Goal: Task Accomplishment & Management: Complete application form

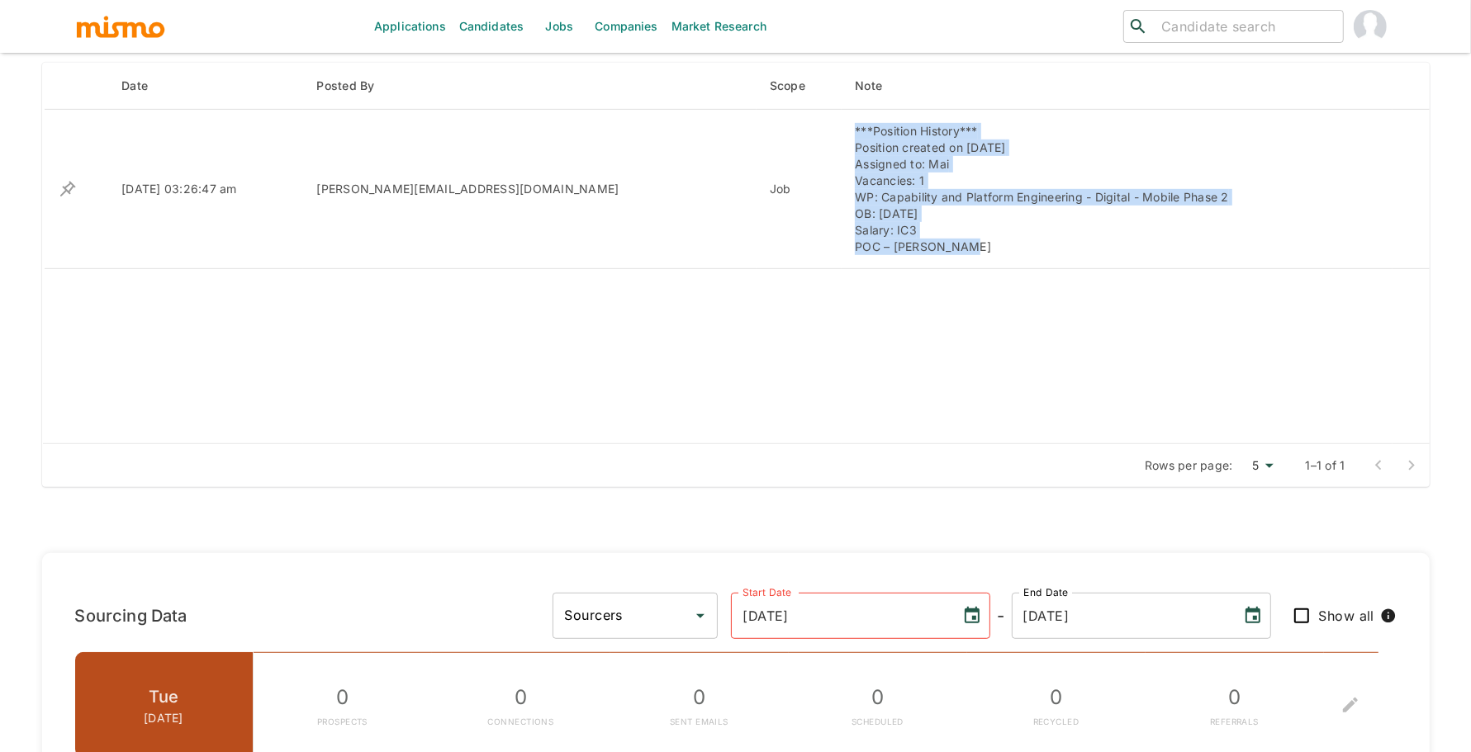
scroll to position [641, 0]
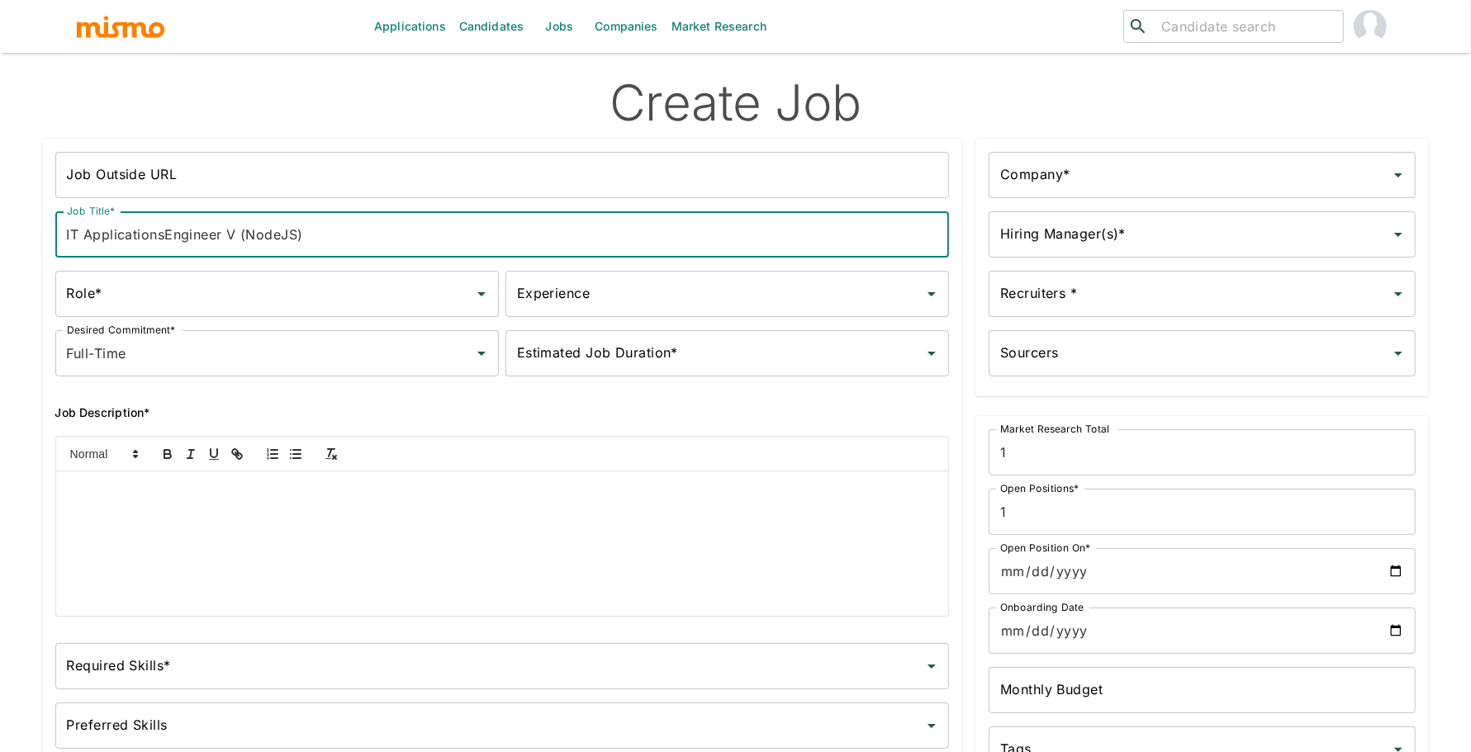
click at [298, 538] on div at bounding box center [502, 544] width 893 height 145
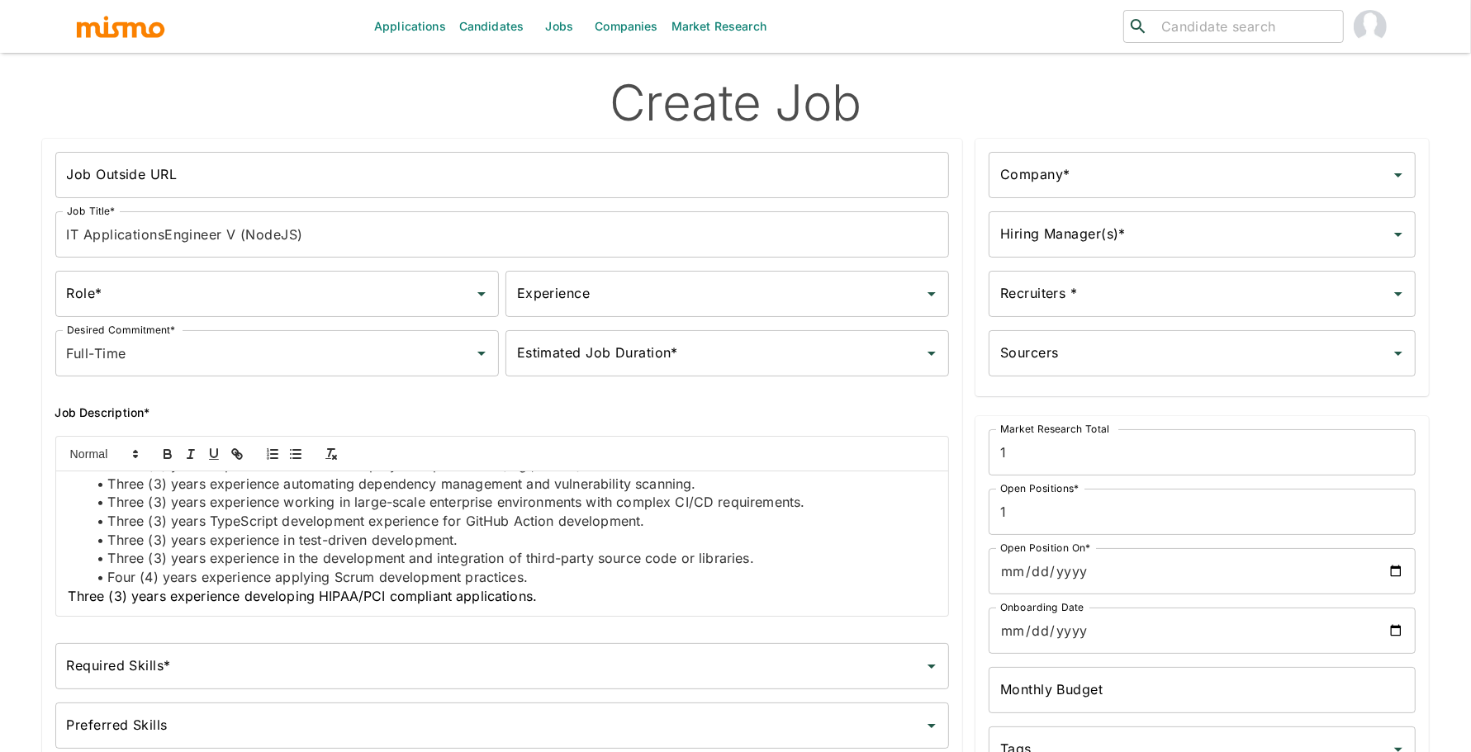
scroll to position [1074, 0]
click at [66, 600] on div "Job Summary The Senior Node.js Developer will design, build, and maintain high-…" at bounding box center [502, 544] width 893 height 145
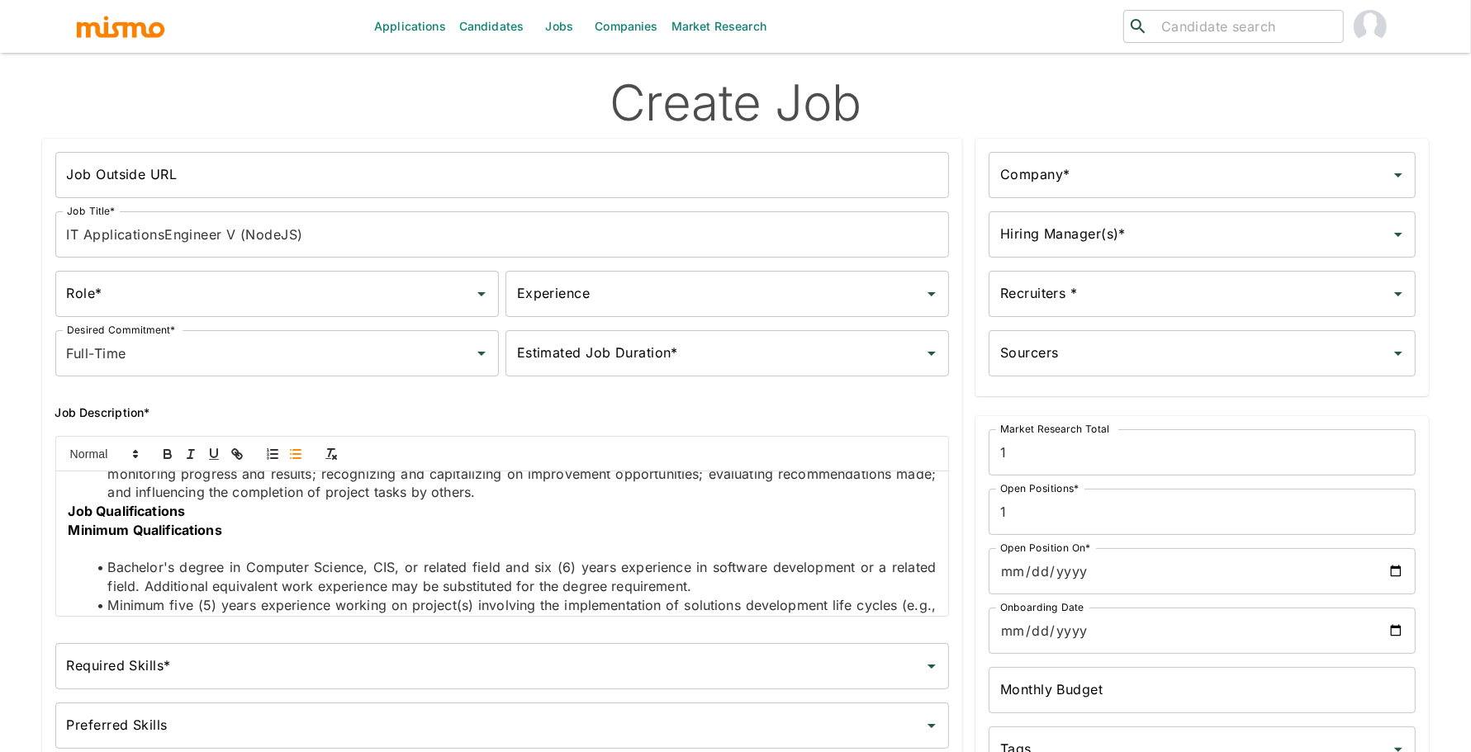
scroll to position [548, 0]
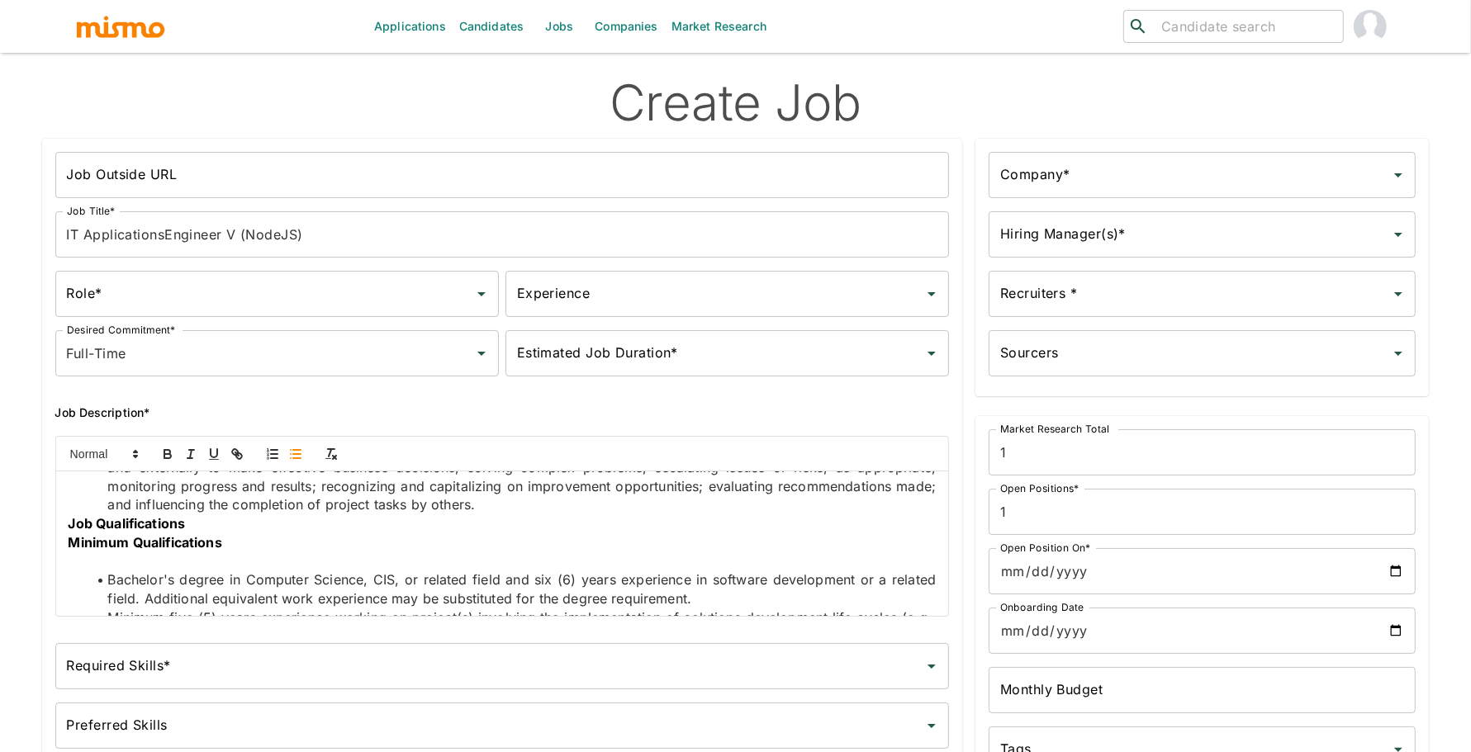
click at [69, 532] on strong "Job Qualifications" at bounding box center [127, 523] width 117 height 17
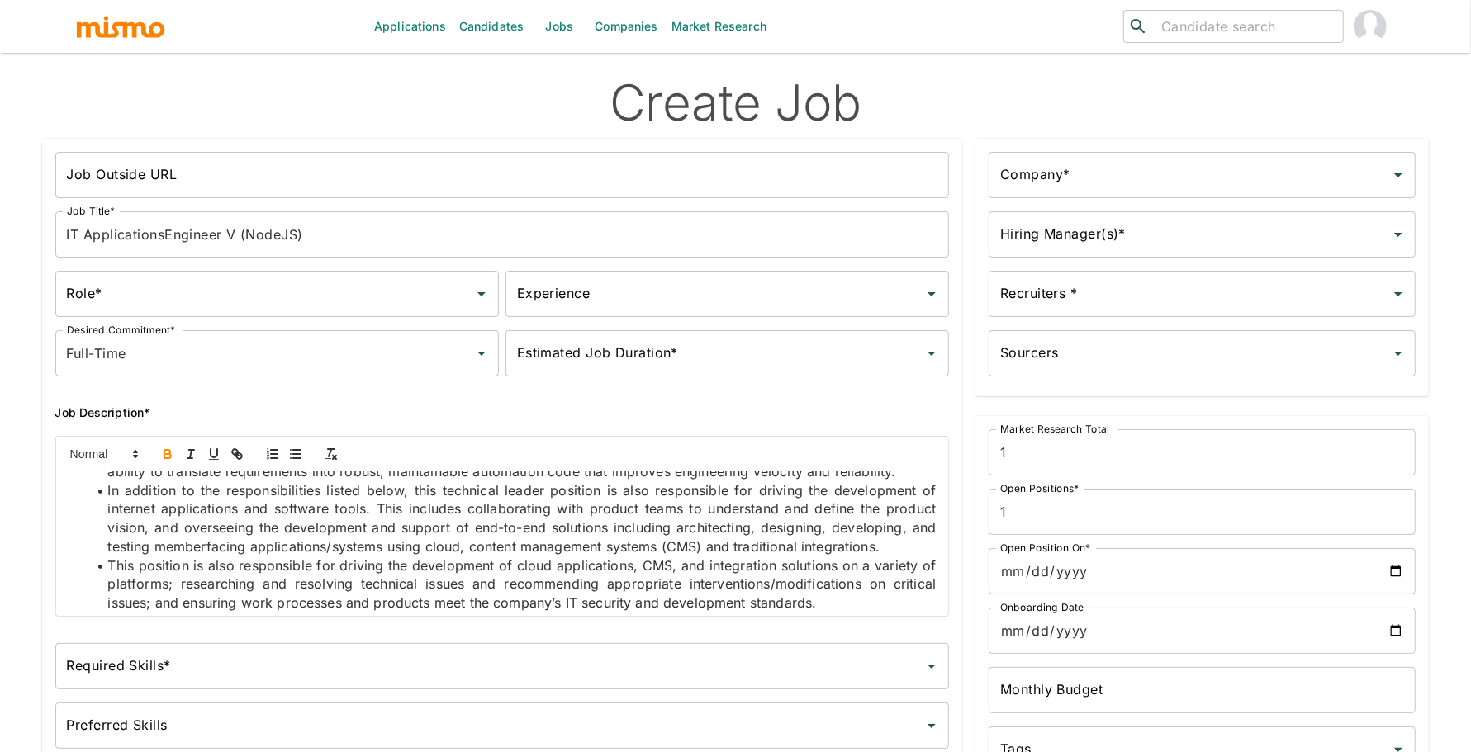
scroll to position [133, 0]
click at [222, 553] on span "In addition to the responsibilities listed below, this technical leader positio…" at bounding box center [523, 517] width 832 height 73
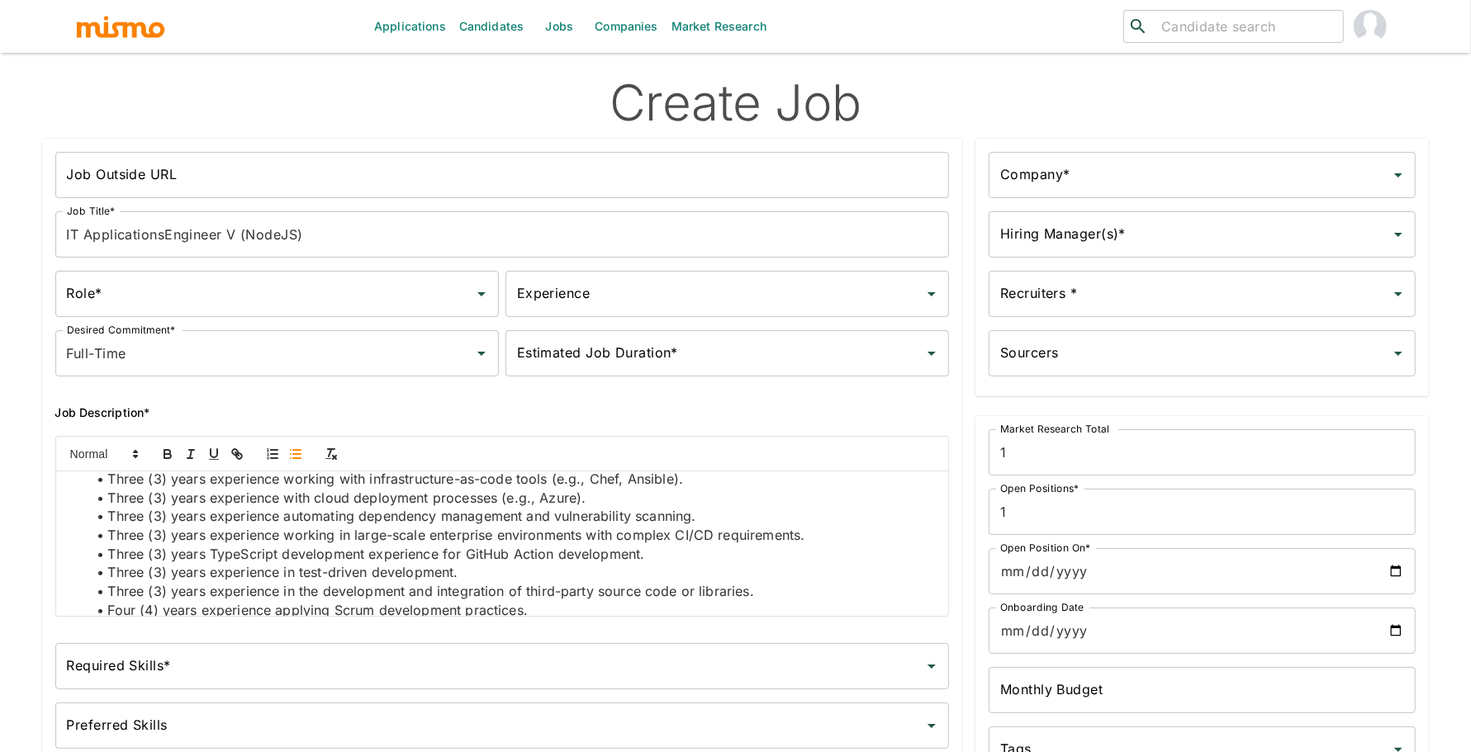
scroll to position [1093, 0]
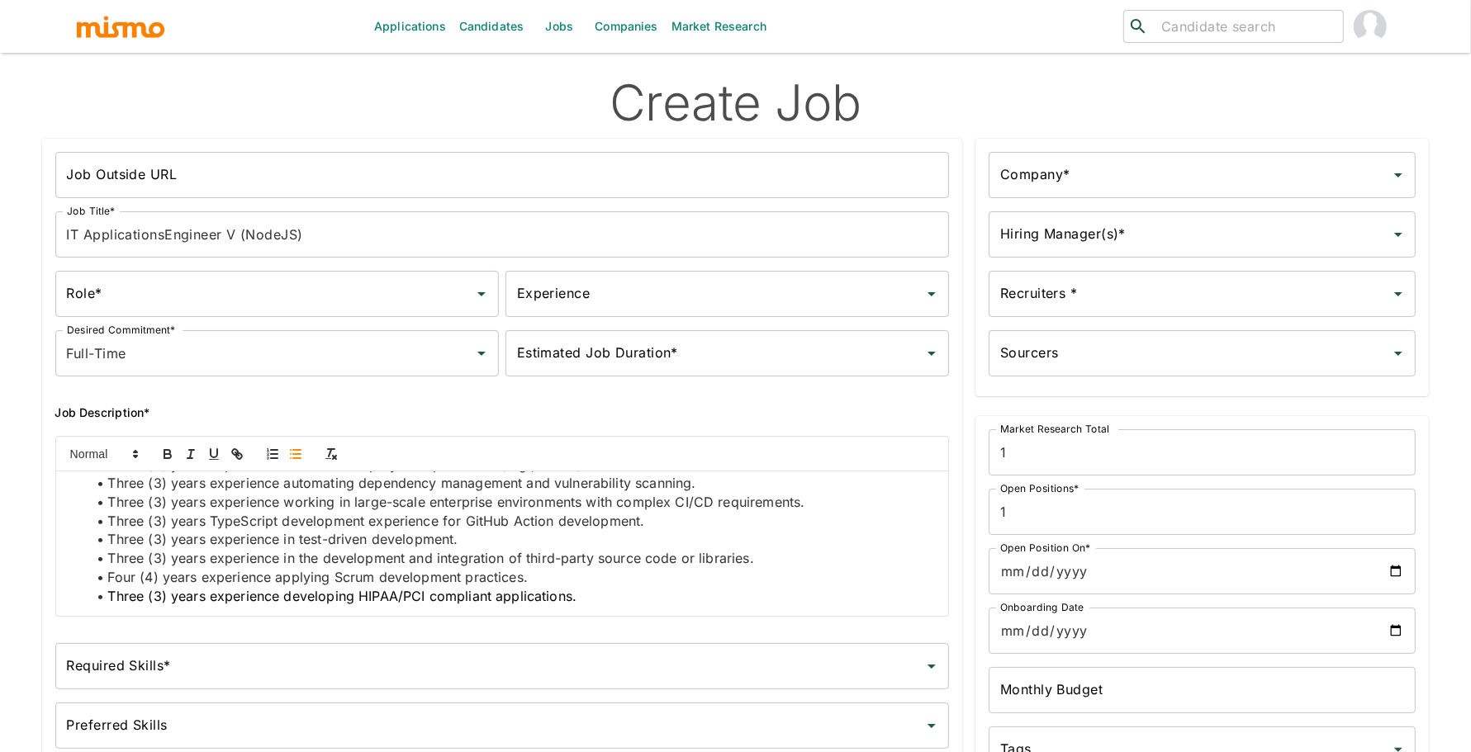
click at [186, 716] on input "Preferred Skills" at bounding box center [490, 725] width 855 height 31
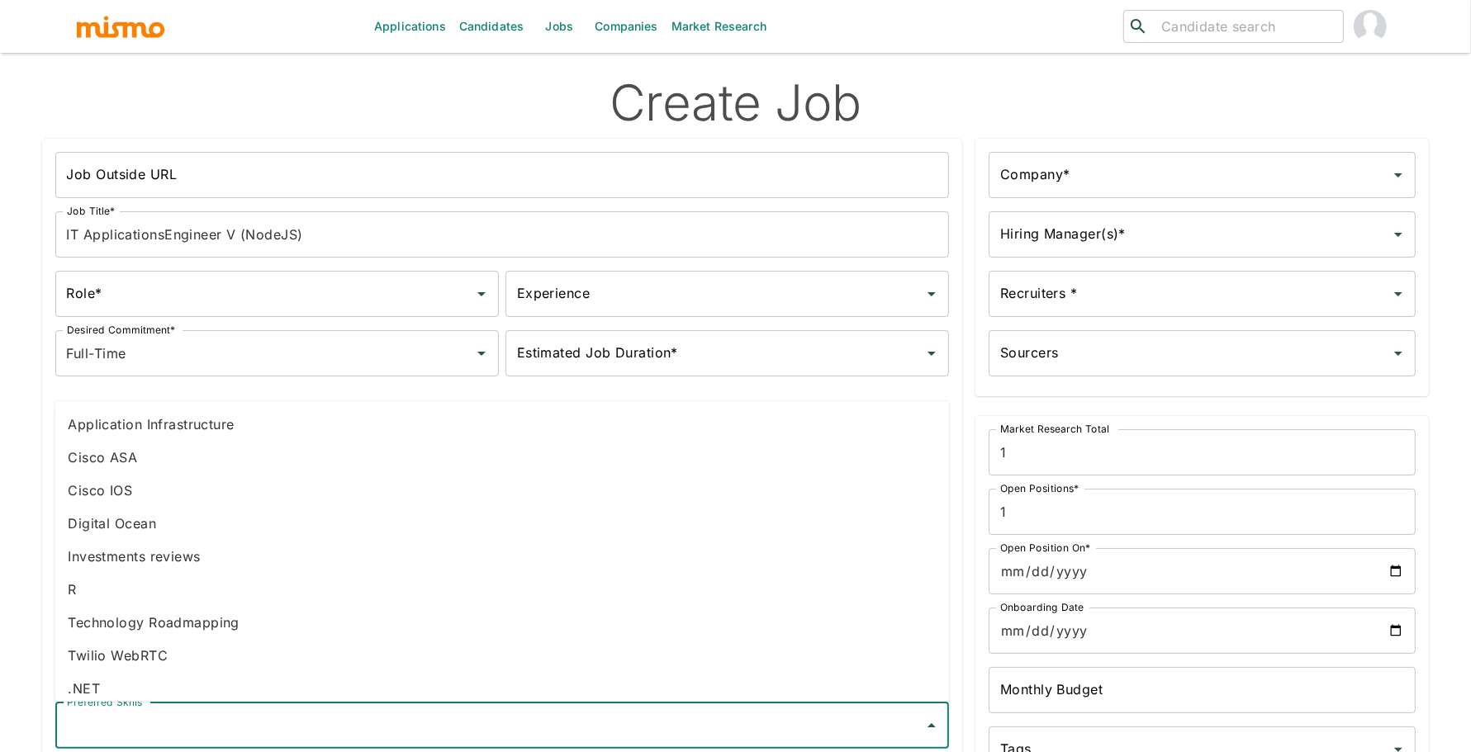
click at [7, 715] on div "Applications Candidates Jobs Companies Market Research ​ ​ Create Job Job Outsi…" at bounding box center [735, 396] width 1471 height 792
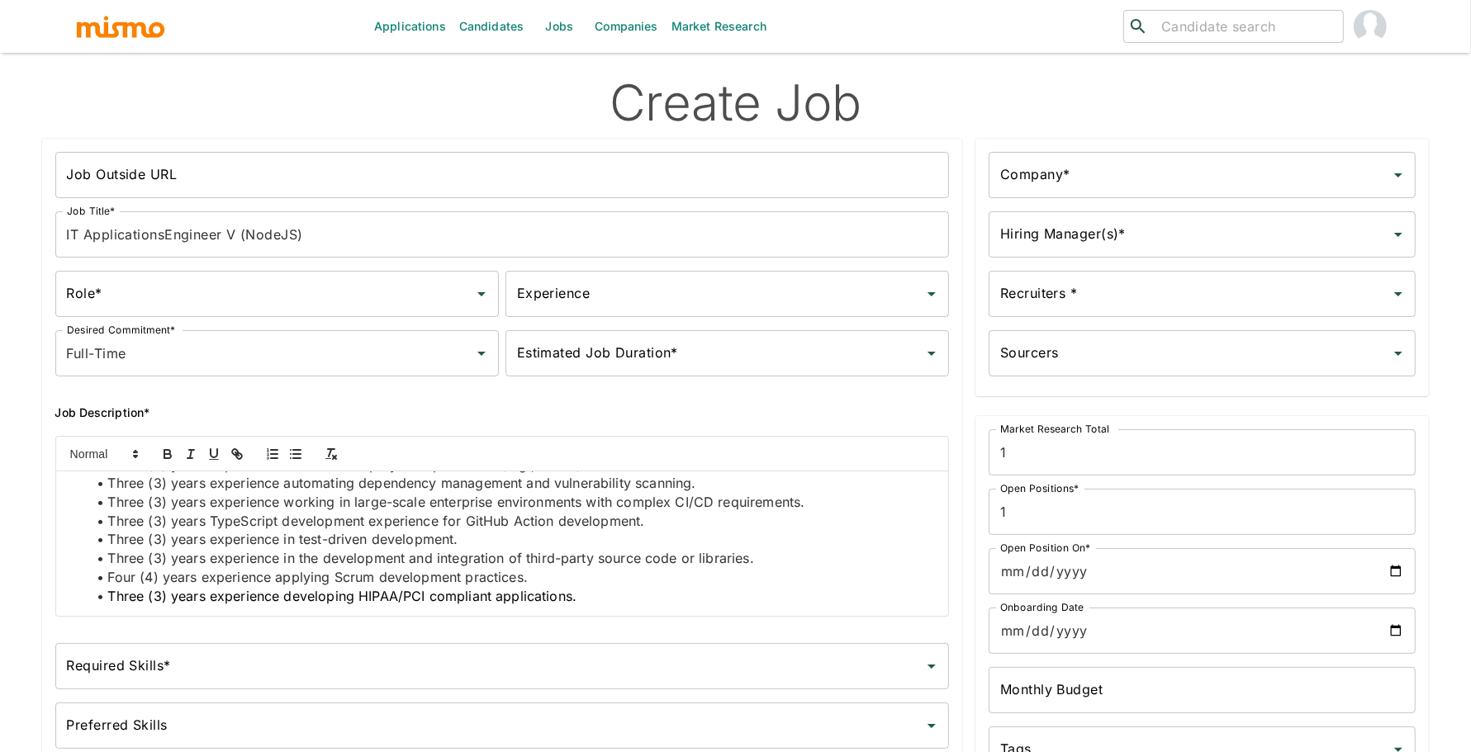
click at [157, 677] on input "Required Skills*" at bounding box center [490, 666] width 855 height 31
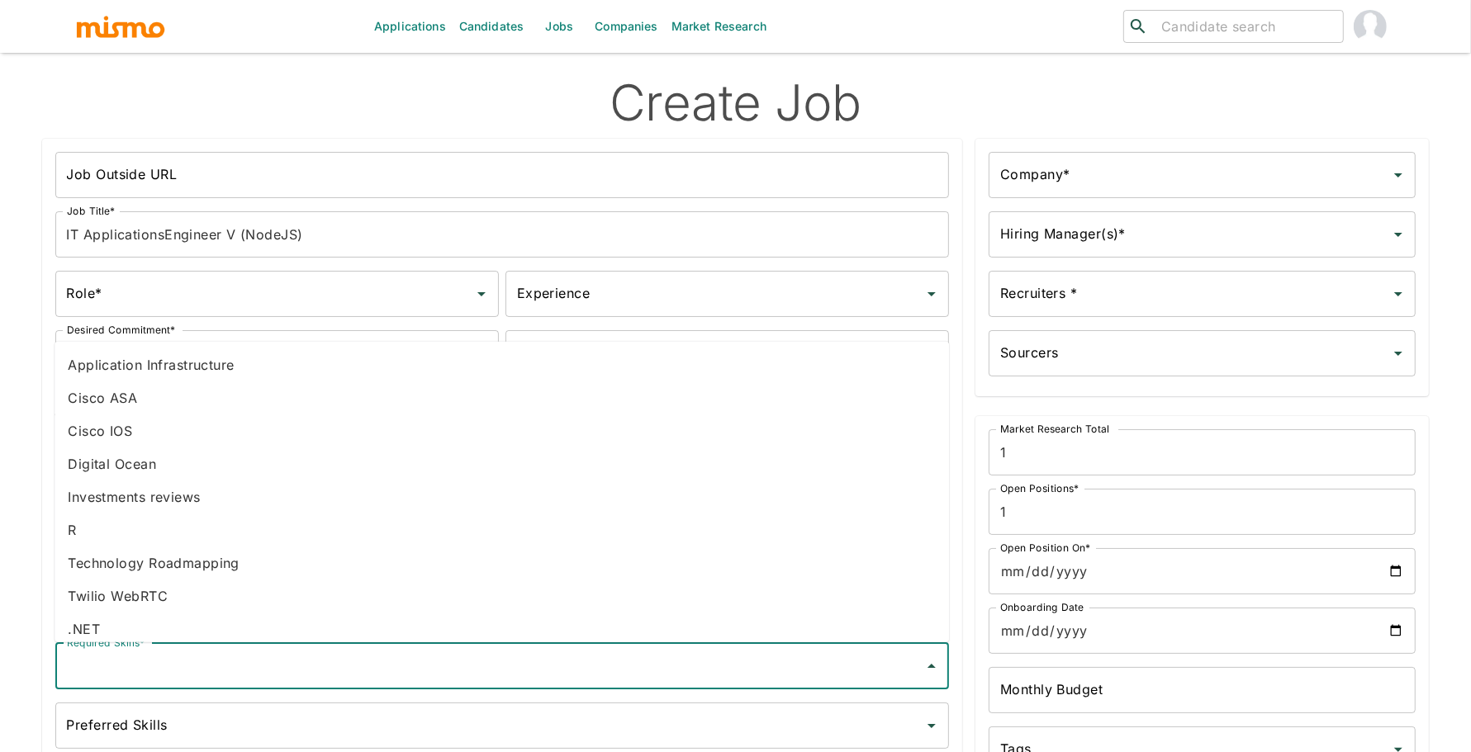
type input "o"
type input "node"
click at [136, 628] on li "Node.js" at bounding box center [502, 628] width 894 height 33
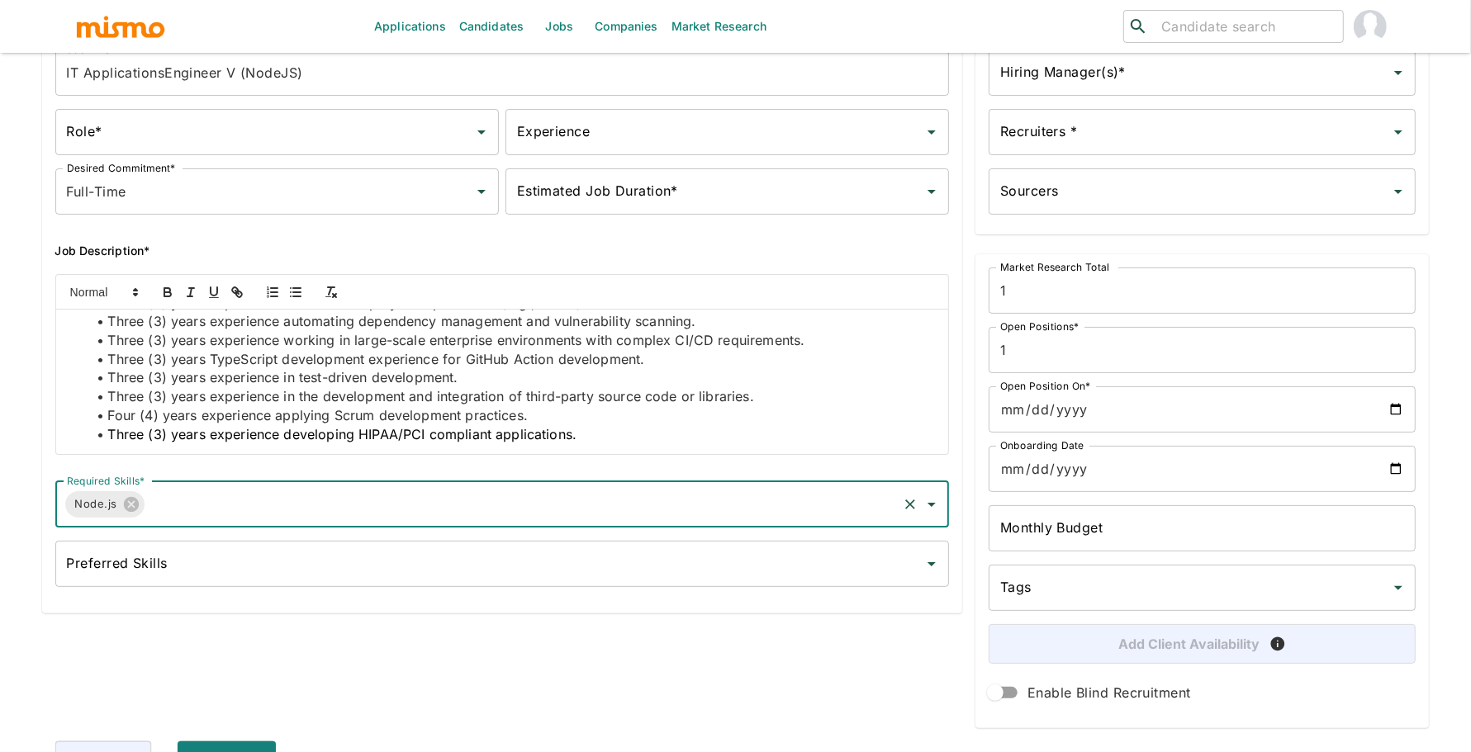
scroll to position [0, 0]
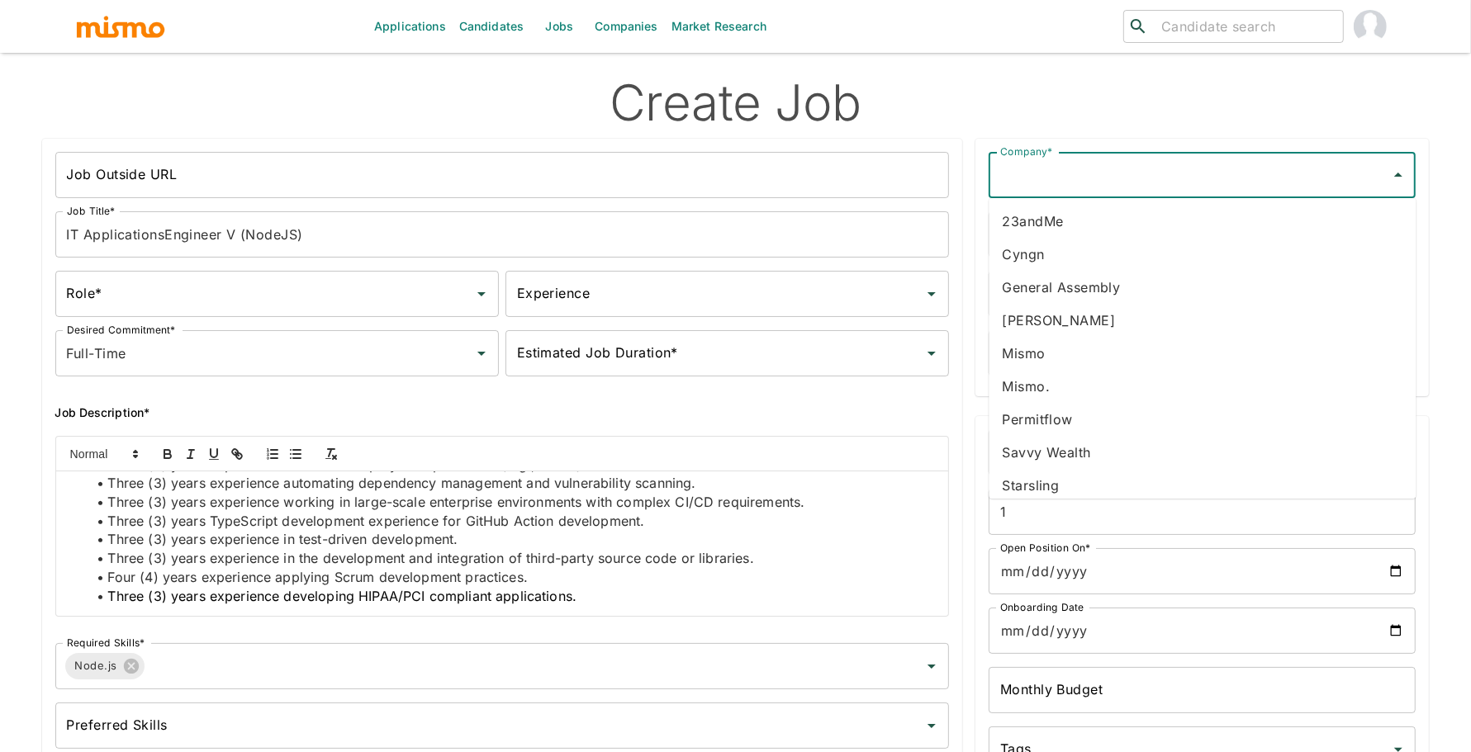
click at [1066, 172] on input "Company*" at bounding box center [1189, 174] width 387 height 31
click at [1039, 315] on li "[PERSON_NAME]" at bounding box center [1202, 320] width 427 height 33
type input "[PERSON_NAME]"
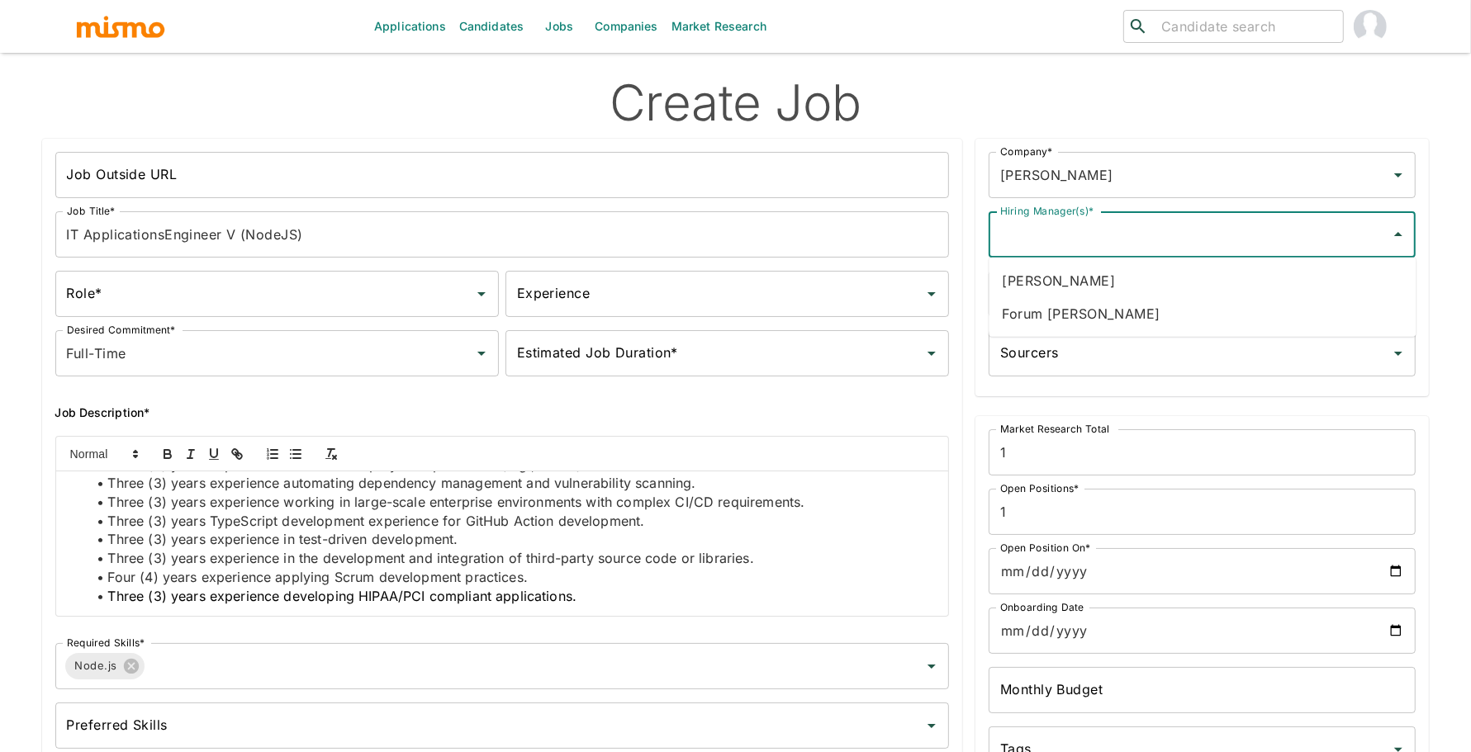
click at [1138, 234] on input "Hiring Manager(s)*" at bounding box center [1189, 234] width 387 height 31
click at [1122, 305] on li "Forum [PERSON_NAME]" at bounding box center [1202, 313] width 427 height 33
click at [1114, 301] on input "Recruiters *" at bounding box center [1189, 293] width 387 height 31
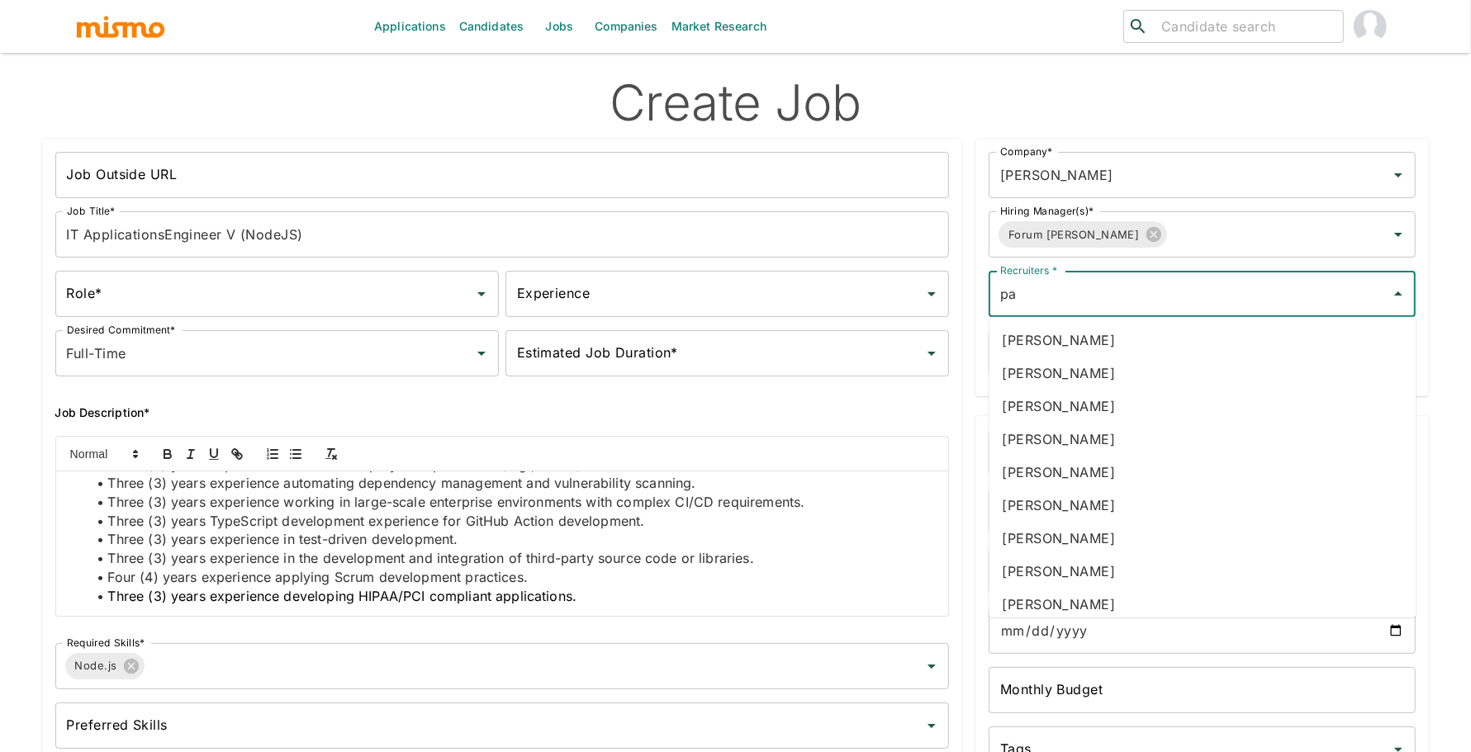
type input "pao"
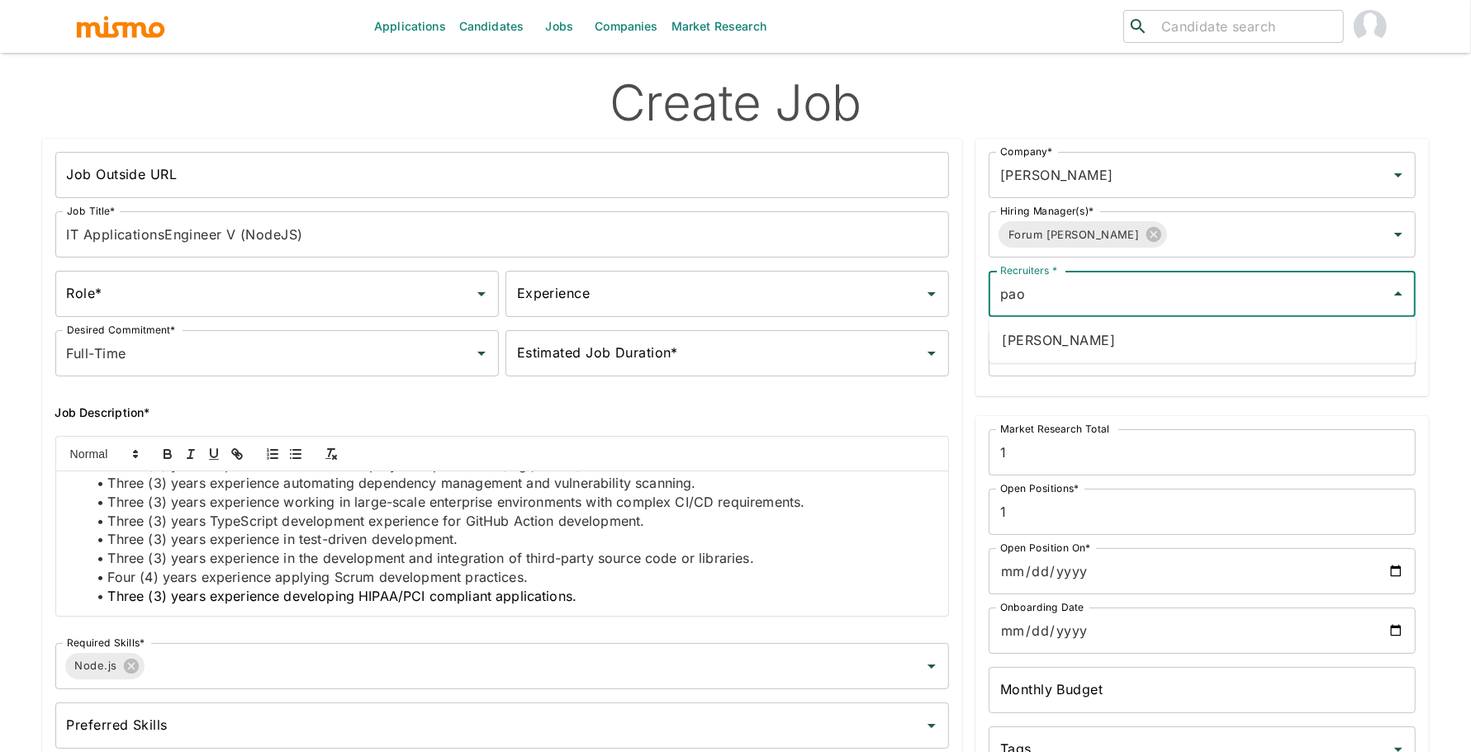
click at [1112, 335] on li "[PERSON_NAME]" at bounding box center [1202, 340] width 427 height 33
click at [1112, 335] on div "Sourcers" at bounding box center [1201, 353] width 427 height 46
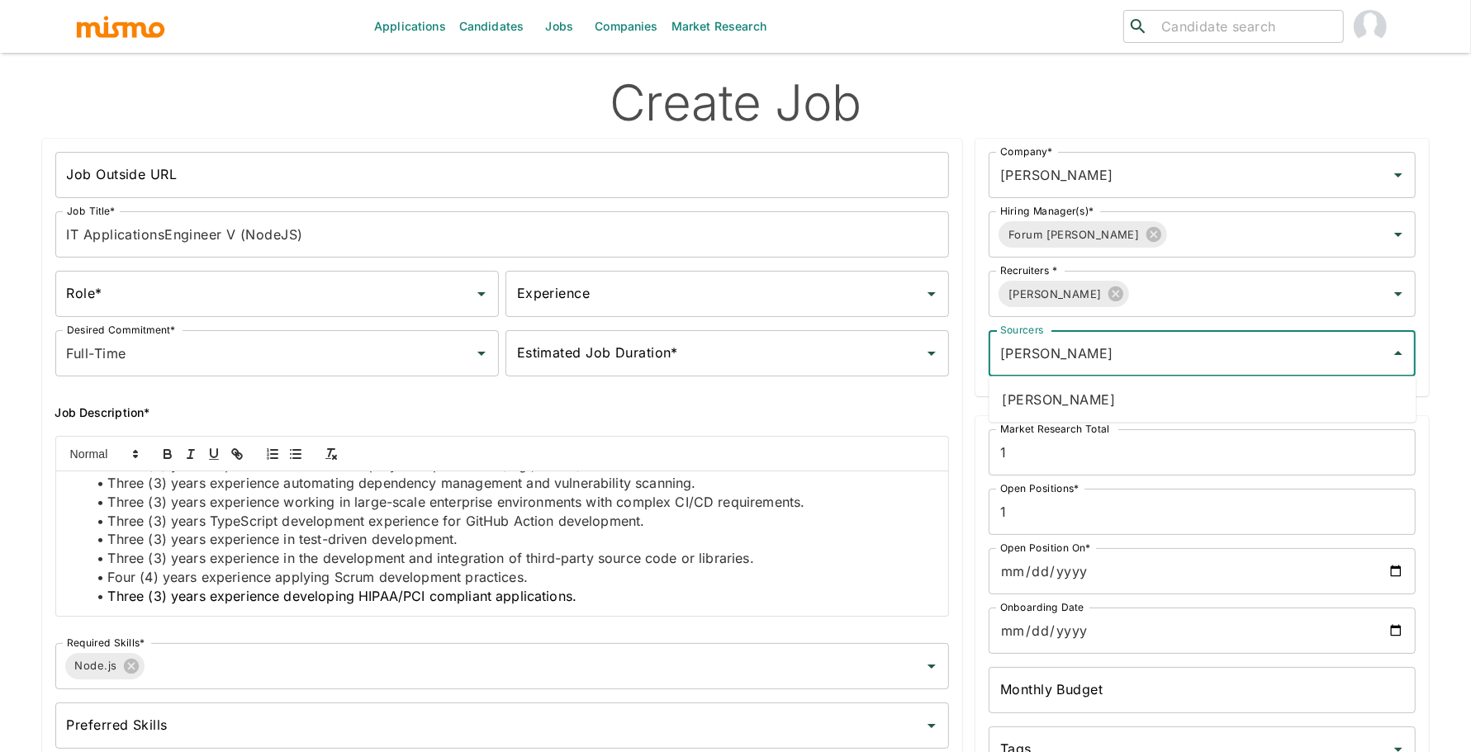
type input "danie"
click at [1126, 392] on li "[PERSON_NAME]" at bounding box center [1202, 399] width 427 height 33
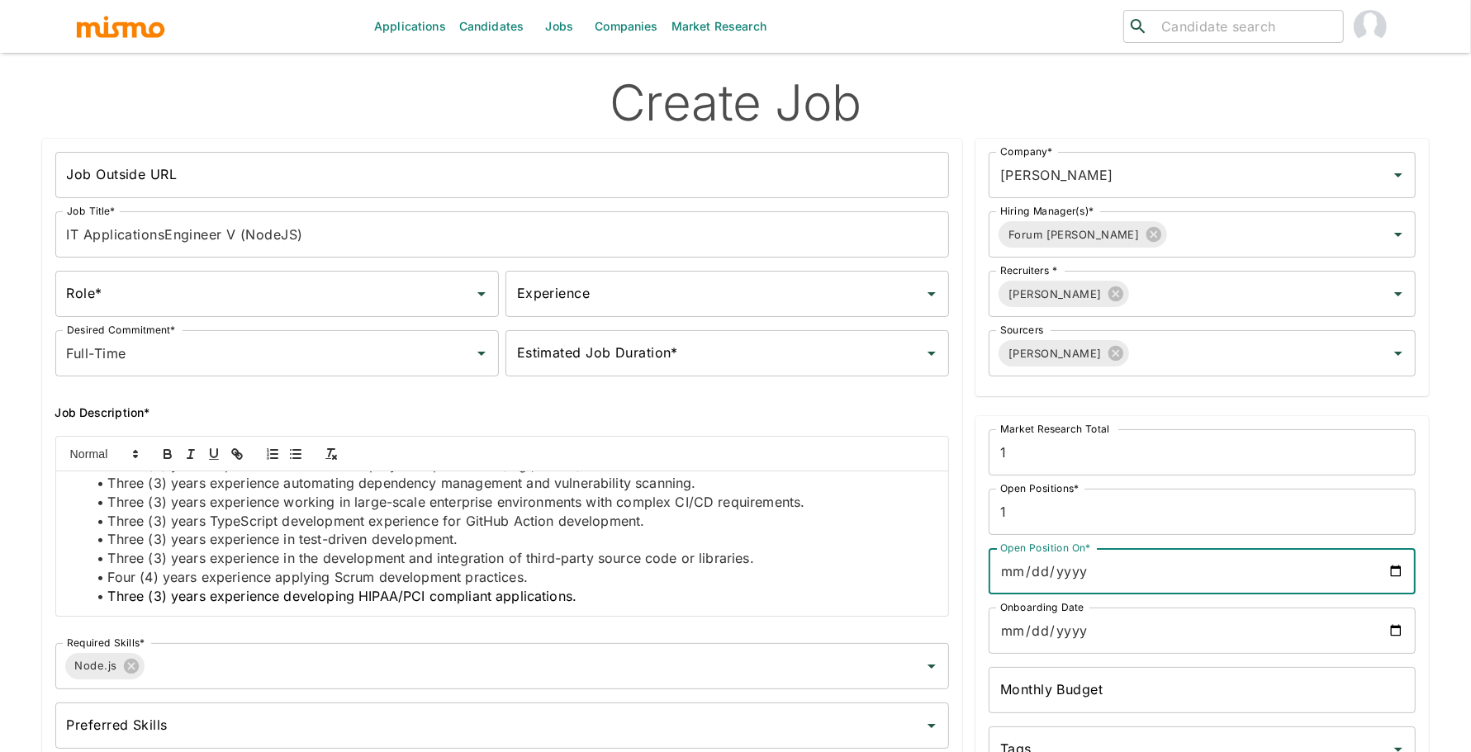
click at [1393, 573] on input "Open Position On*" at bounding box center [1201, 571] width 427 height 46
type input "2025-09-09"
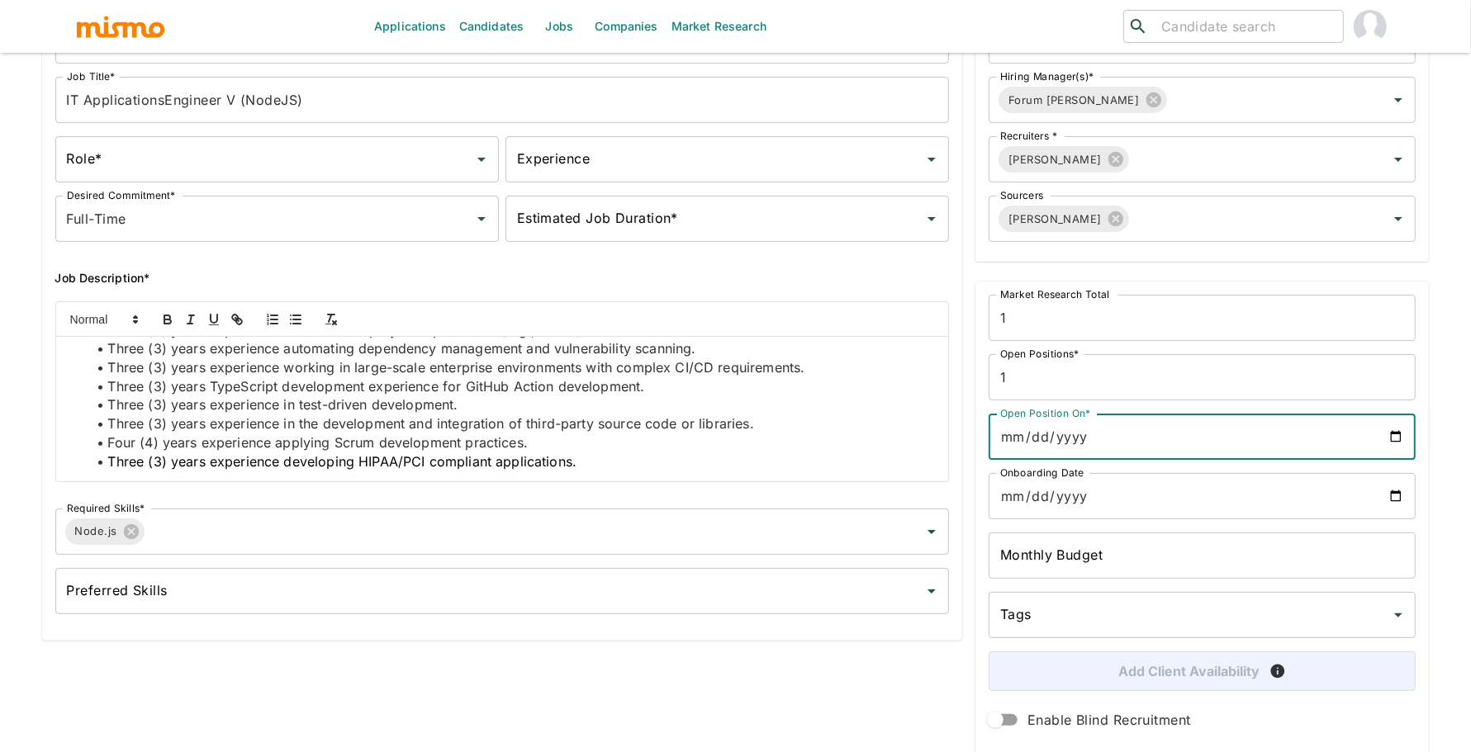
scroll to position [169, 0]
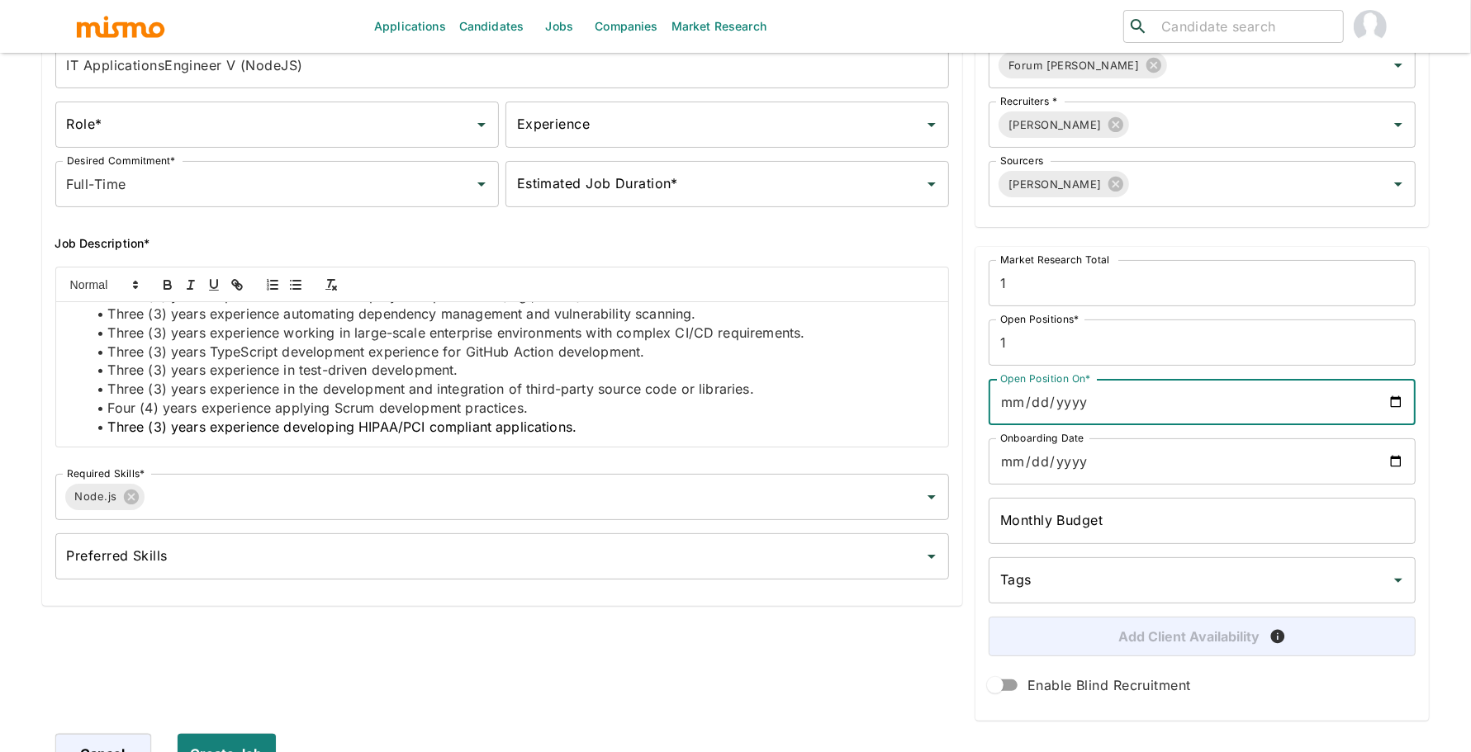
click at [1401, 456] on input "Onboarding Date" at bounding box center [1201, 461] width 427 height 46
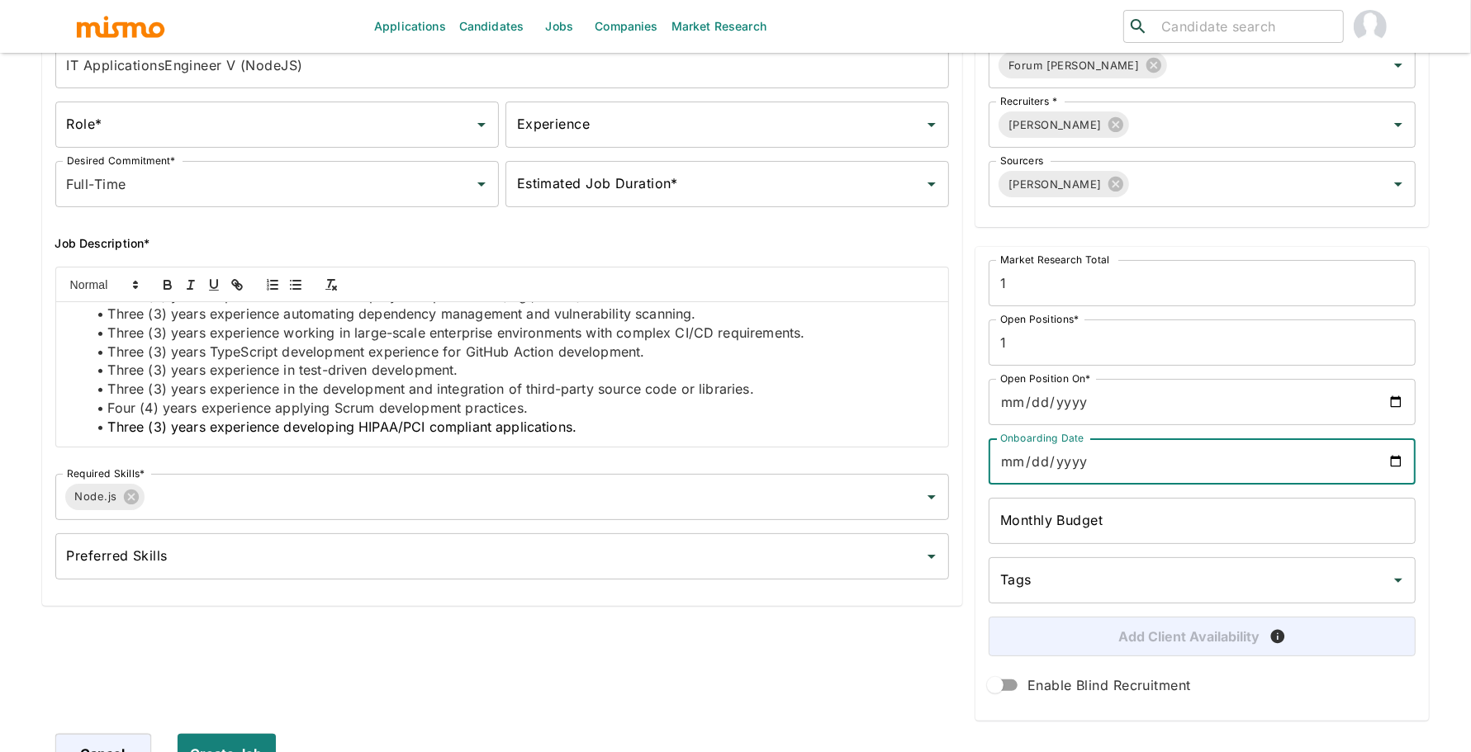
type input "2026-02-09"
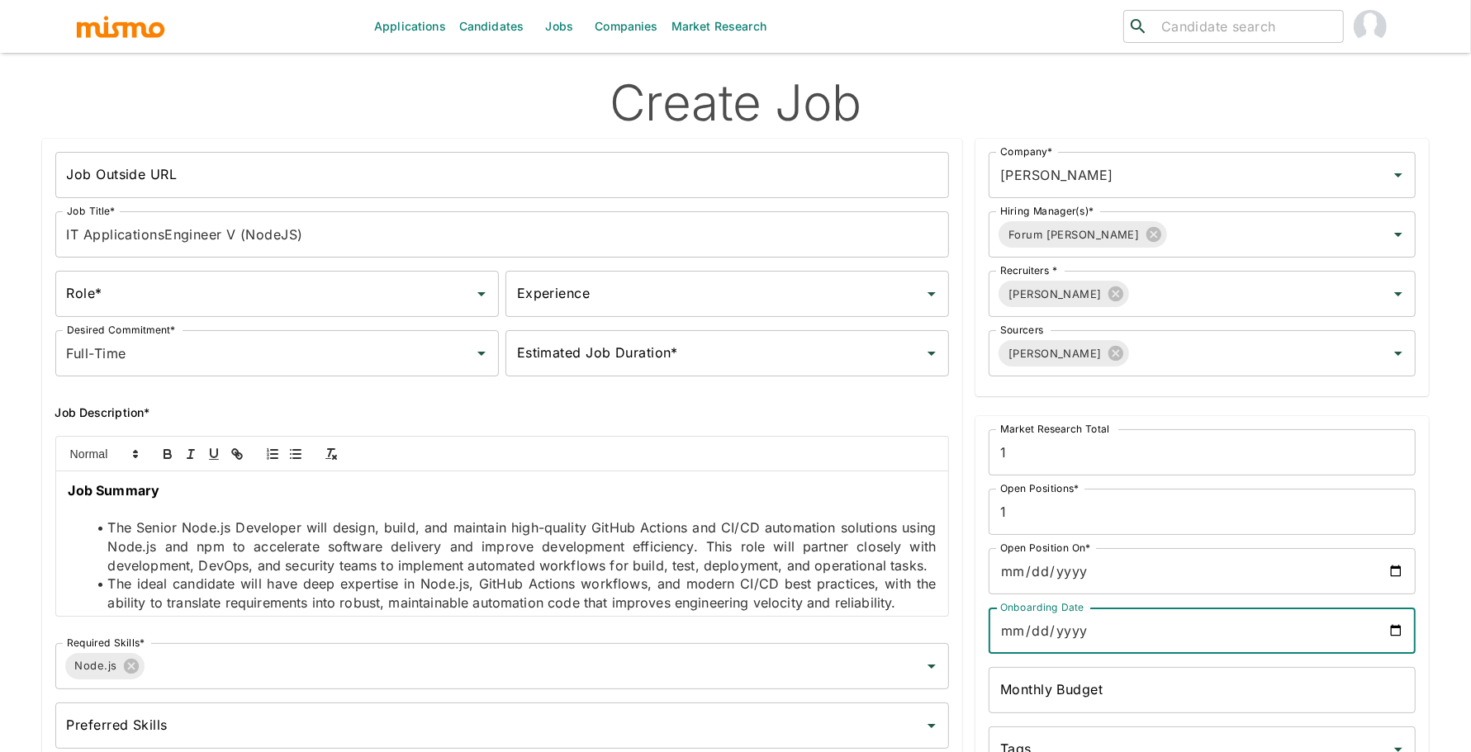
scroll to position [190, 0]
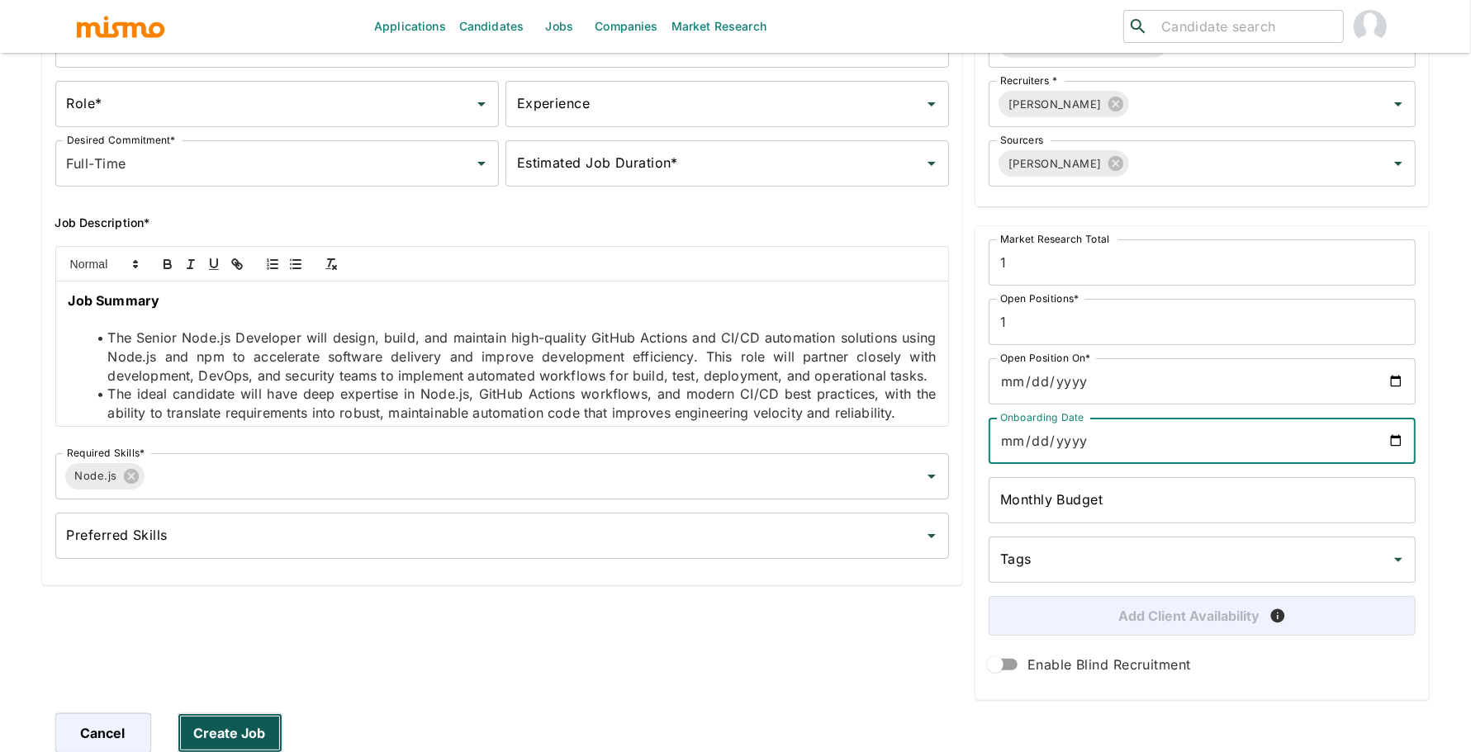
click at [223, 727] on button "Create Job" at bounding box center [230, 733] width 105 height 40
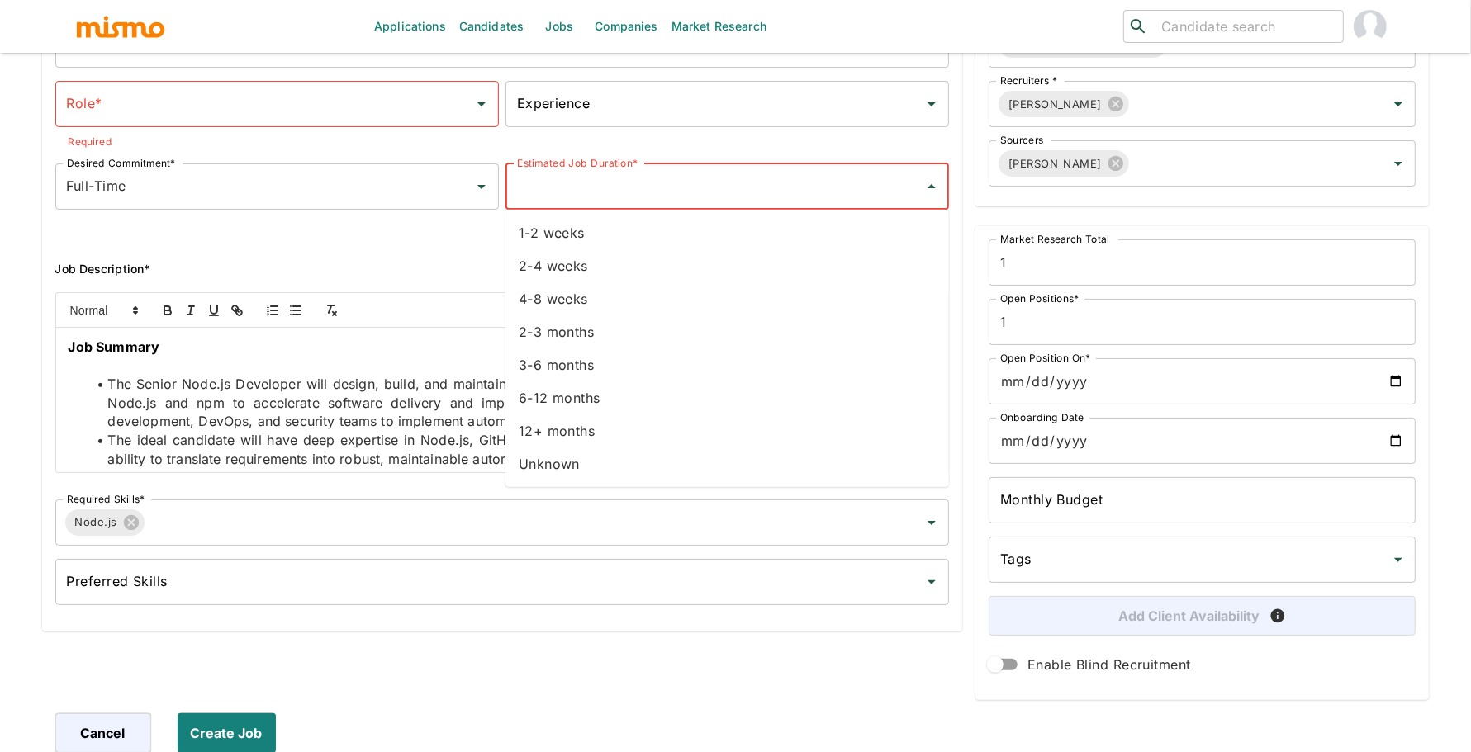
click at [658, 190] on input "Estimated Job Duration*" at bounding box center [715, 186] width 404 height 31
click at [623, 453] on li "Unknown" at bounding box center [726, 464] width 443 height 33
type input "Unknown"
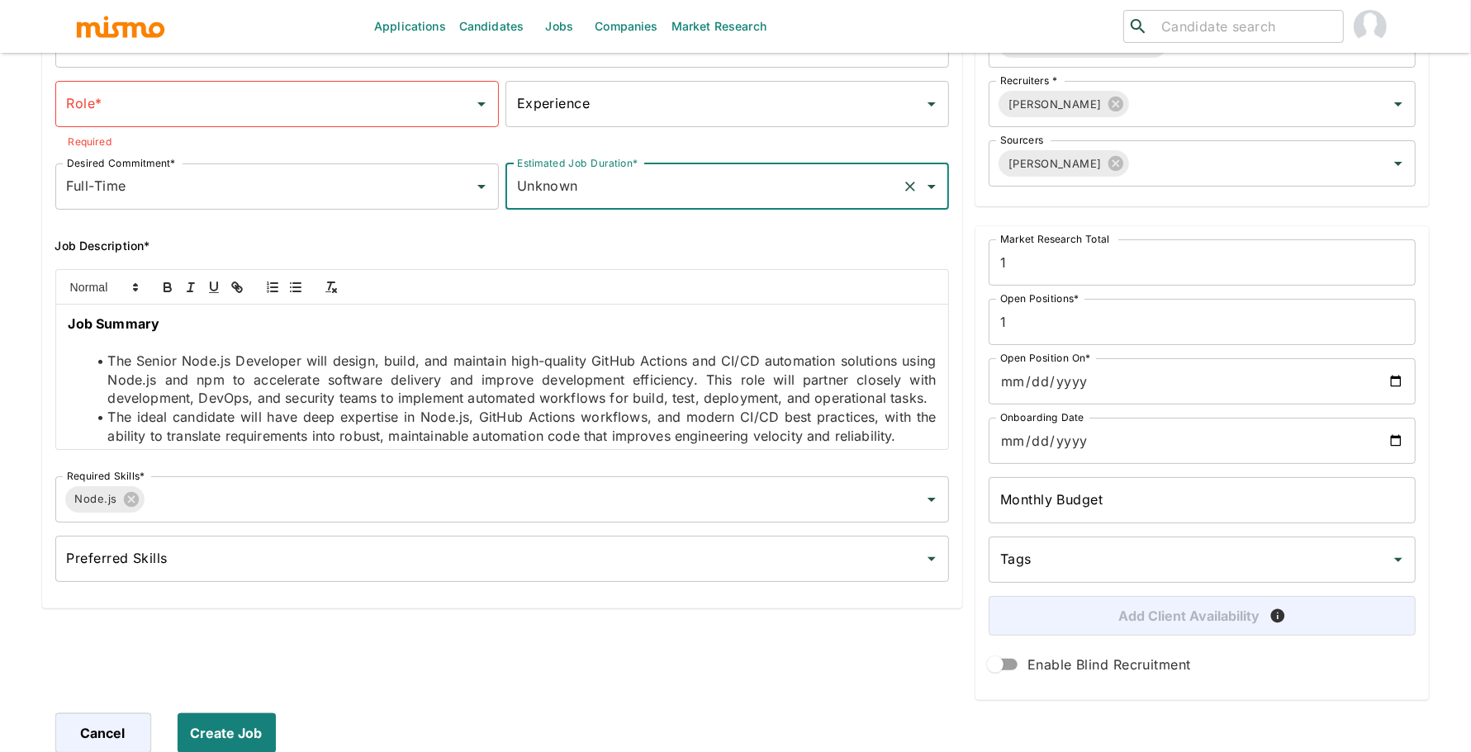
click at [291, 92] on input "Role*" at bounding box center [265, 103] width 404 height 31
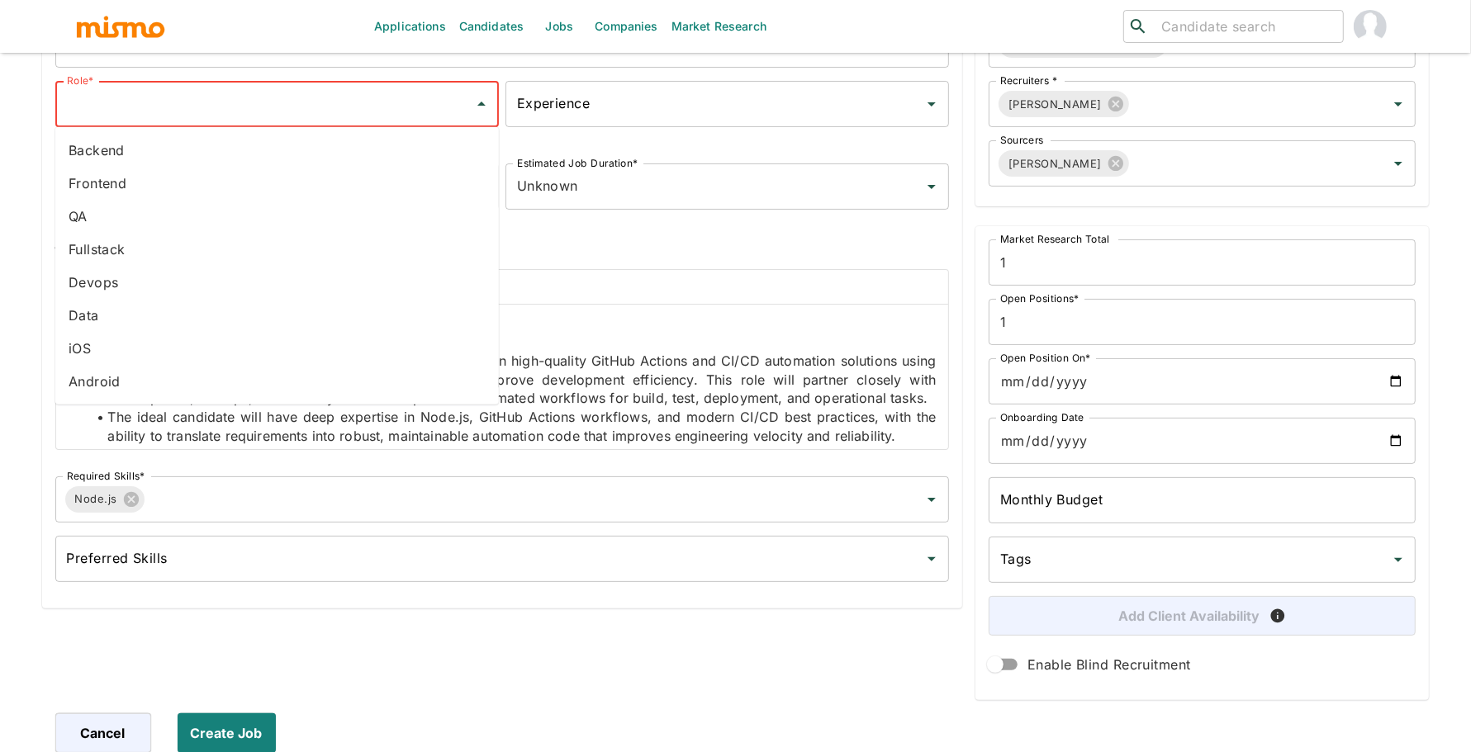
click at [214, 243] on li "Fullstack" at bounding box center [276, 249] width 443 height 33
type input "Fullstack"
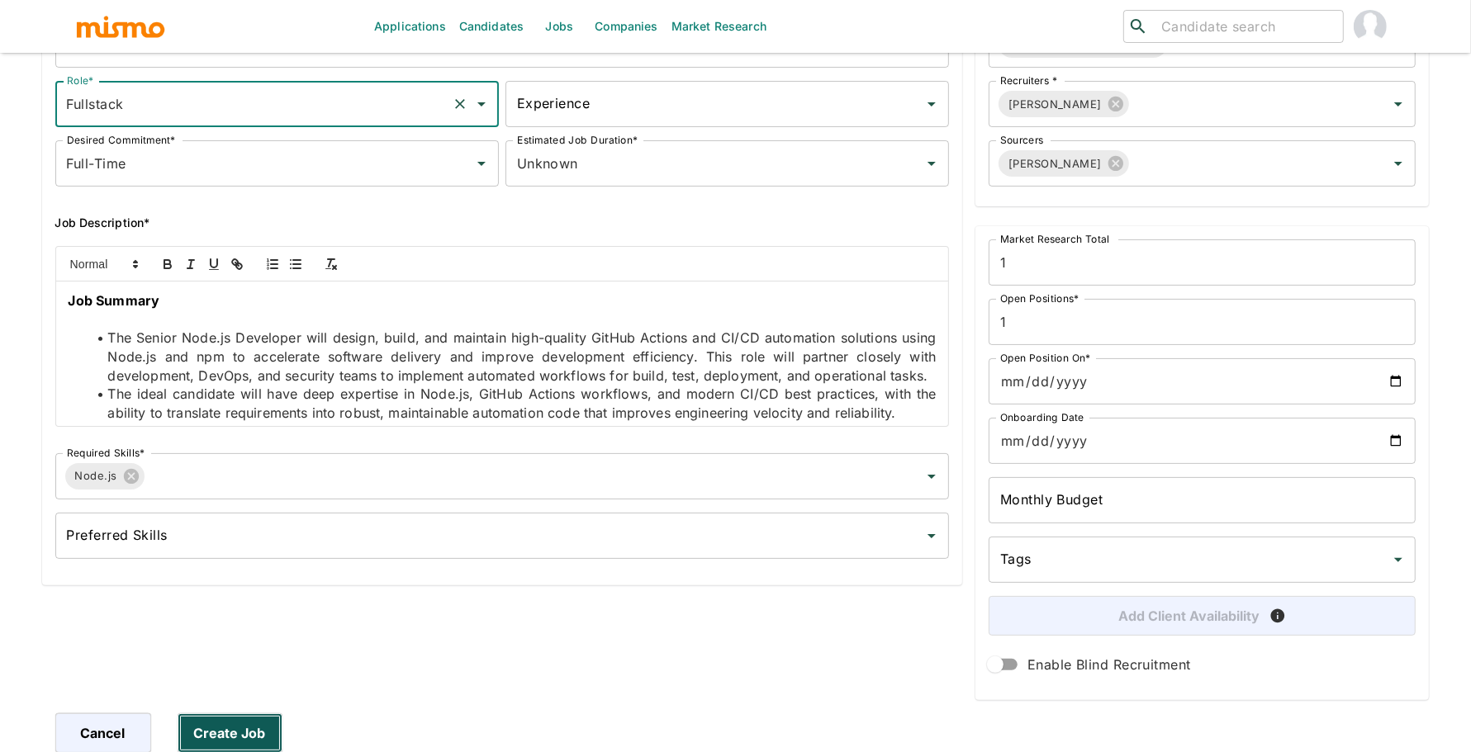
click at [210, 731] on button "Create Job" at bounding box center [230, 733] width 105 height 40
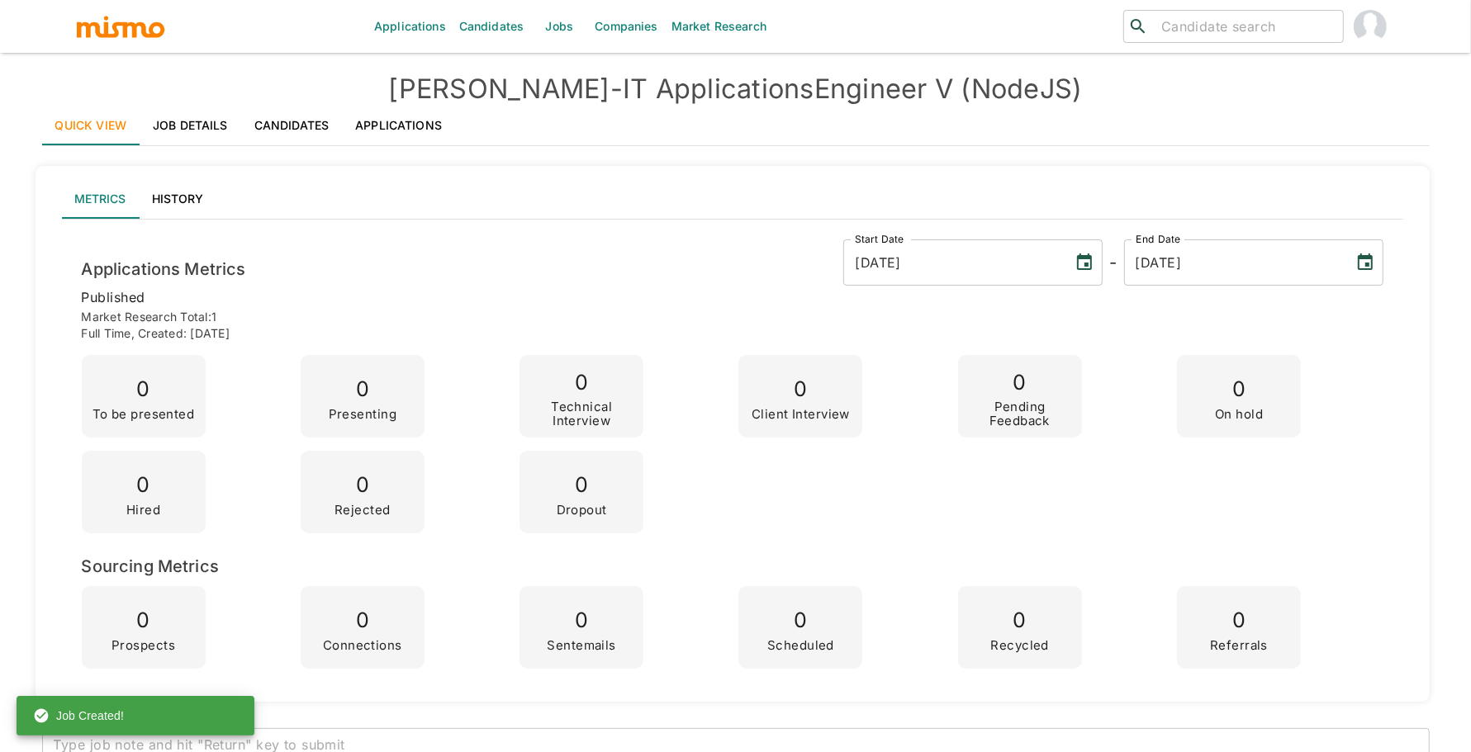
click at [186, 121] on link "Job Details" at bounding box center [191, 126] width 102 height 40
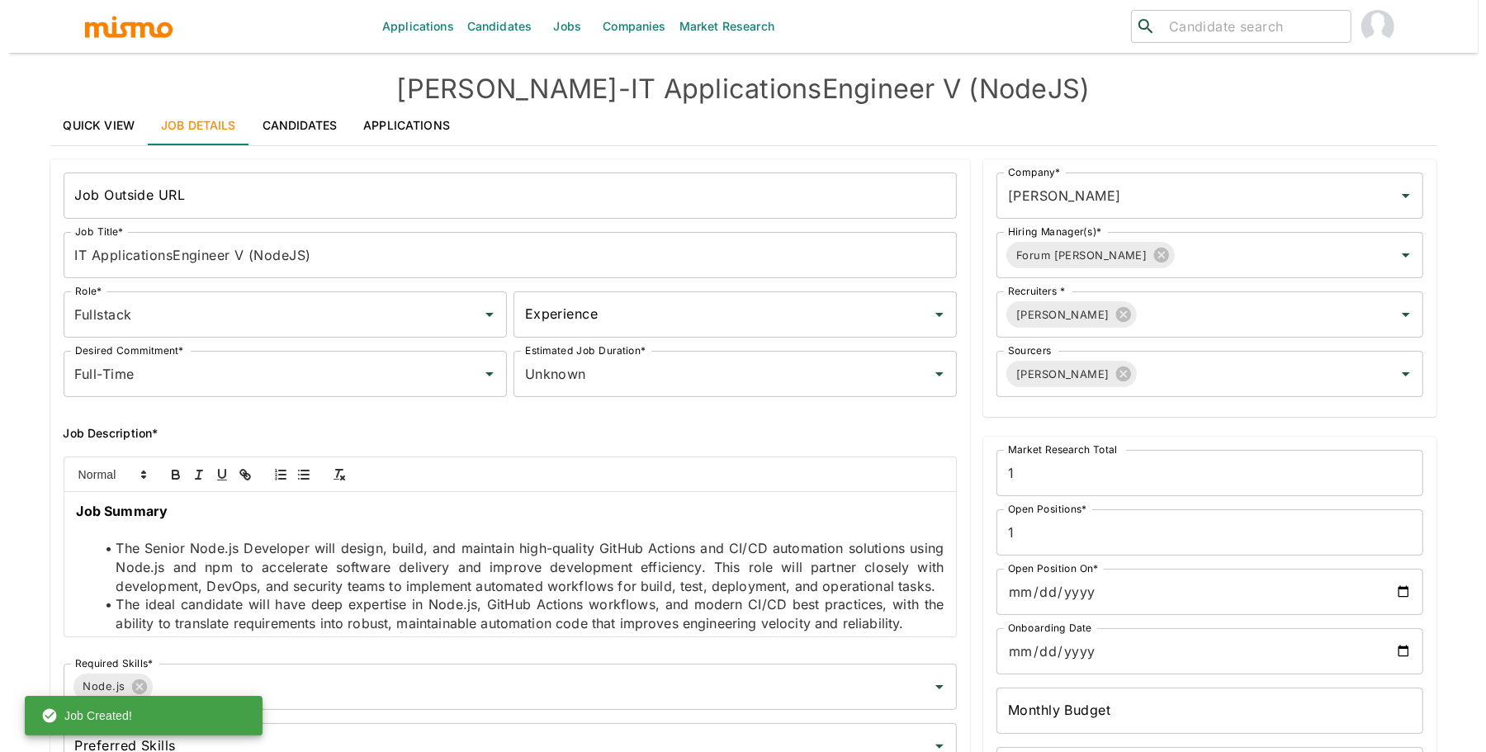
scroll to position [651, 0]
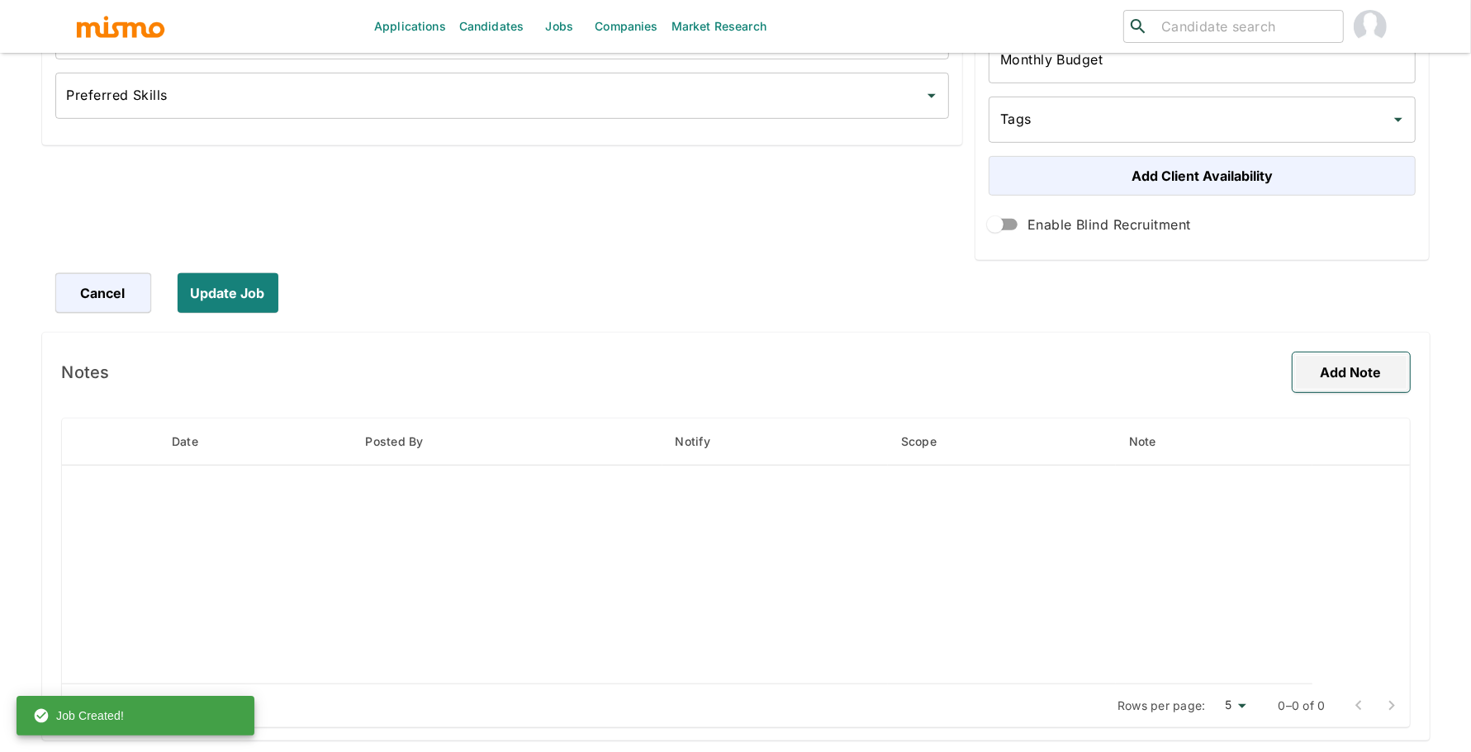
click at [1350, 366] on button "Add Note" at bounding box center [1350, 373] width 117 height 40
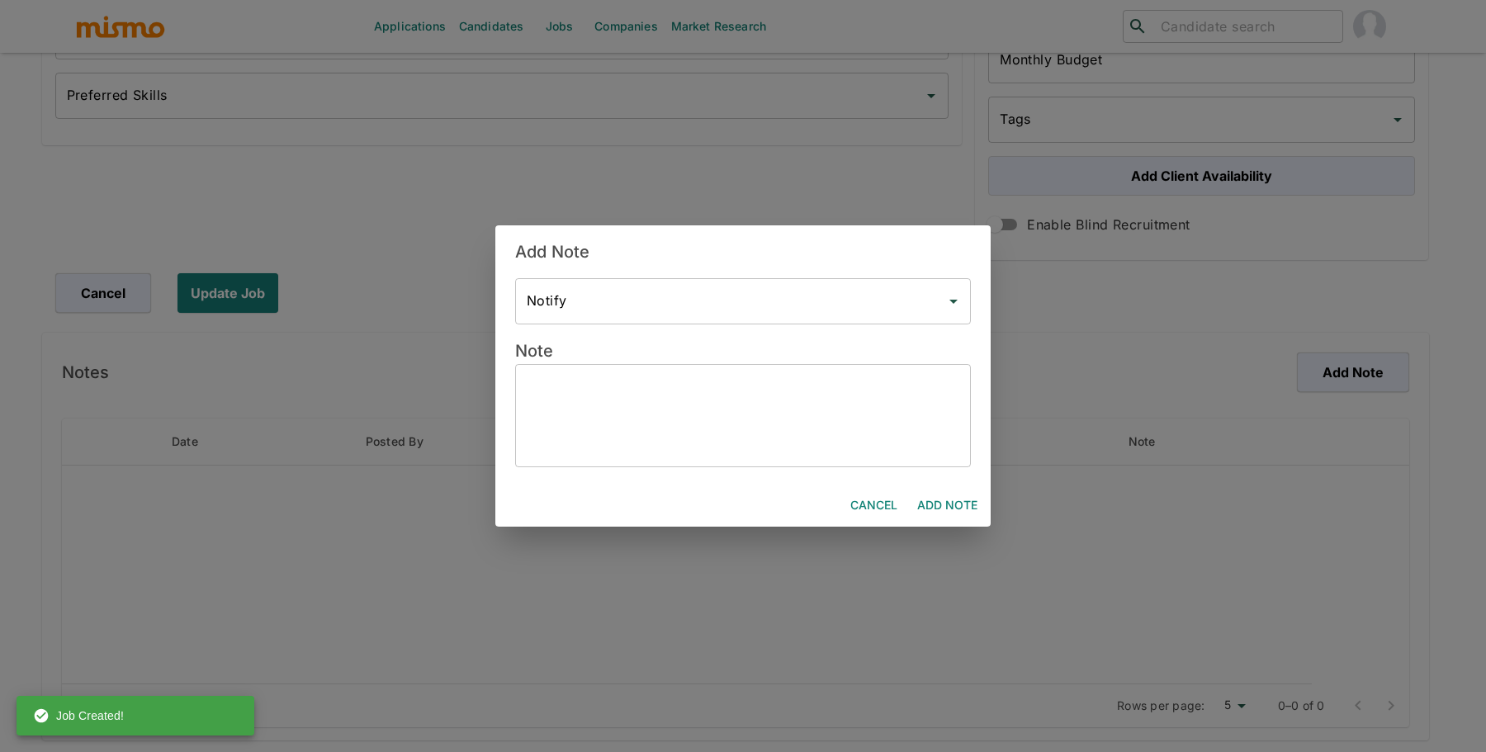
click at [676, 422] on textarea at bounding box center [743, 415] width 433 height 76
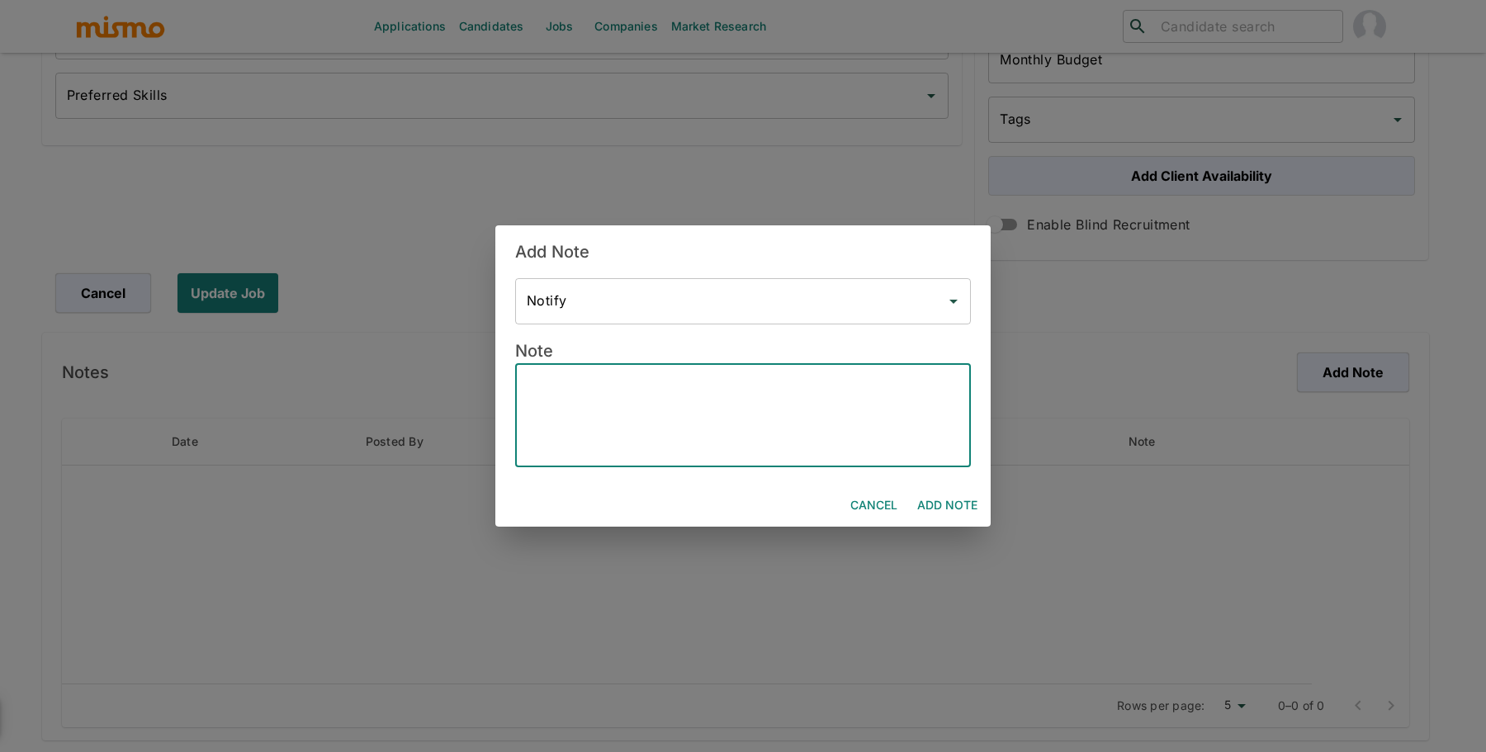
paste textarea "***Position History*** Position created on September 9th Assigned to: Pao Vacan…"
click at [606, 427] on textarea "***Position History*** Position created on September 9th Assigned to: Pao Vacan…" at bounding box center [743, 415] width 433 height 76
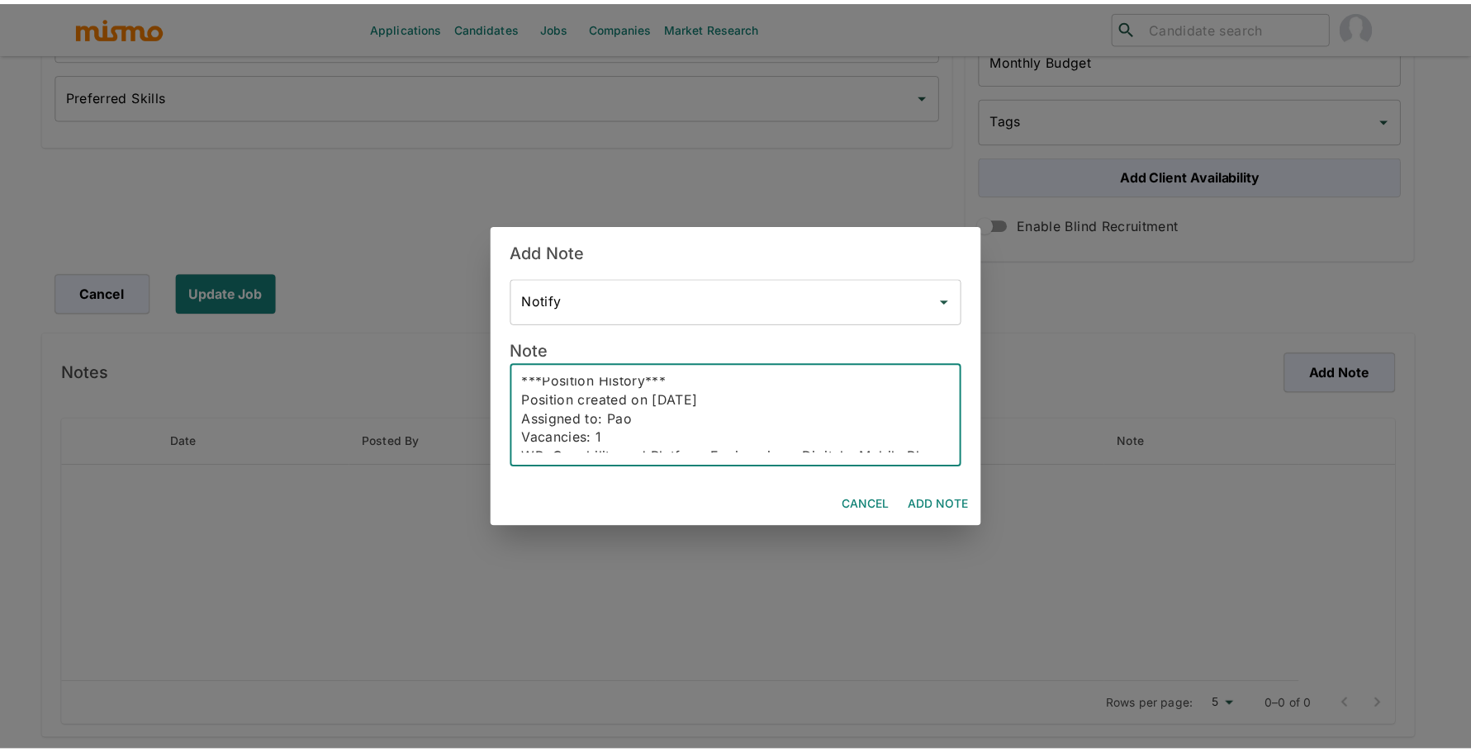
scroll to position [0, 0]
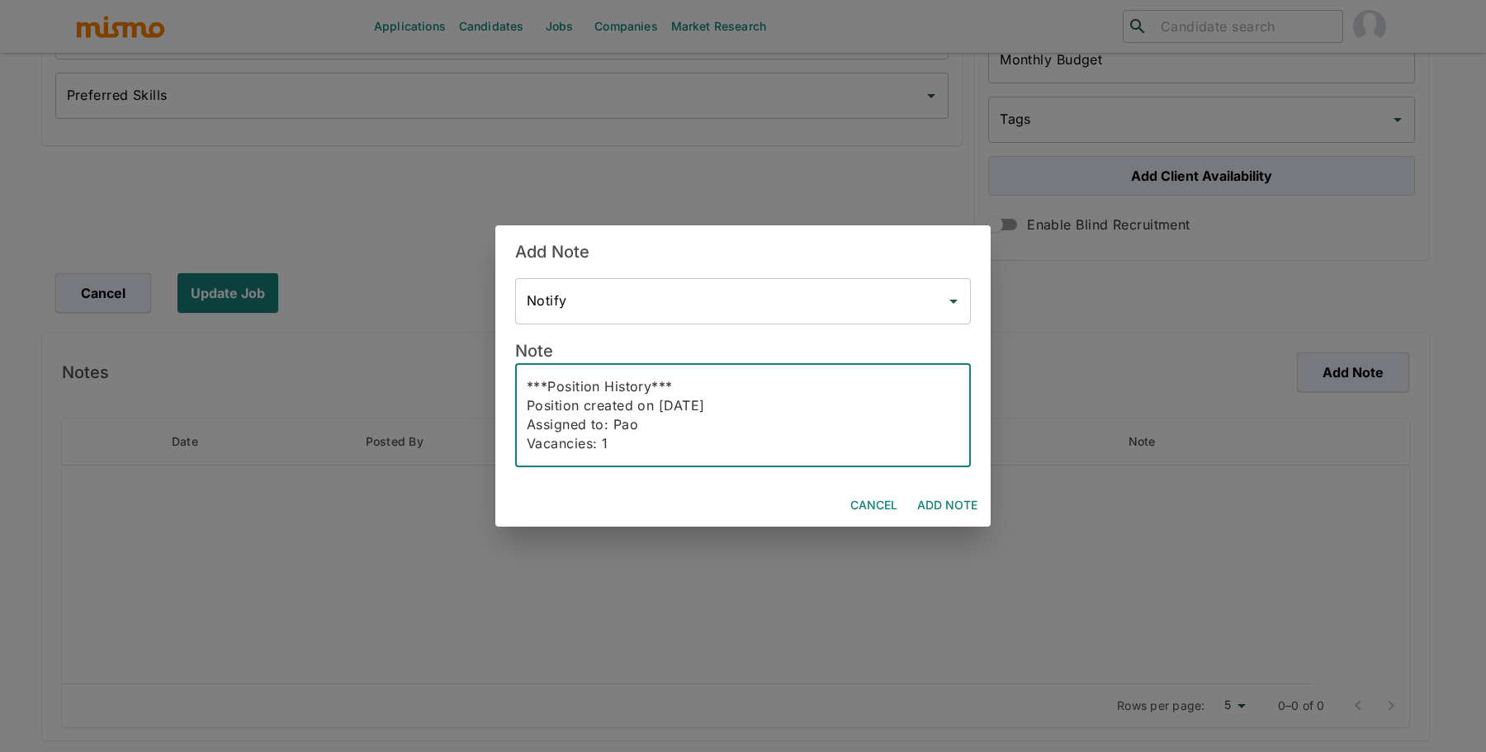
type textarea "***Position History*** Position created on September 9th Assigned to: Pao Vacan…"
click at [946, 505] on button "Add Note" at bounding box center [947, 506] width 73 height 31
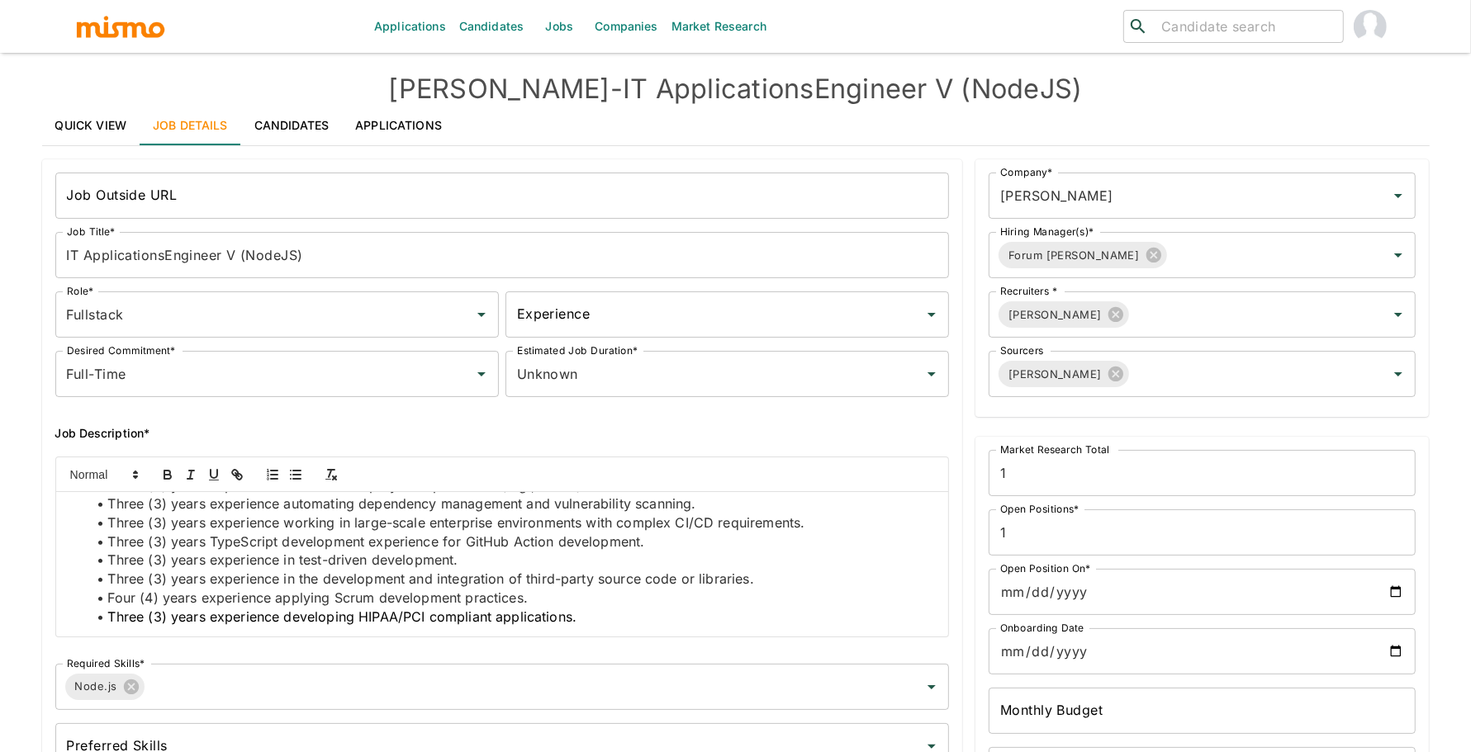
click at [63, 124] on link "Quick View" at bounding box center [91, 126] width 98 height 40
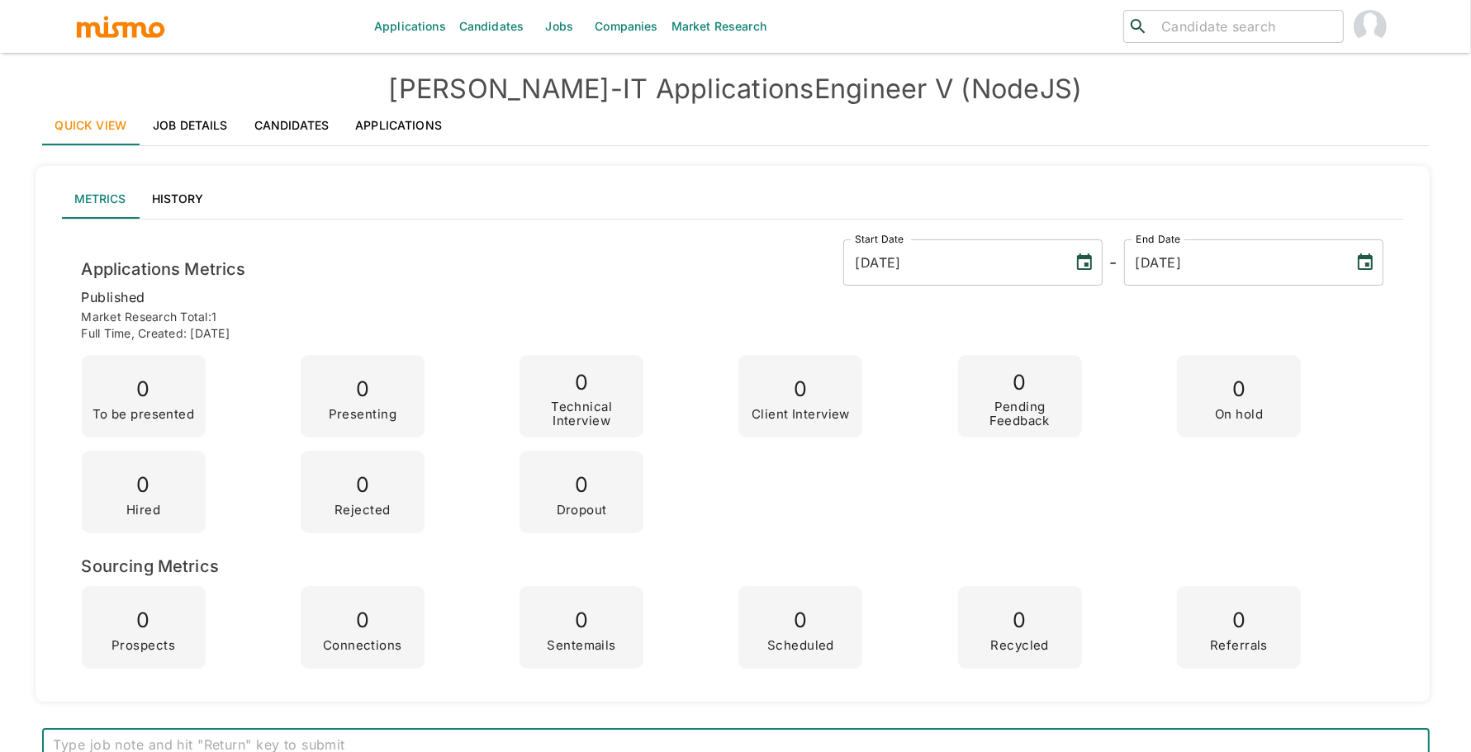
click at [200, 130] on link "Job Details" at bounding box center [191, 126] width 102 height 40
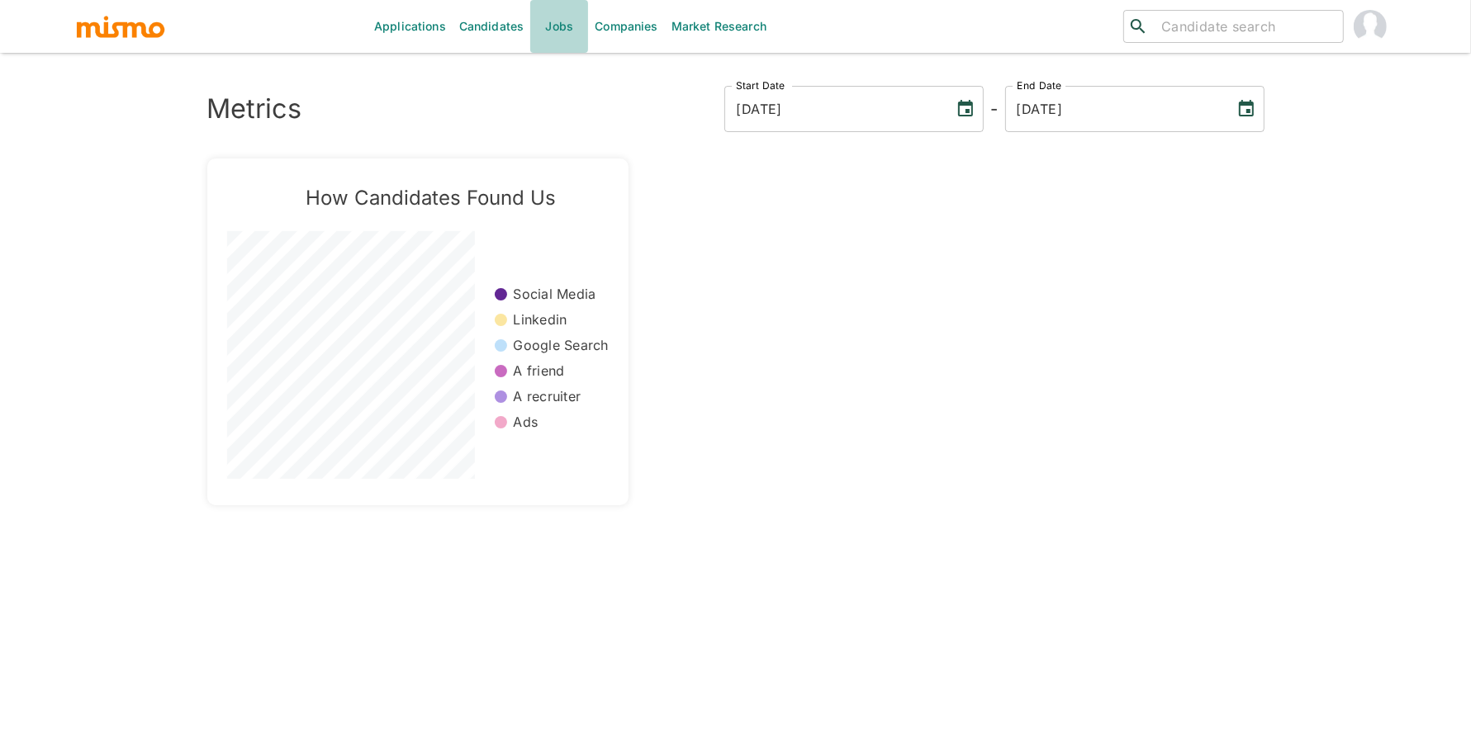
click at [547, 25] on link "Jobs" at bounding box center [559, 26] width 58 height 53
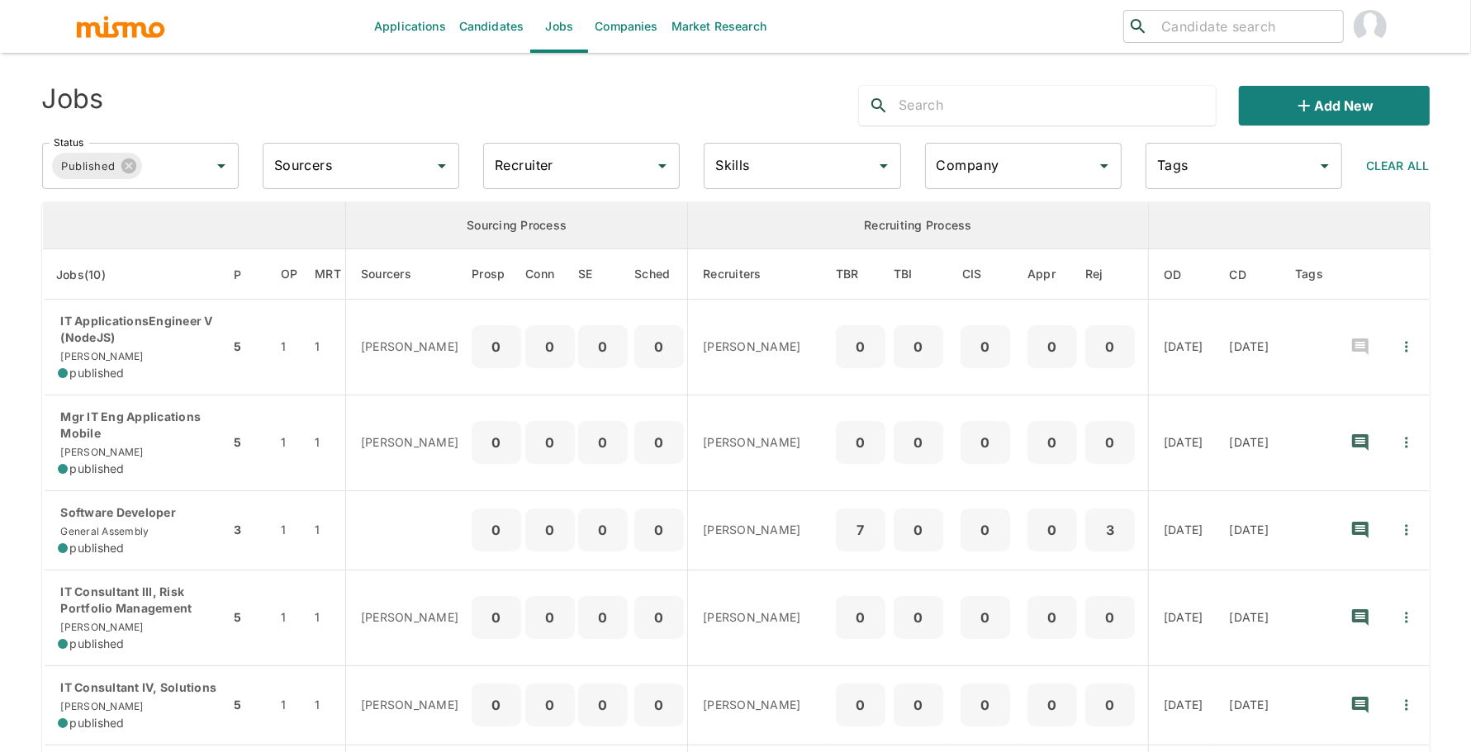
click at [532, 172] on input "Recruiter" at bounding box center [569, 165] width 157 height 31
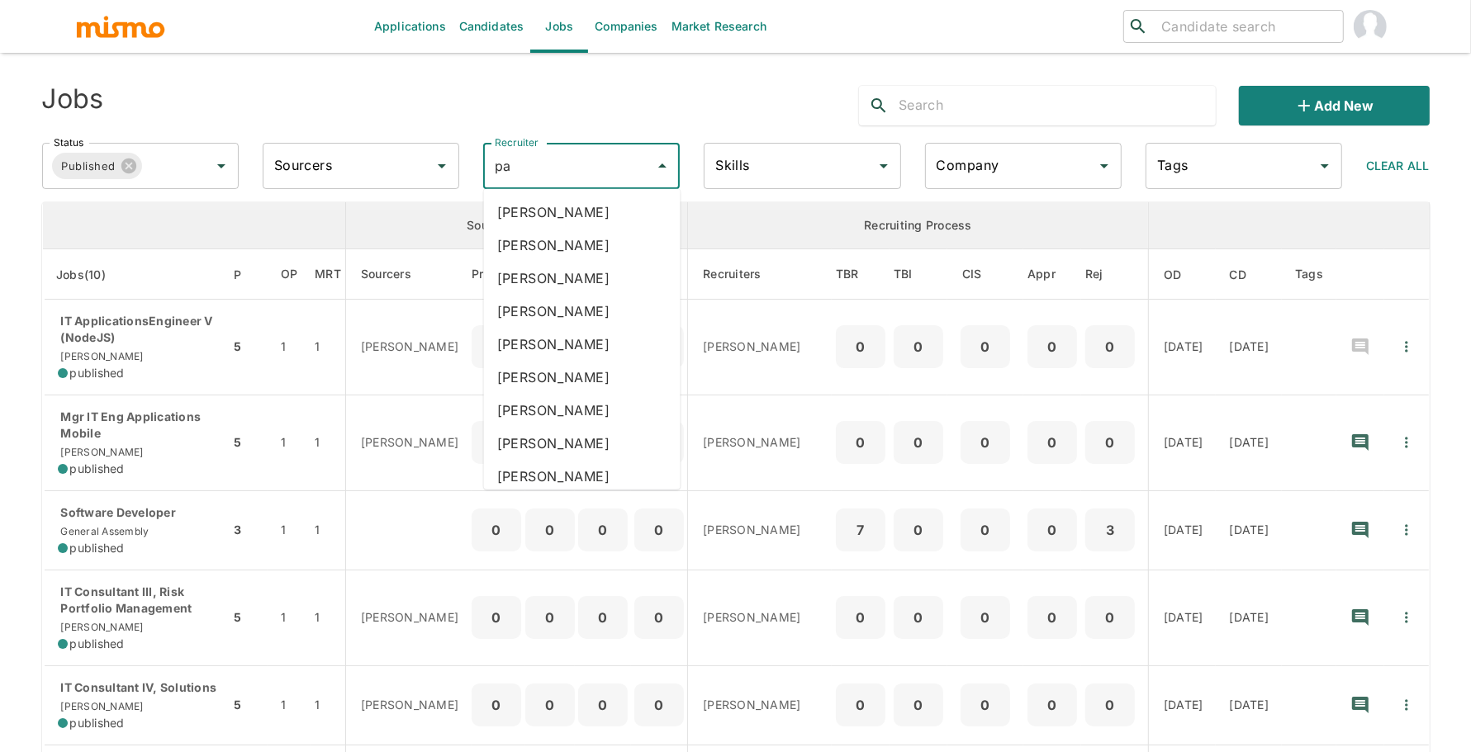
type input "pao"
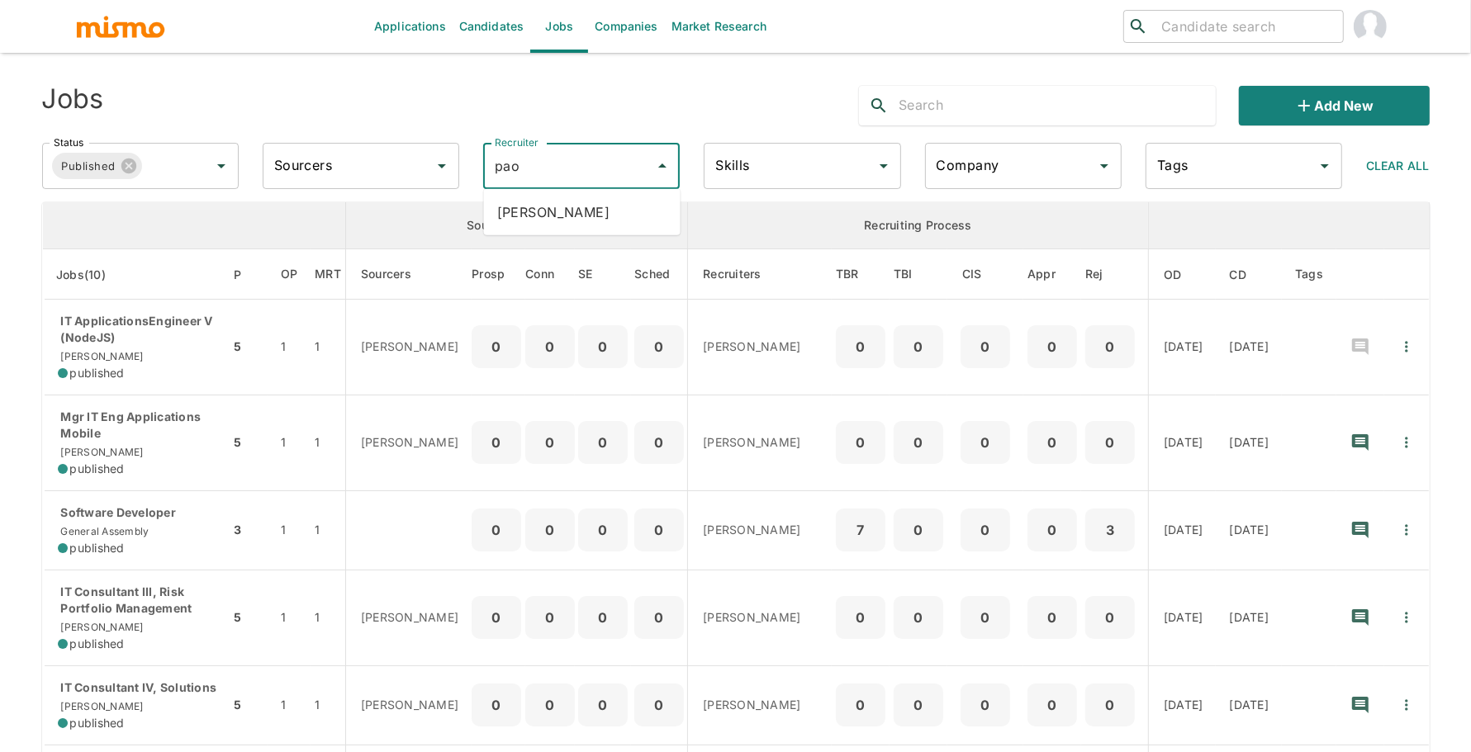
click at [545, 213] on li "Paola Pacheco" at bounding box center [582, 212] width 197 height 33
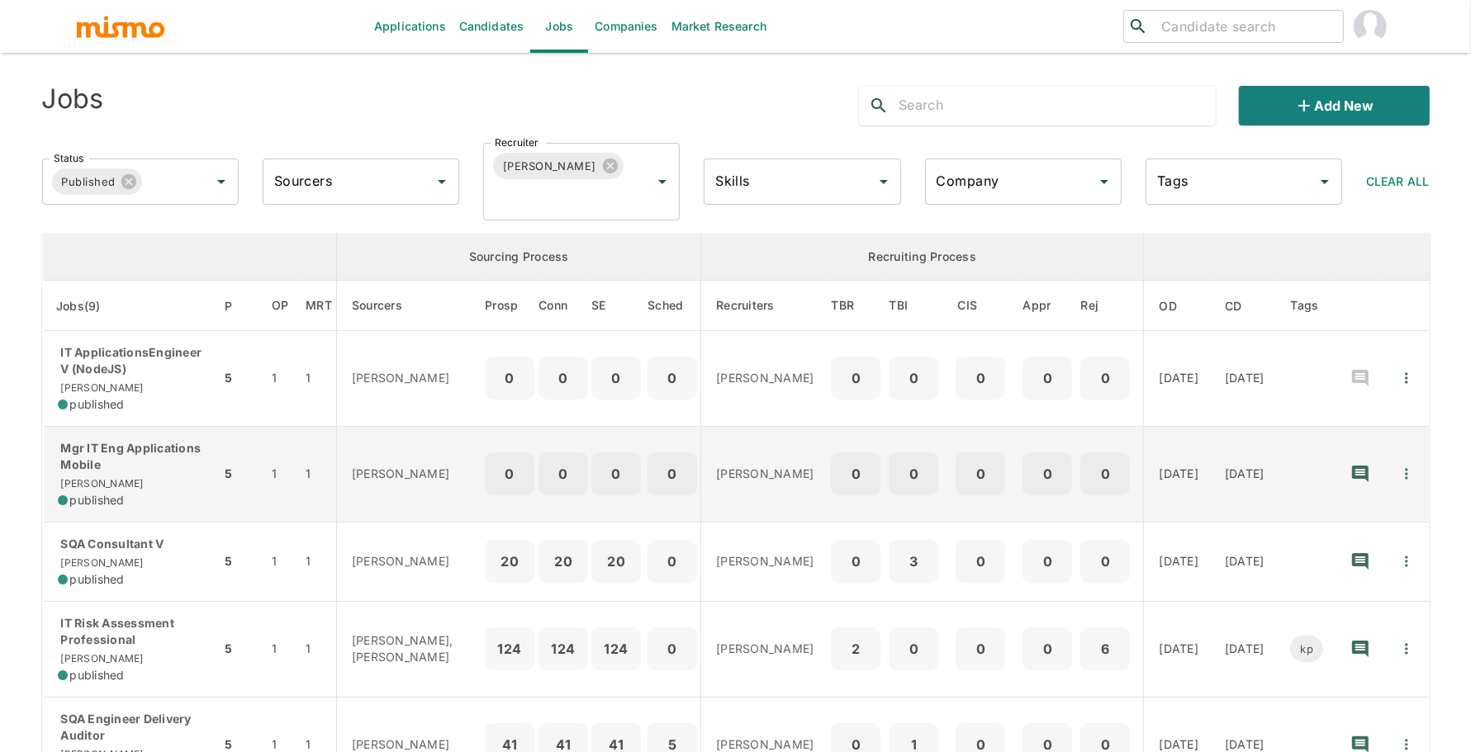
click at [119, 449] on p "Mgr IT Eng Applications Mobile" at bounding box center [133, 456] width 150 height 33
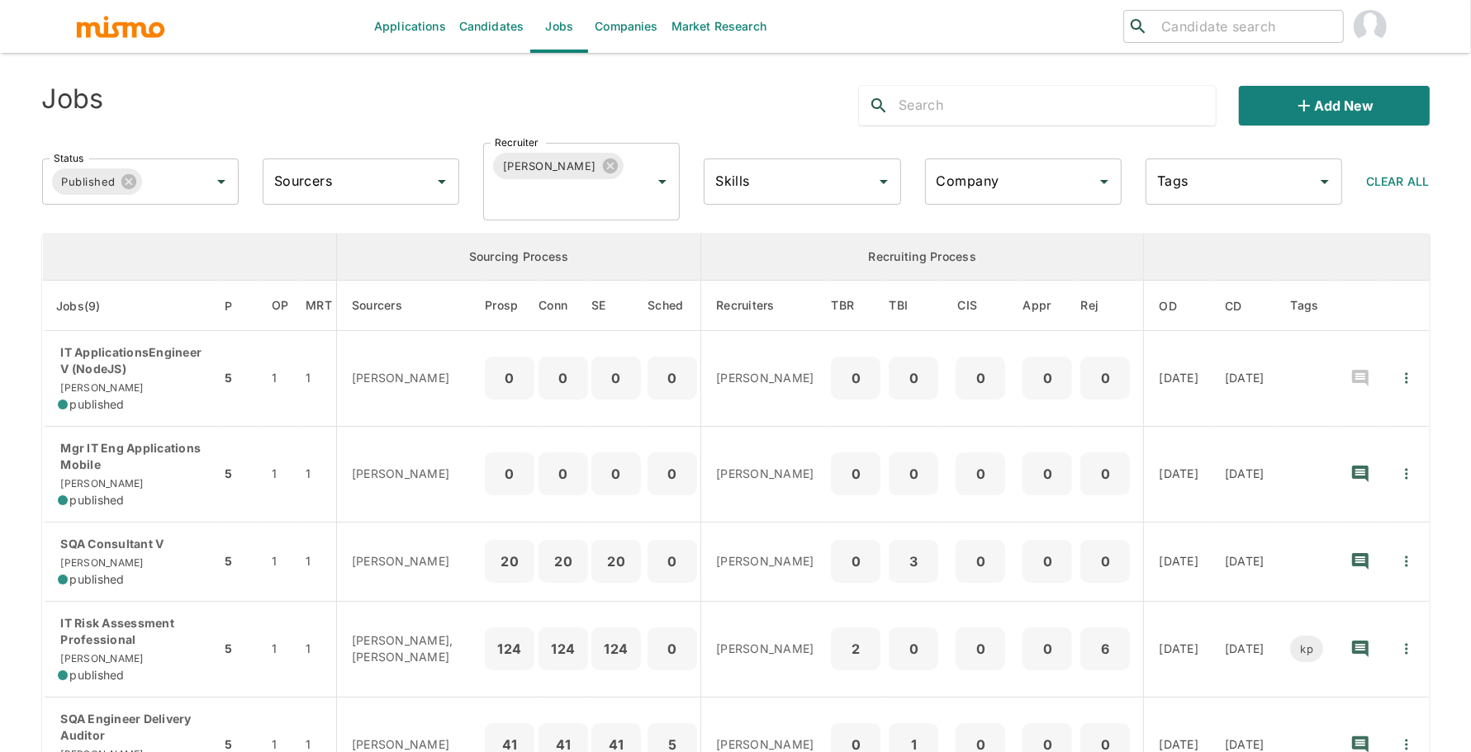
click at [1298, 130] on div "Status Published Status Sourcers Sourcers Recruiter Paola Pacheco Recruiter Ski…" at bounding box center [729, 175] width 1401 height 91
click at [1293, 110] on button "Add new" at bounding box center [1334, 106] width 190 height 40
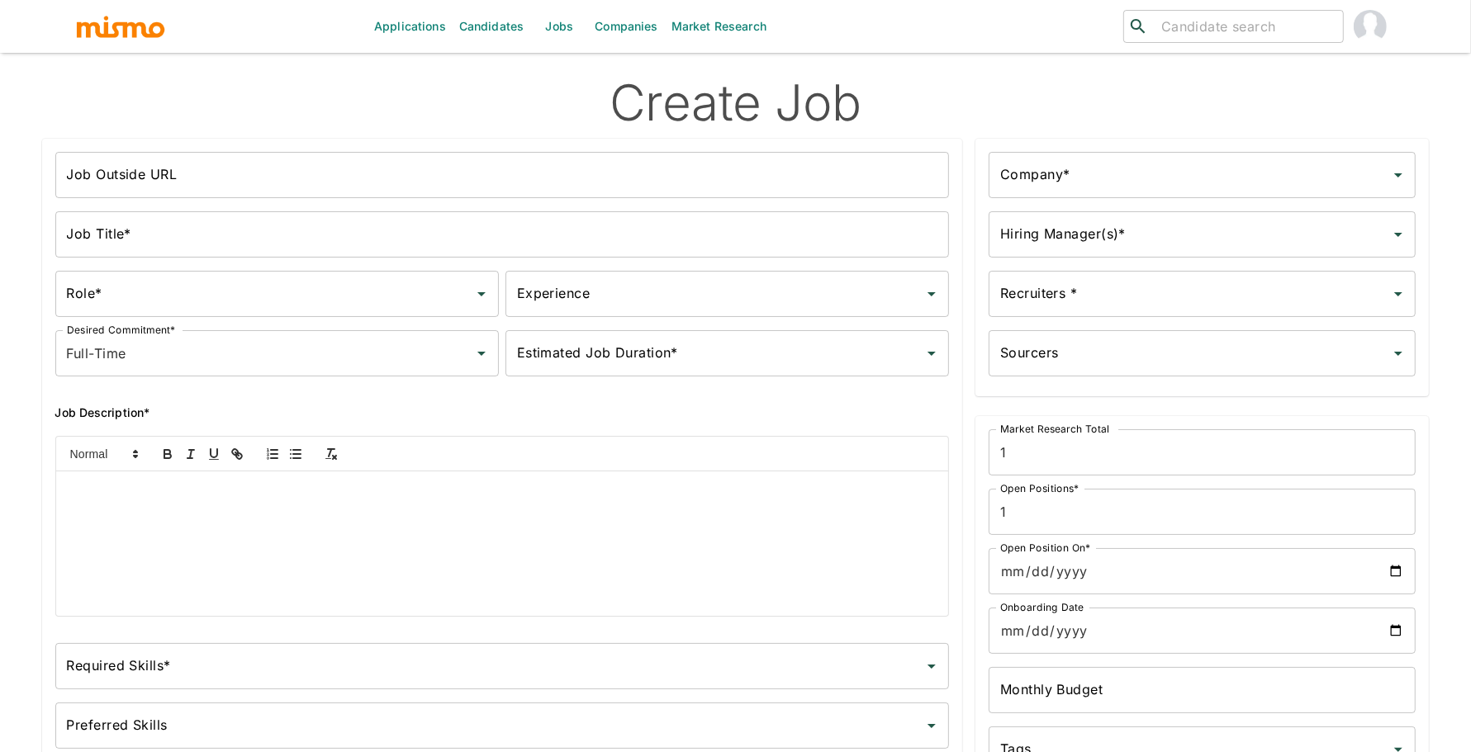
click at [228, 241] on input "Job Title*" at bounding box center [502, 234] width 894 height 46
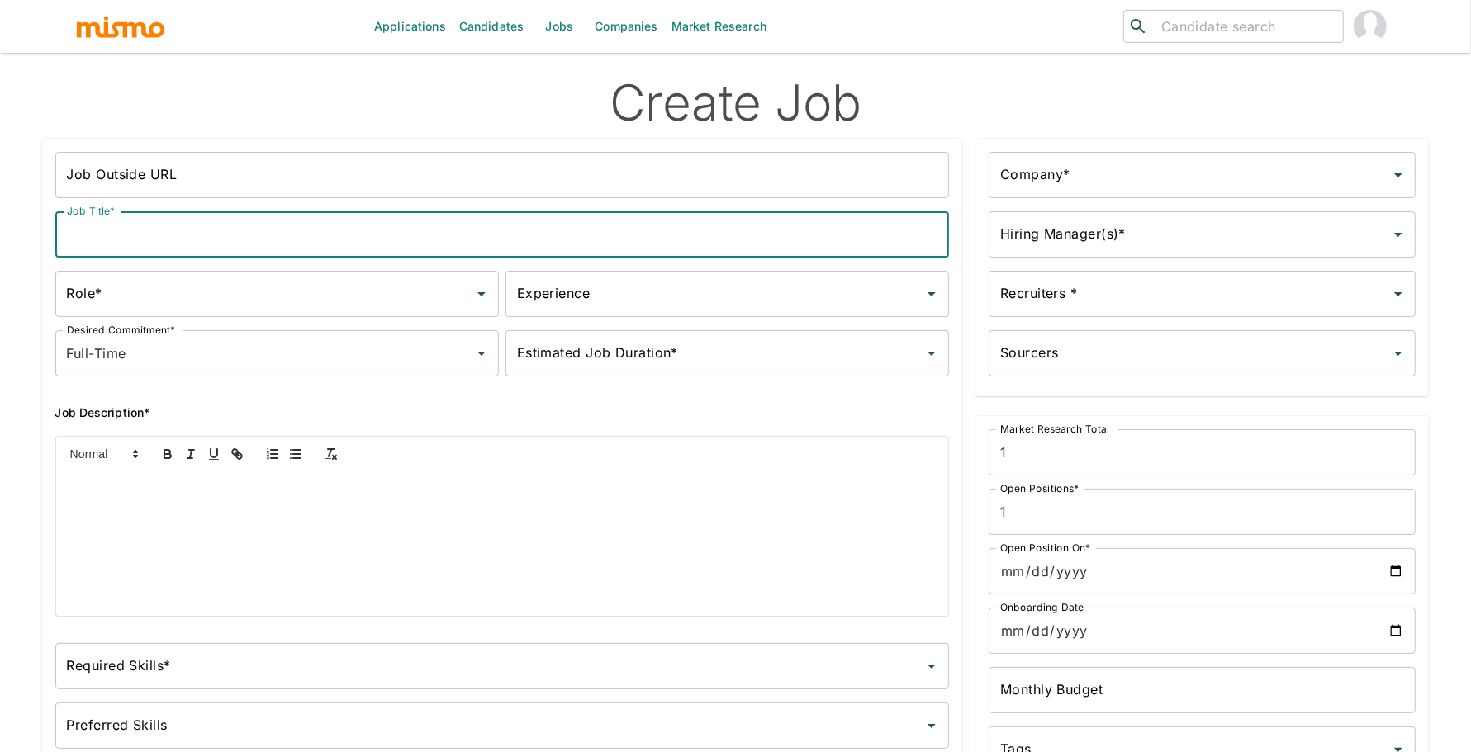
paste input "SQA Consultant IV"
type input "SQA Consultant IV"
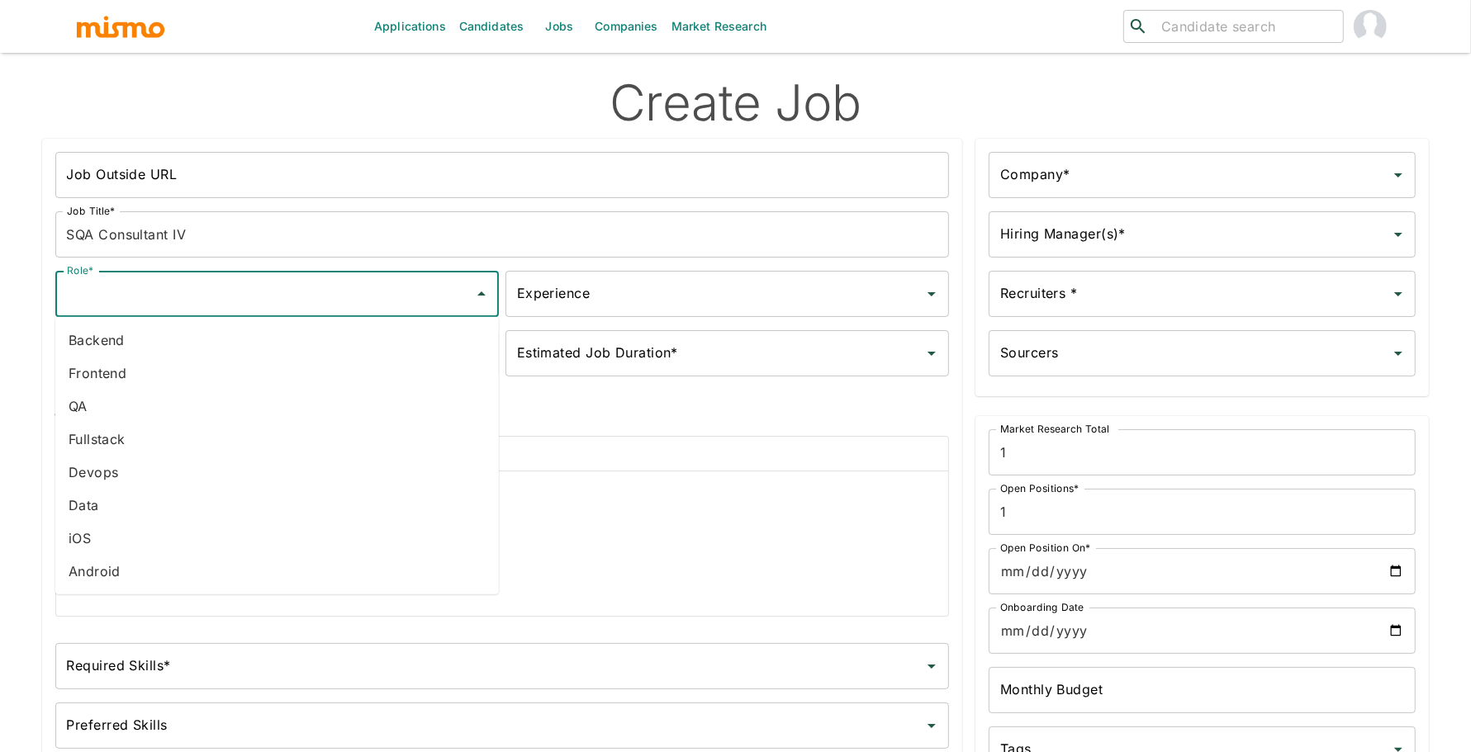
click at [217, 295] on input "Role*" at bounding box center [265, 293] width 404 height 31
click at [190, 408] on li "QA" at bounding box center [276, 406] width 443 height 33
type input "QA"
click at [666, 297] on input "Experience" at bounding box center [715, 293] width 404 height 31
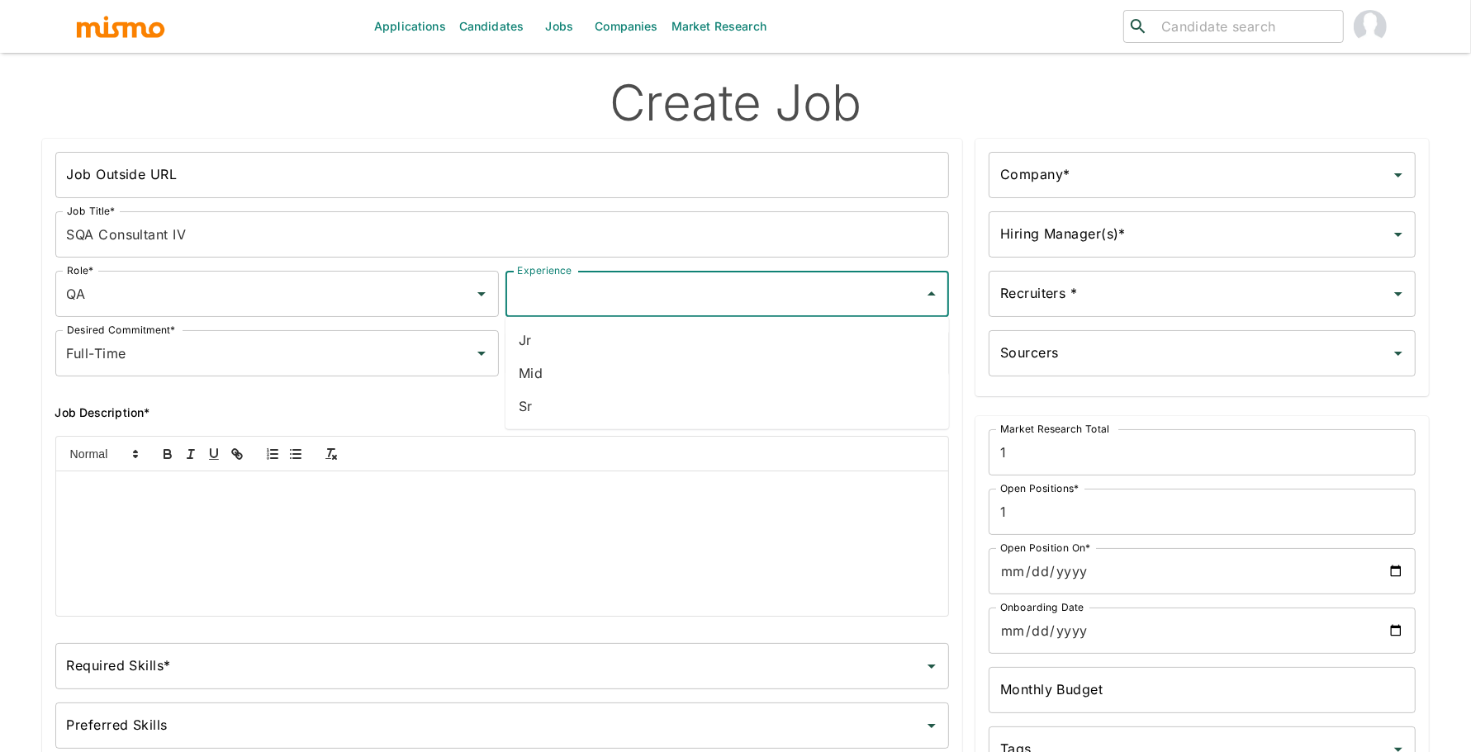
click at [638, 377] on li "Mid" at bounding box center [726, 373] width 443 height 33
type input "Mid"
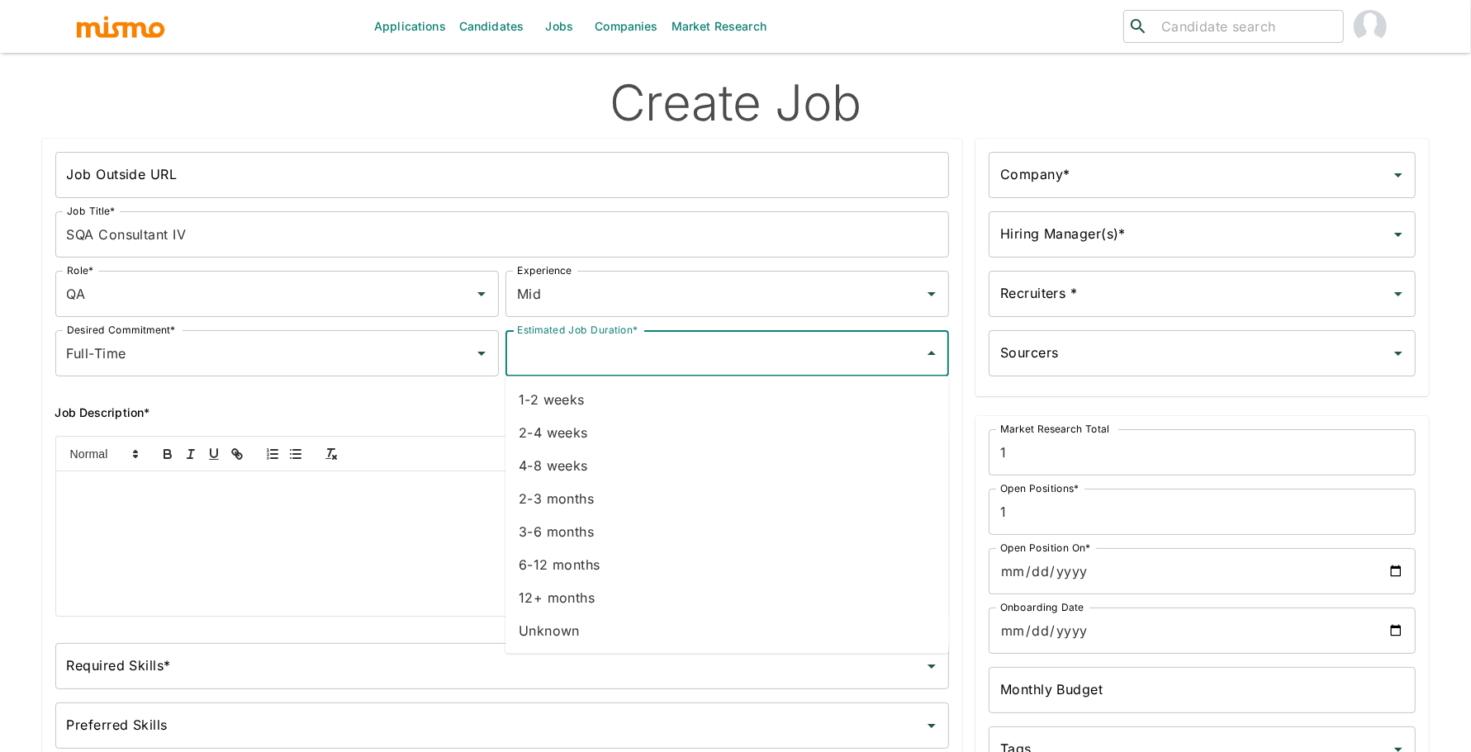
click at [631, 351] on input "Estimated Job Duration*" at bounding box center [715, 353] width 404 height 31
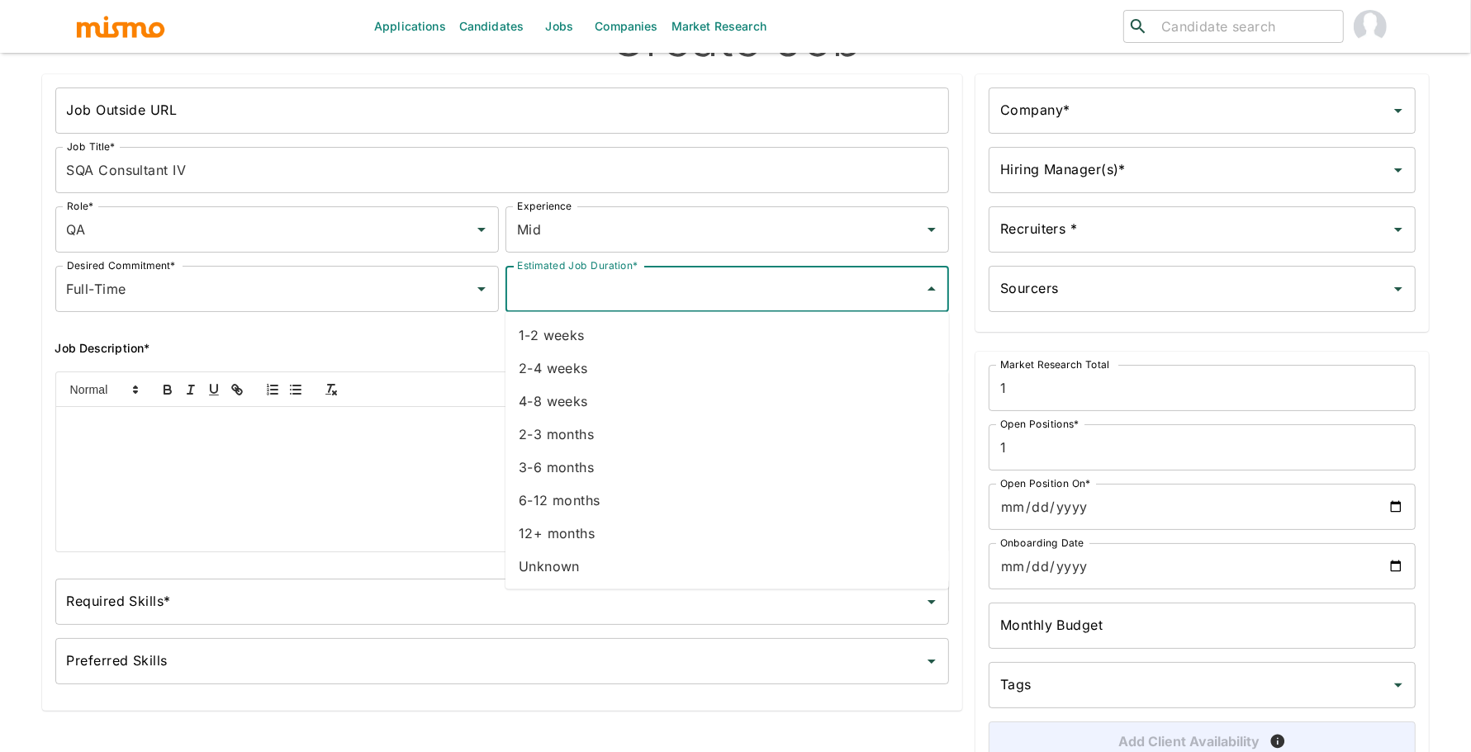
scroll to position [64, 0]
click at [597, 569] on li "Unknown" at bounding box center [726, 567] width 443 height 33
type input "Unknown"
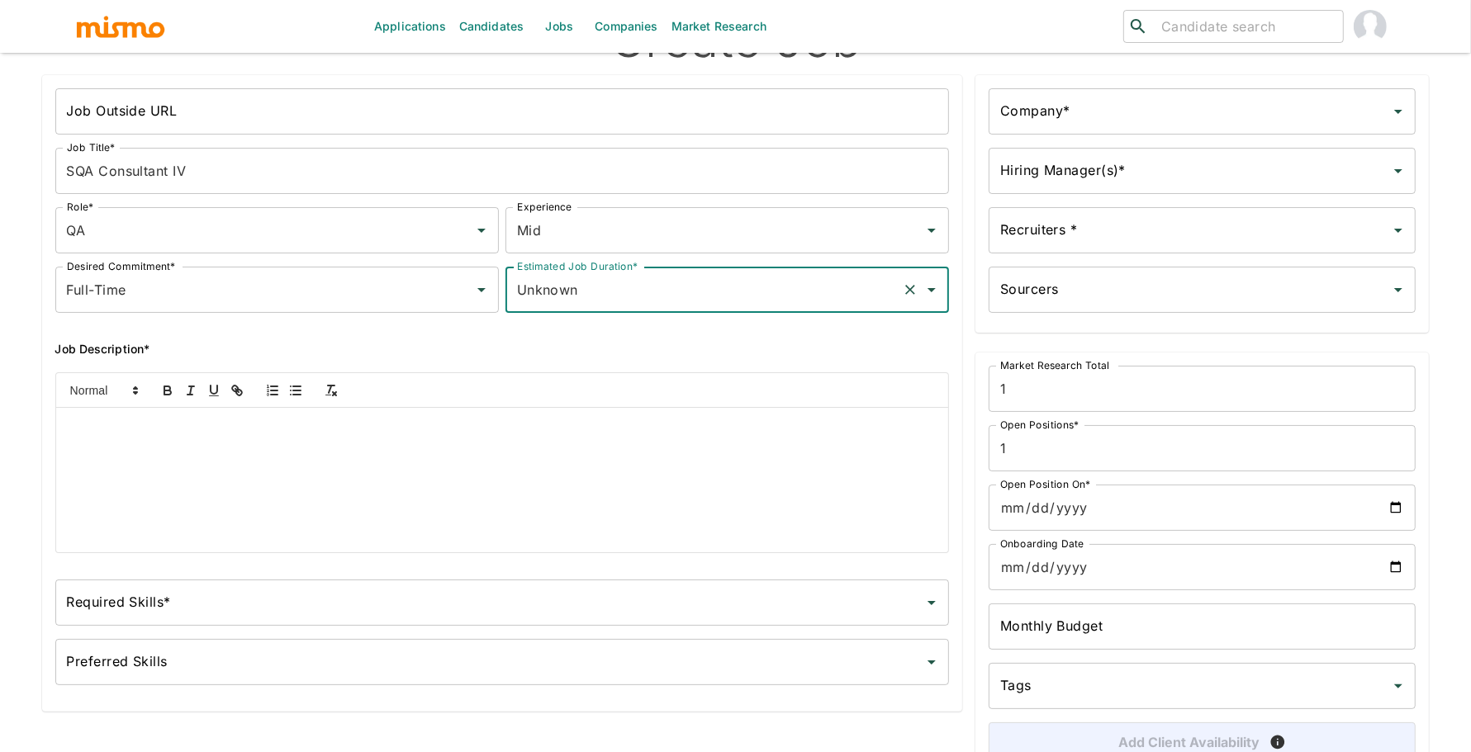
click at [525, 482] on div at bounding box center [502, 480] width 893 height 145
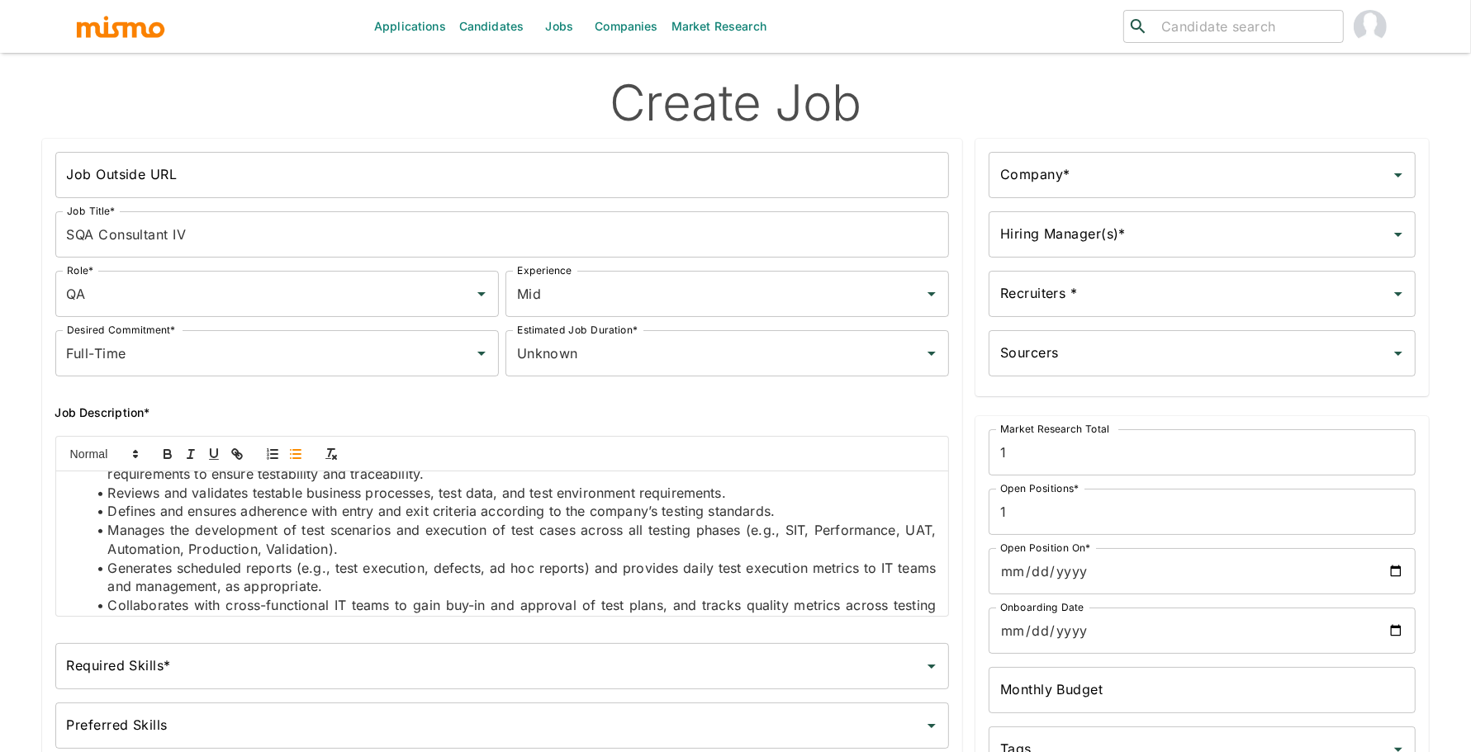
scroll to position [581, 0]
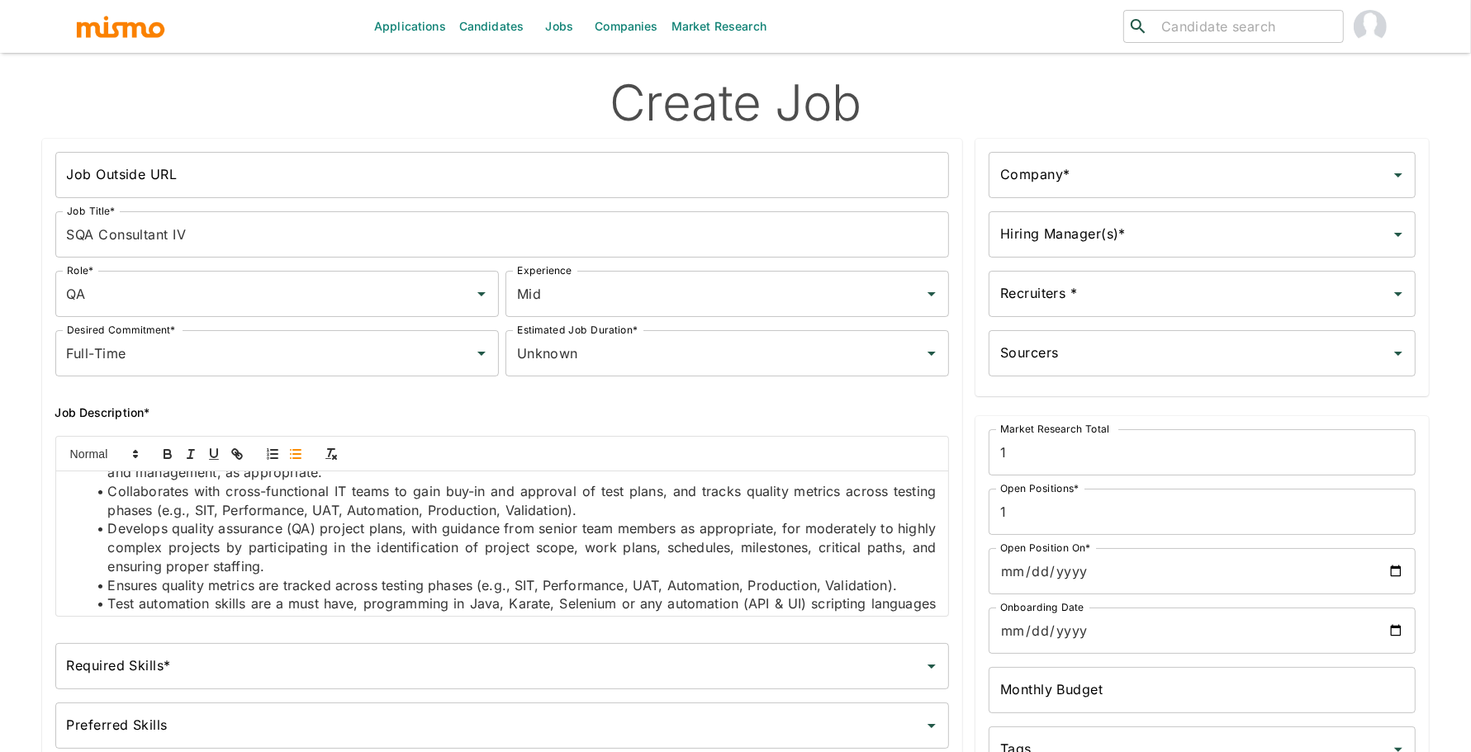
click at [112, 676] on input "Required Skills*" at bounding box center [490, 666] width 855 height 31
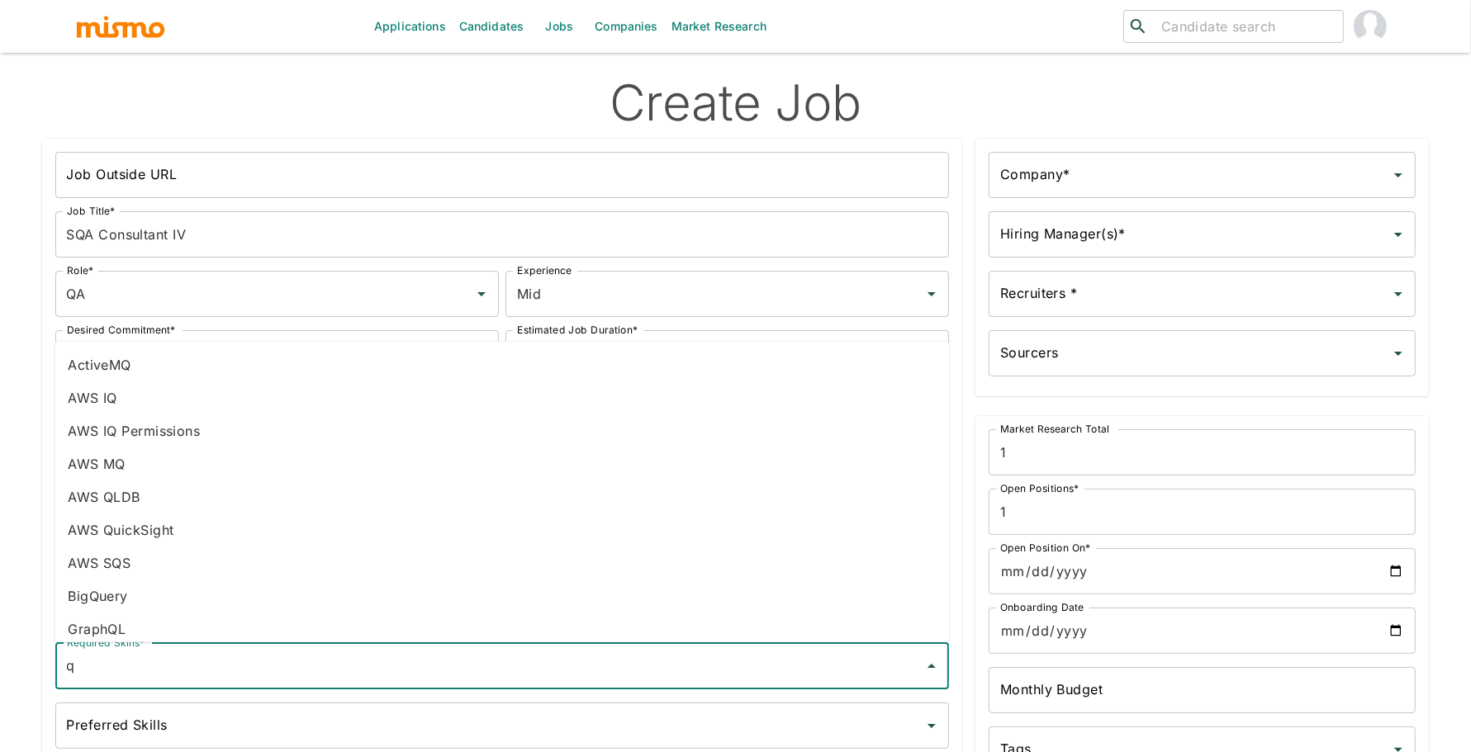
type input "qa"
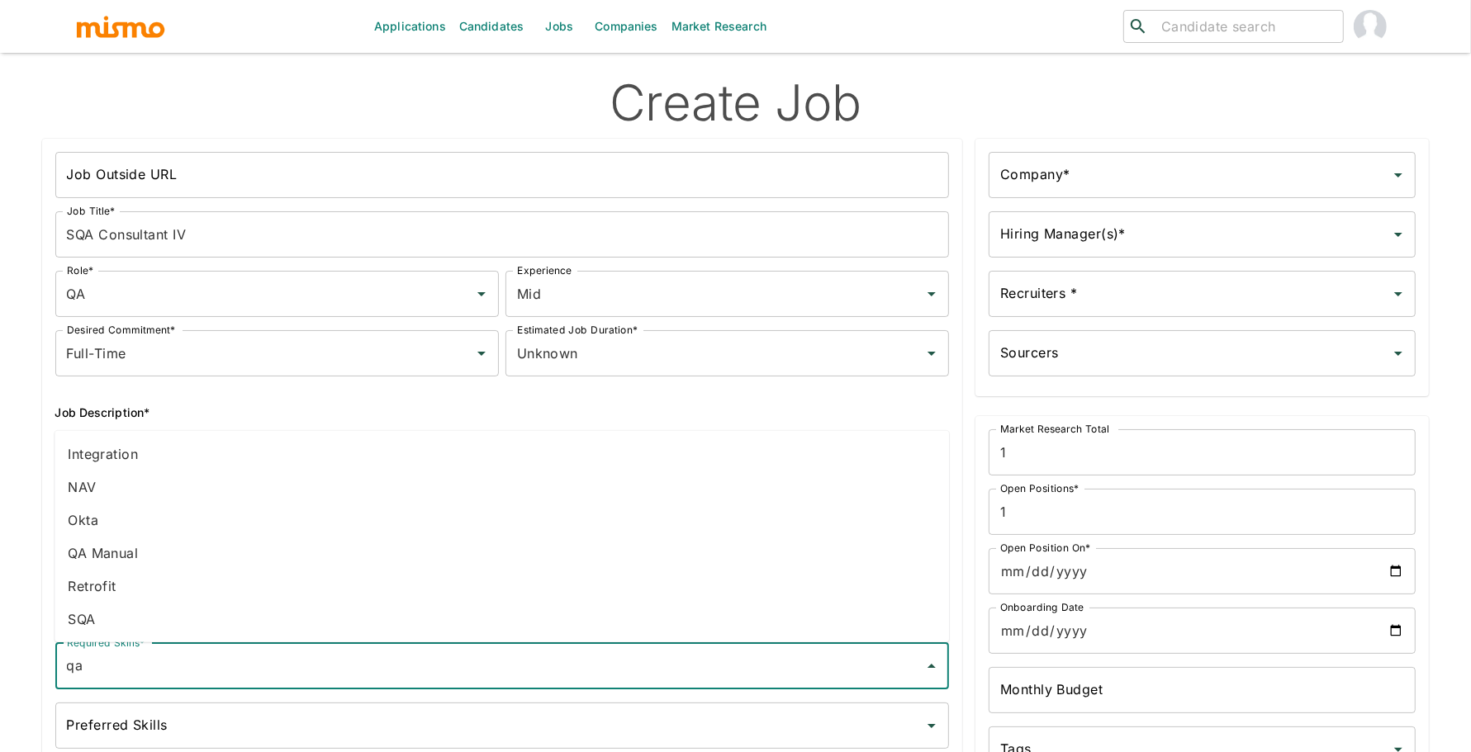
click at [127, 619] on li "SQA" at bounding box center [502, 619] width 894 height 33
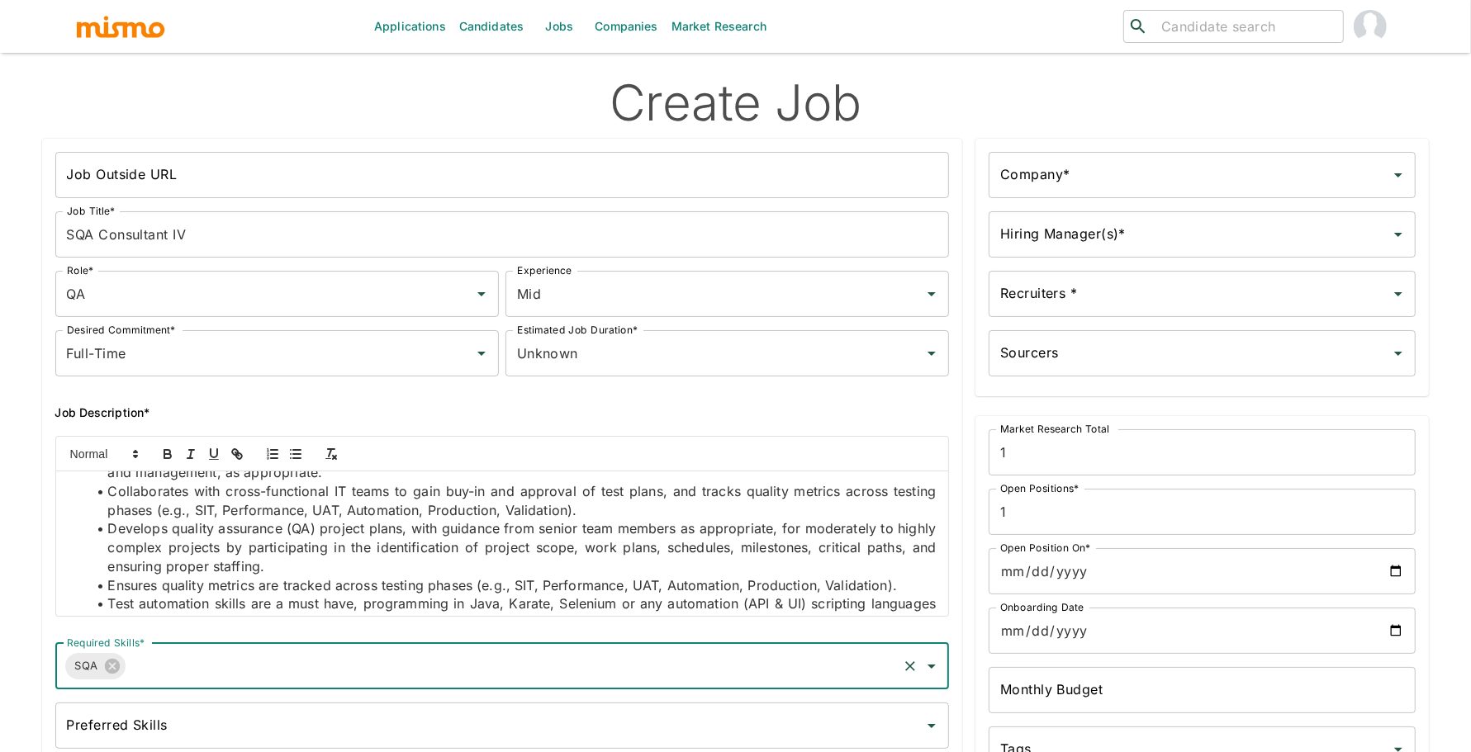
click at [1192, 174] on input "Company*" at bounding box center [1189, 174] width 387 height 31
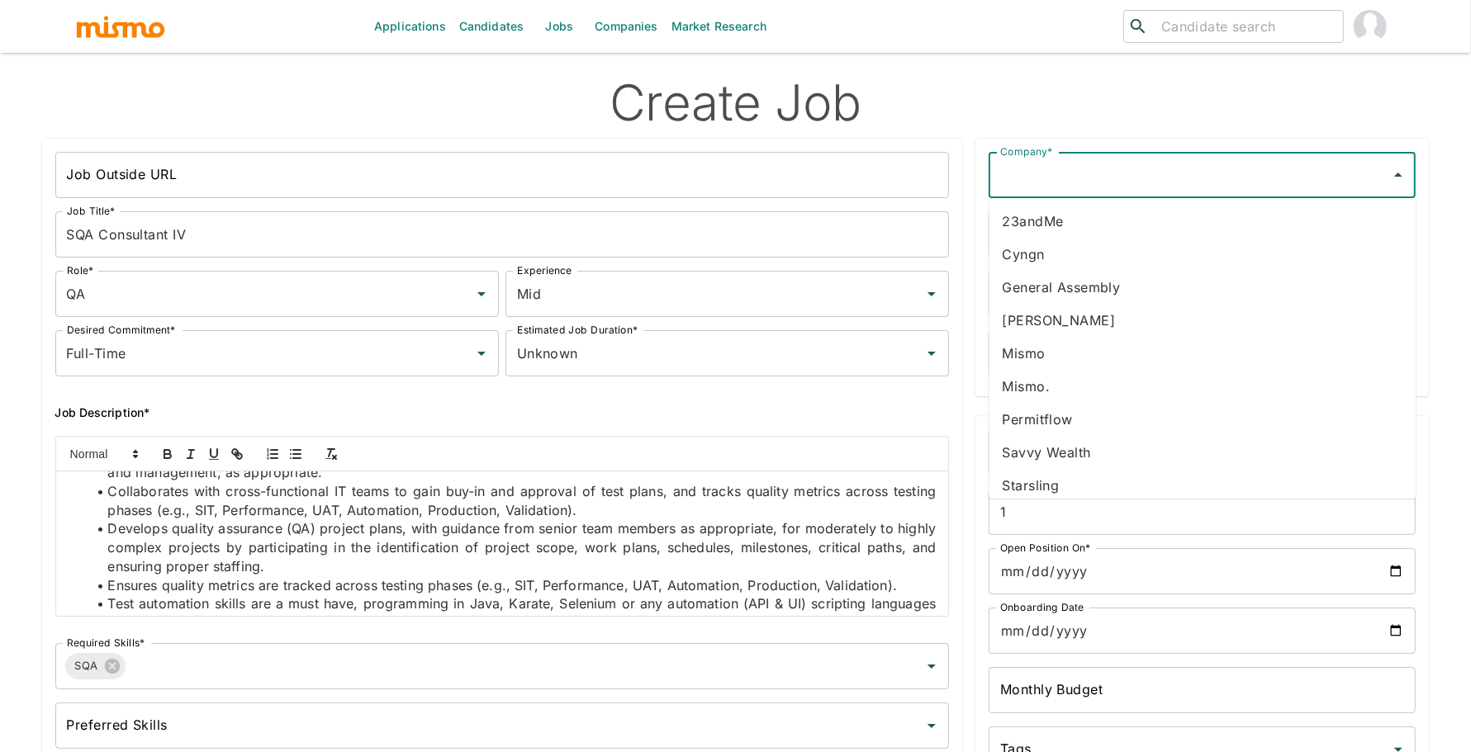
click at [1148, 324] on li "[PERSON_NAME]" at bounding box center [1202, 320] width 427 height 33
type input "[PERSON_NAME]"
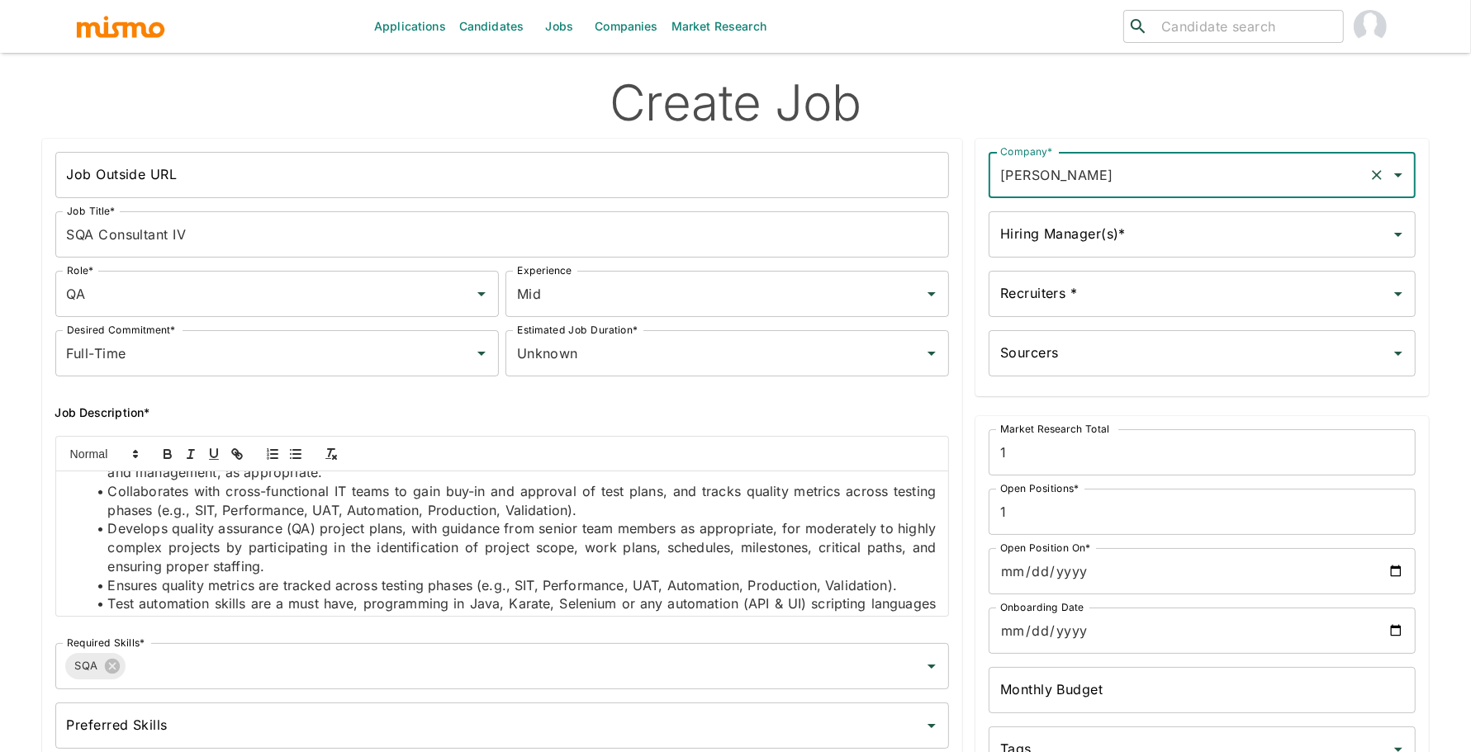
click at [1059, 239] on input "Hiring Manager(s)*" at bounding box center [1189, 234] width 387 height 31
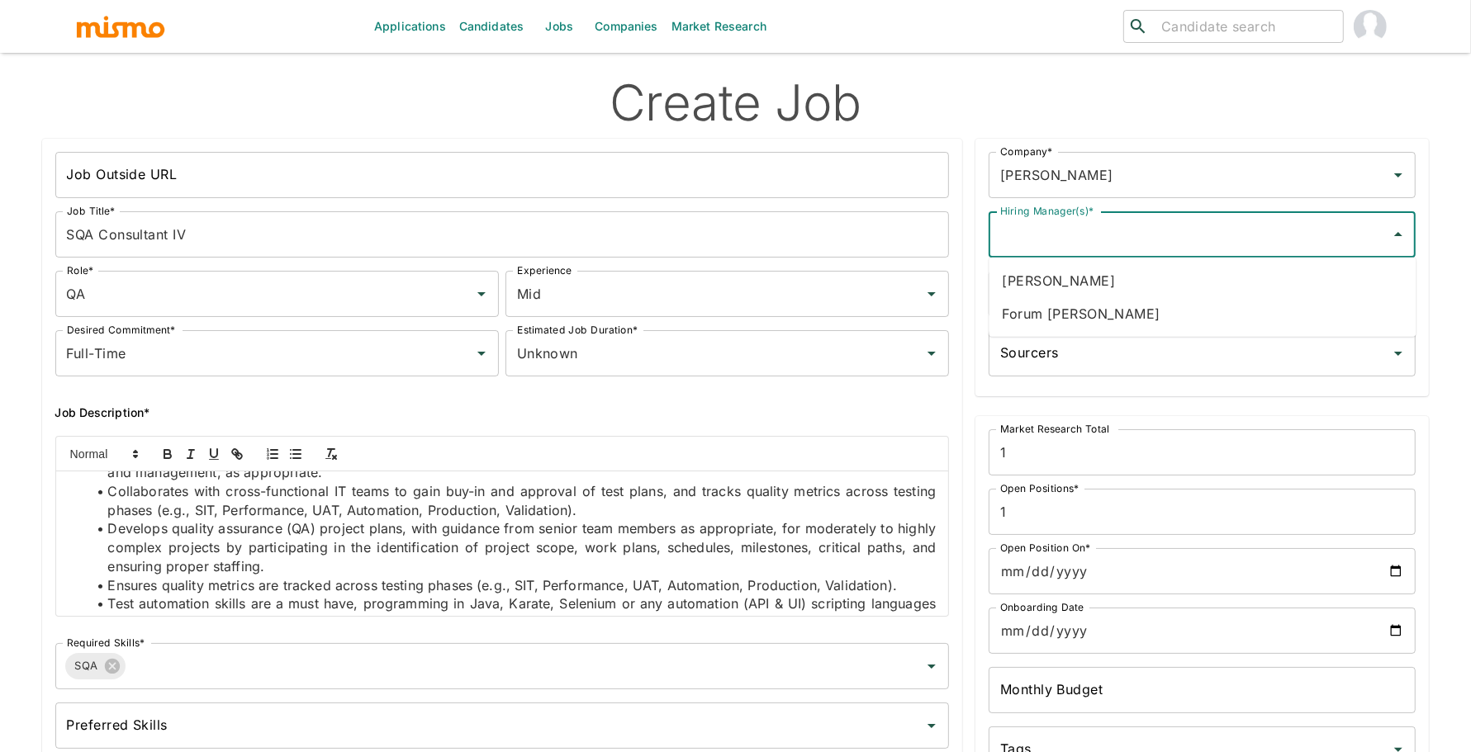
click at [1071, 306] on li "Forum [PERSON_NAME]" at bounding box center [1202, 313] width 427 height 33
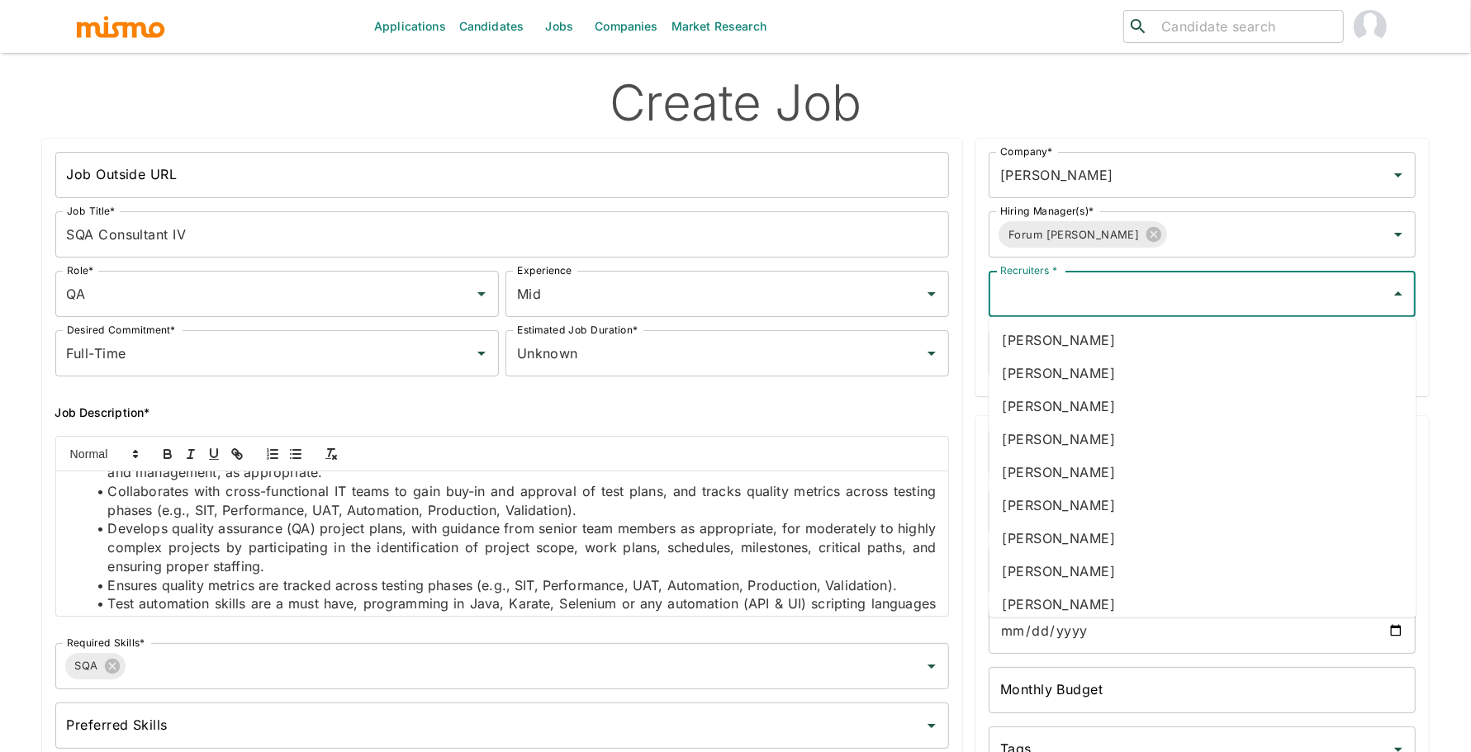
click at [1068, 305] on input "Recruiters *" at bounding box center [1189, 293] width 387 height 31
type input "pao"
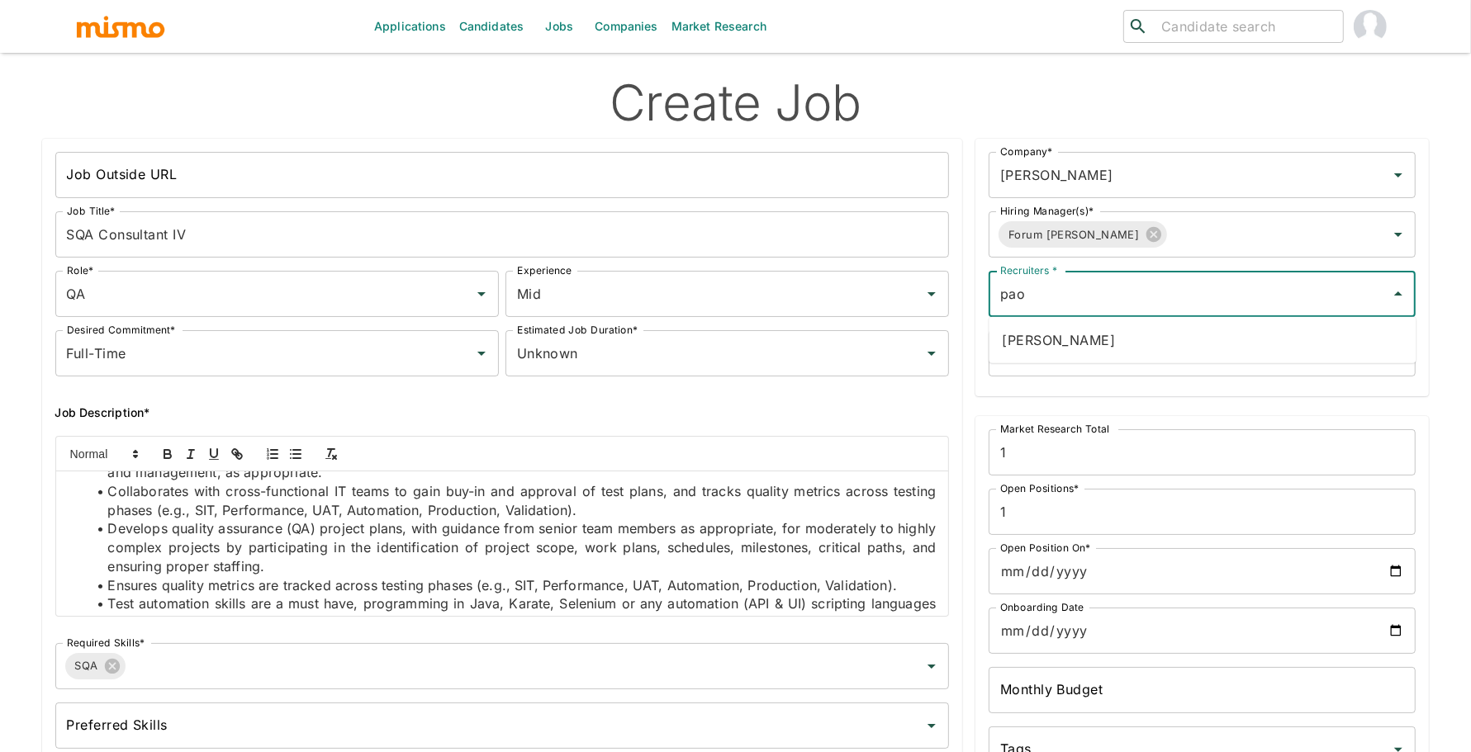
click at [1074, 342] on li "[PERSON_NAME]" at bounding box center [1202, 340] width 427 height 33
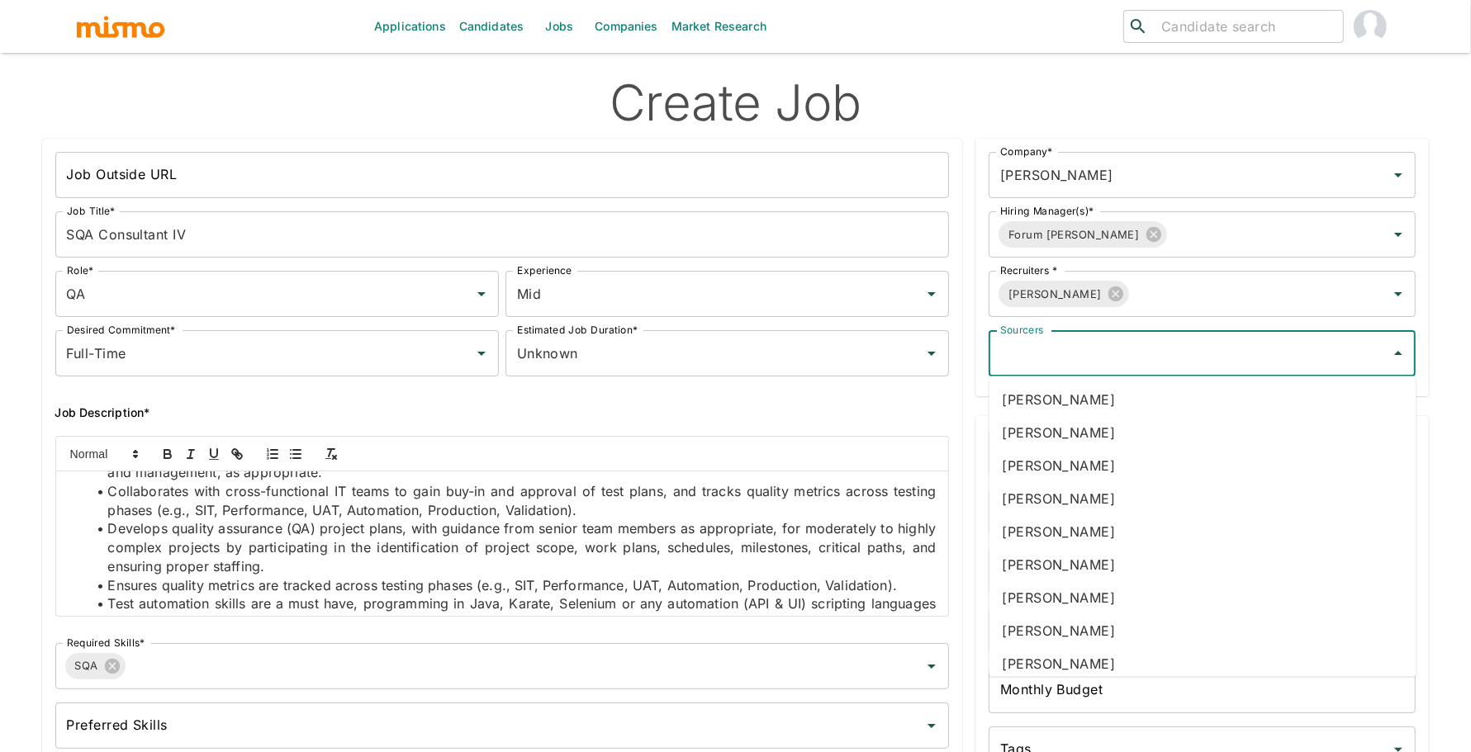
click at [1074, 342] on input "Sourcers" at bounding box center [1189, 353] width 387 height 31
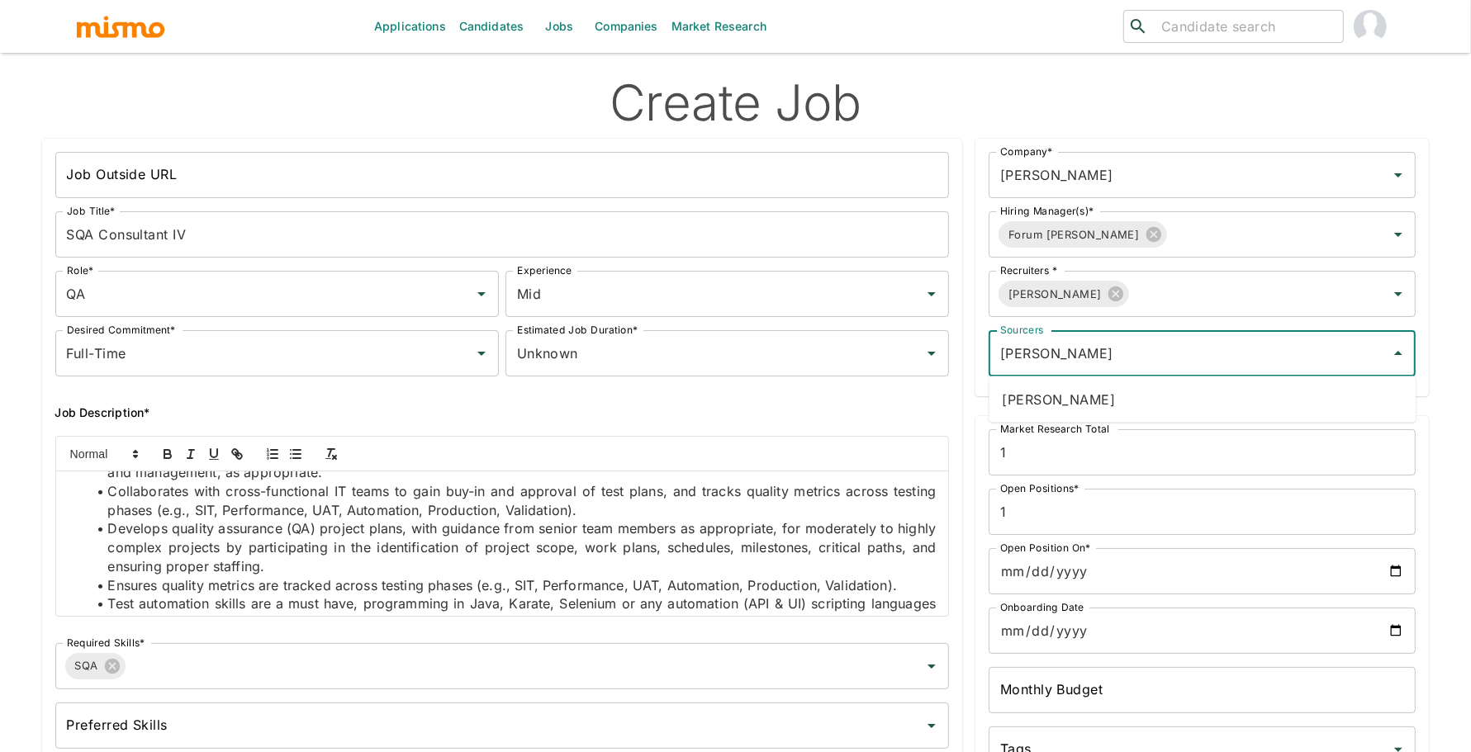
type input "dani"
click at [1085, 395] on li "[PERSON_NAME]" at bounding box center [1202, 399] width 427 height 33
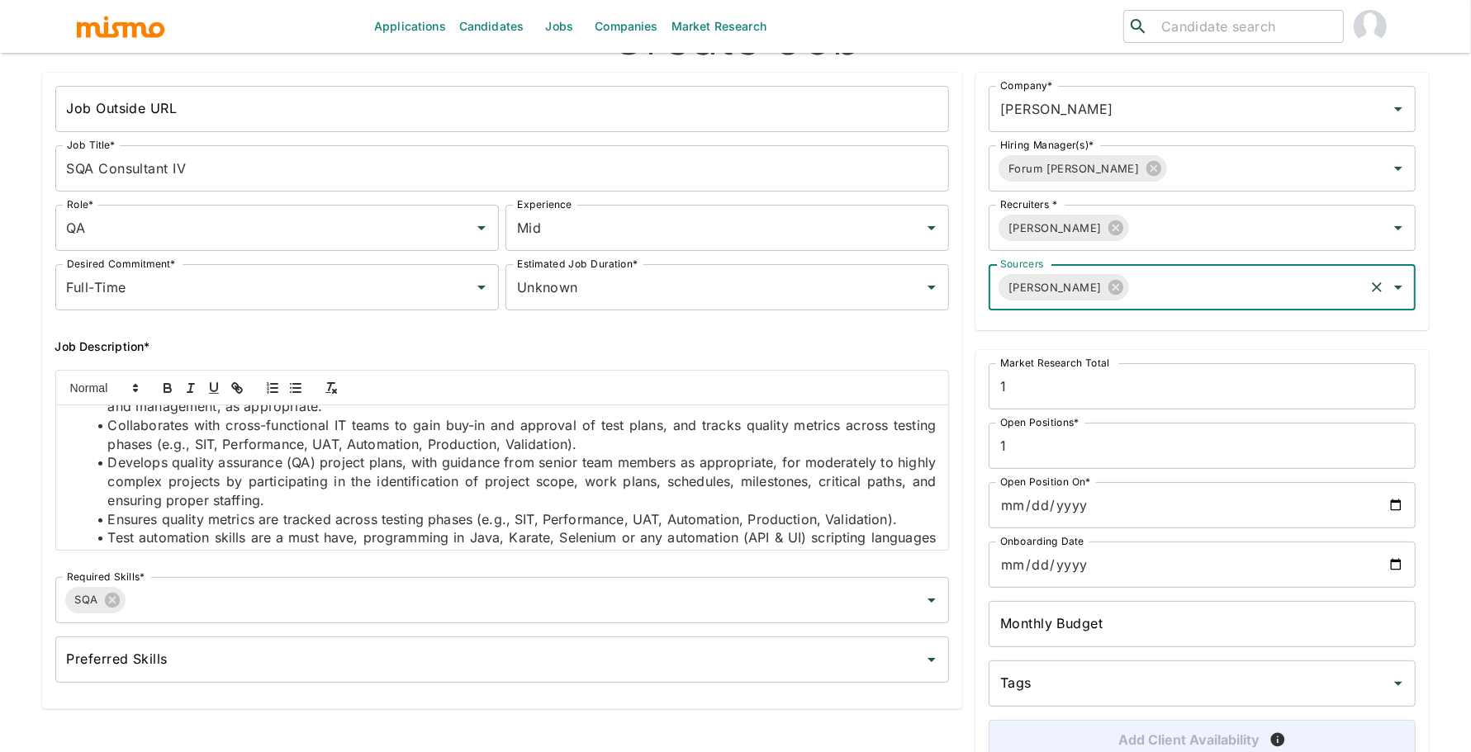
scroll to position [85, 0]
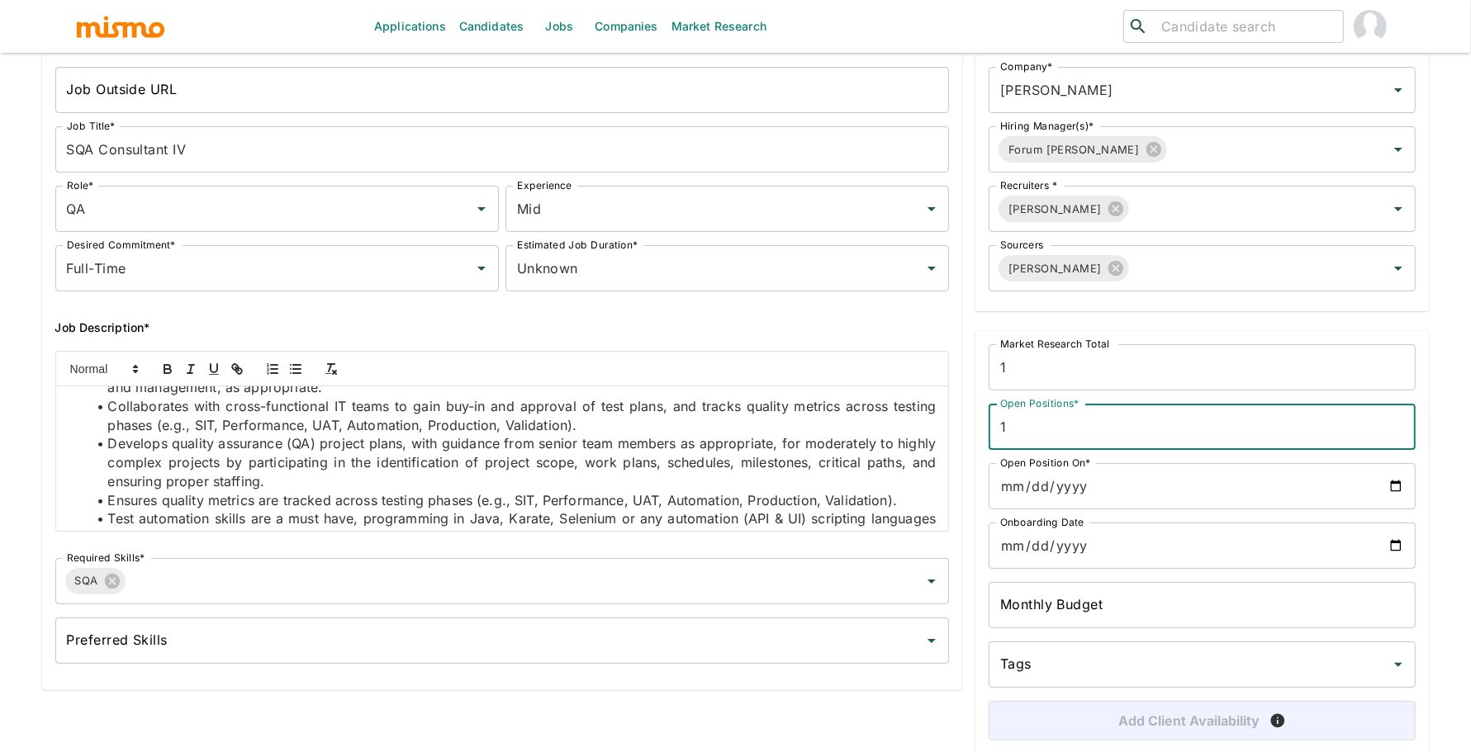
click at [1349, 433] on input "1" at bounding box center [1201, 427] width 427 height 46
type input "2"
click at [1344, 485] on input "Open Position On*" at bounding box center [1201, 486] width 427 height 46
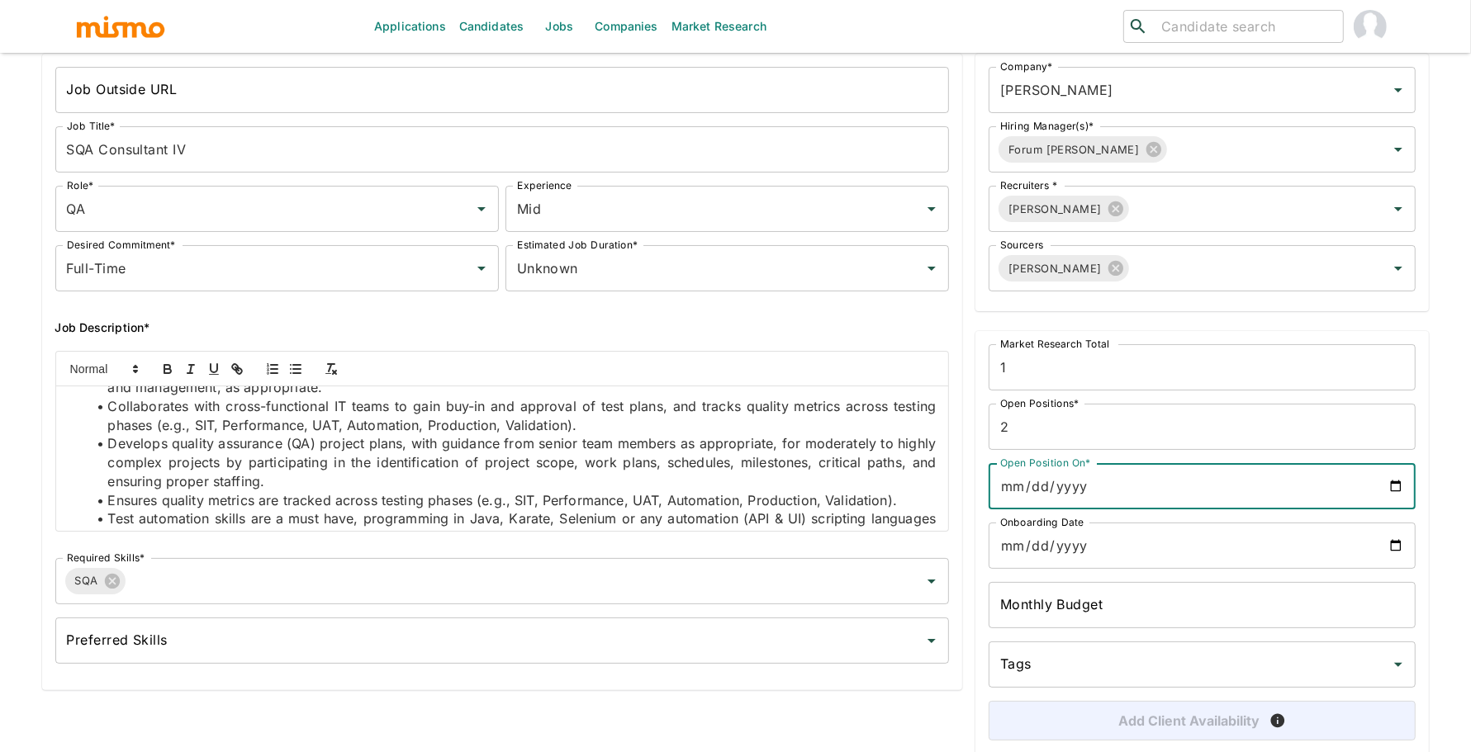
click at [1391, 484] on input "Open Position On*" at bounding box center [1201, 486] width 427 height 46
type input "2025-09-09"
click at [1401, 540] on input "Onboarding Date" at bounding box center [1201, 546] width 427 height 46
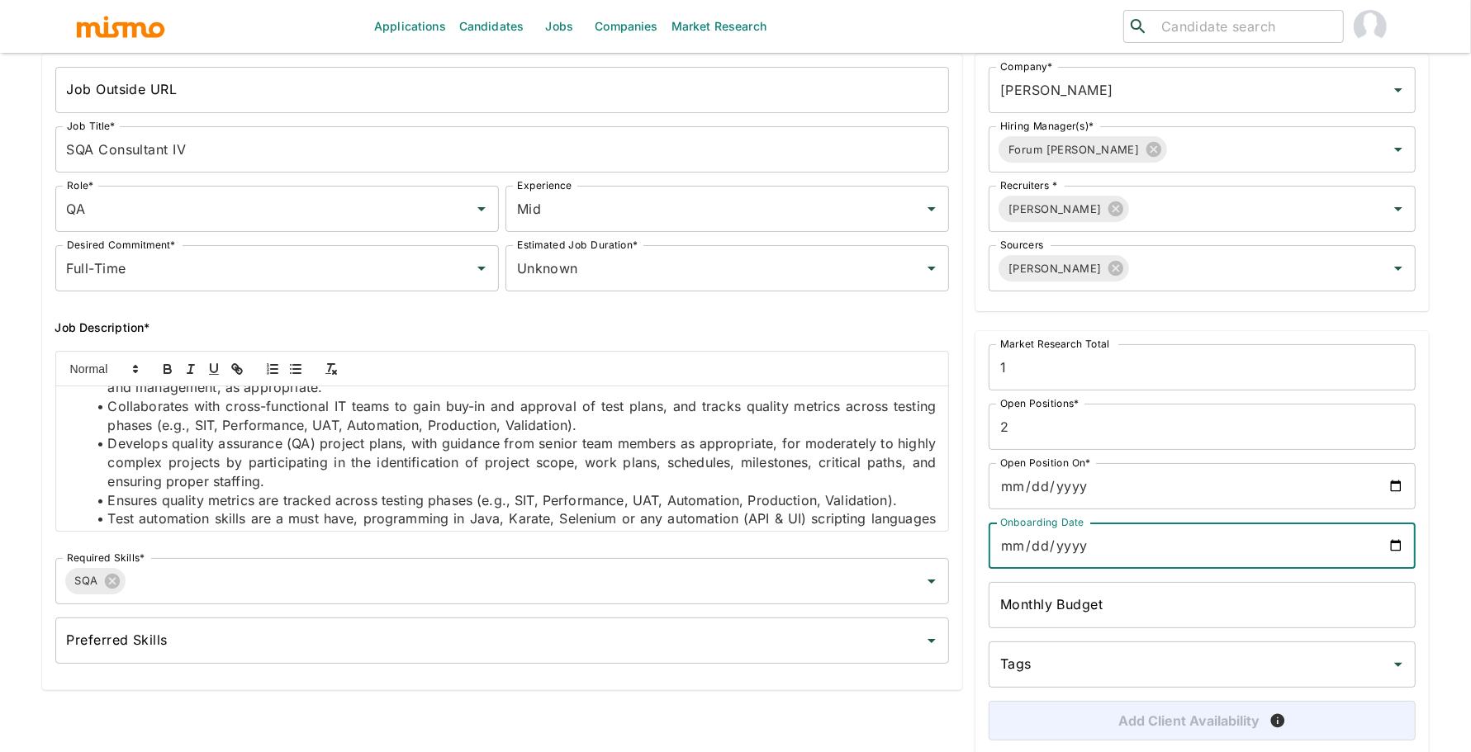
type input "2026-02-09"
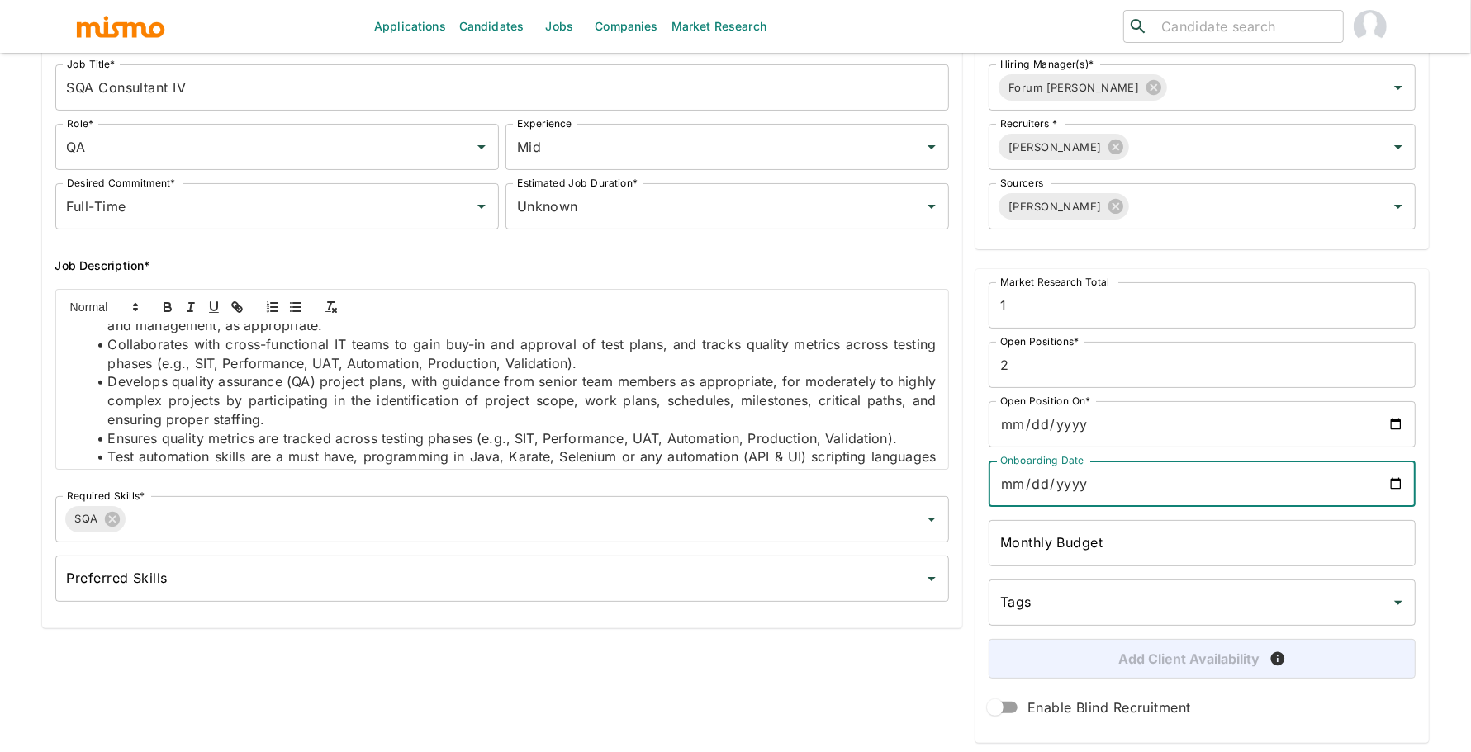
scroll to position [190, 0]
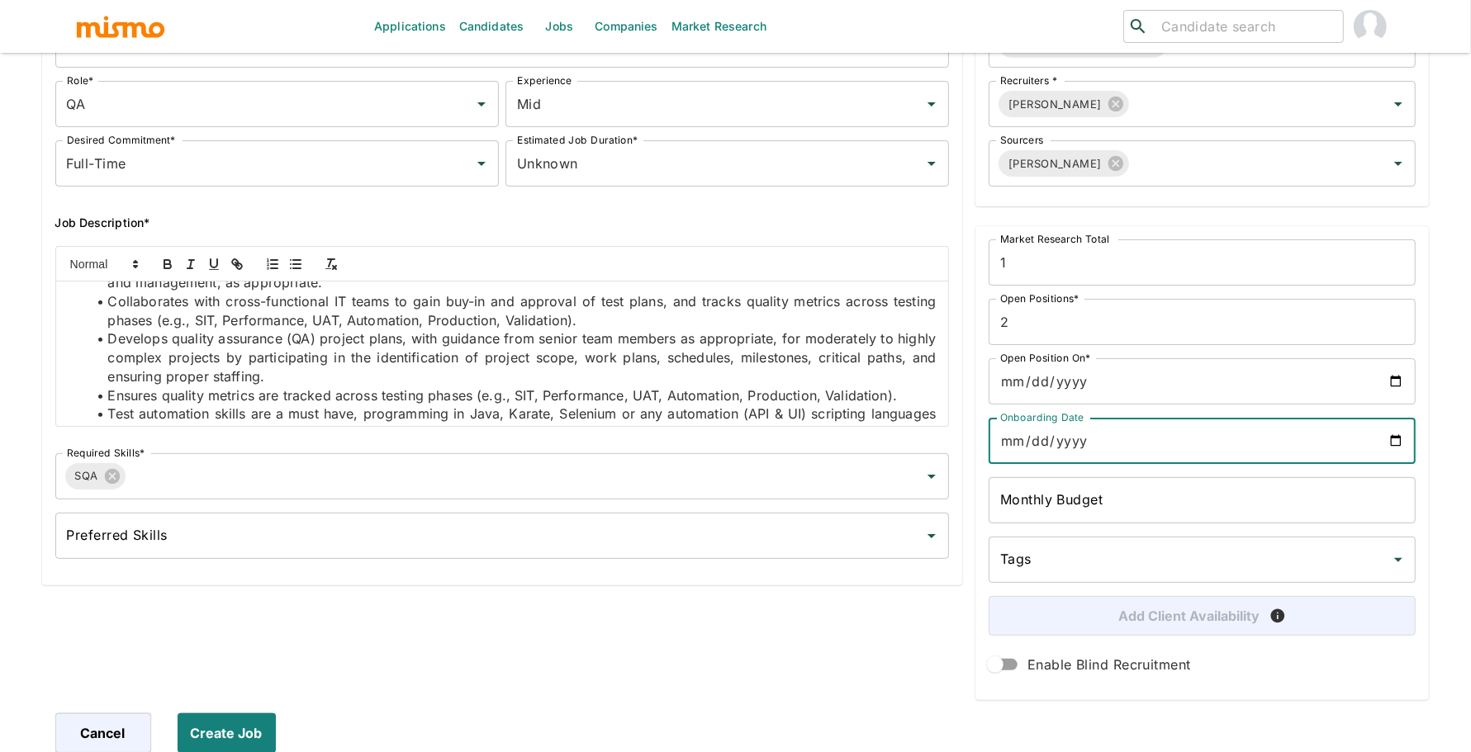
click at [1033, 564] on input "Tags" at bounding box center [1189, 559] width 387 height 31
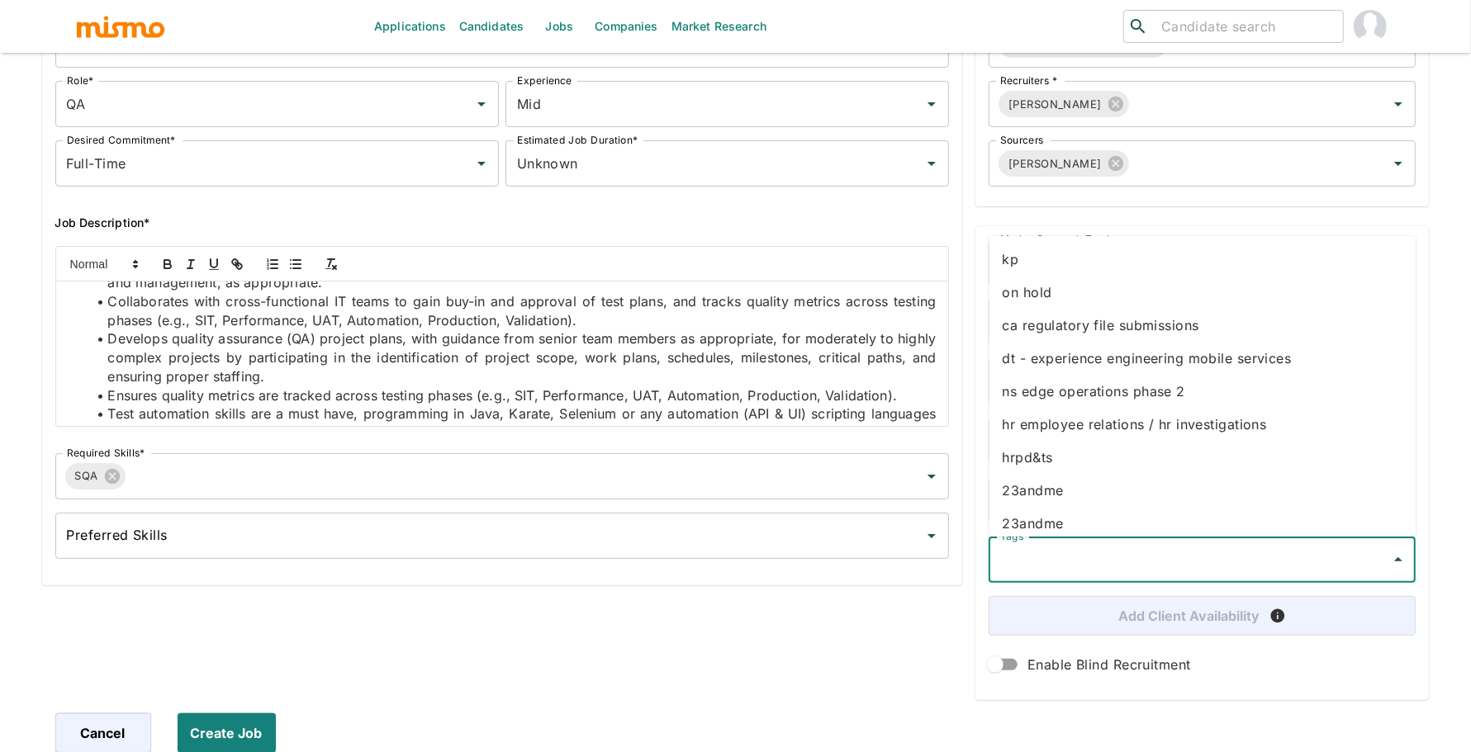
click at [1024, 248] on li "kp" at bounding box center [1202, 258] width 427 height 33
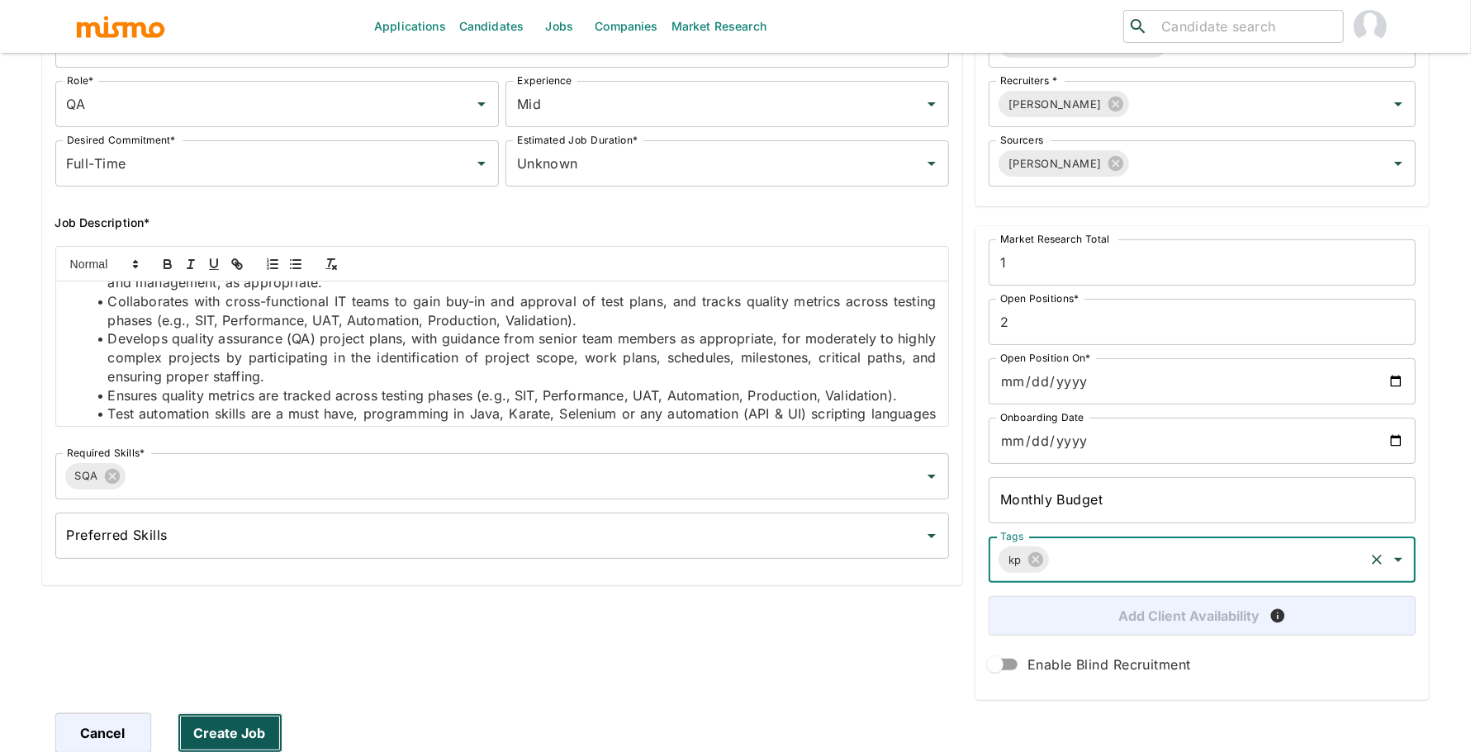
click at [211, 729] on button "Create Job" at bounding box center [230, 733] width 105 height 40
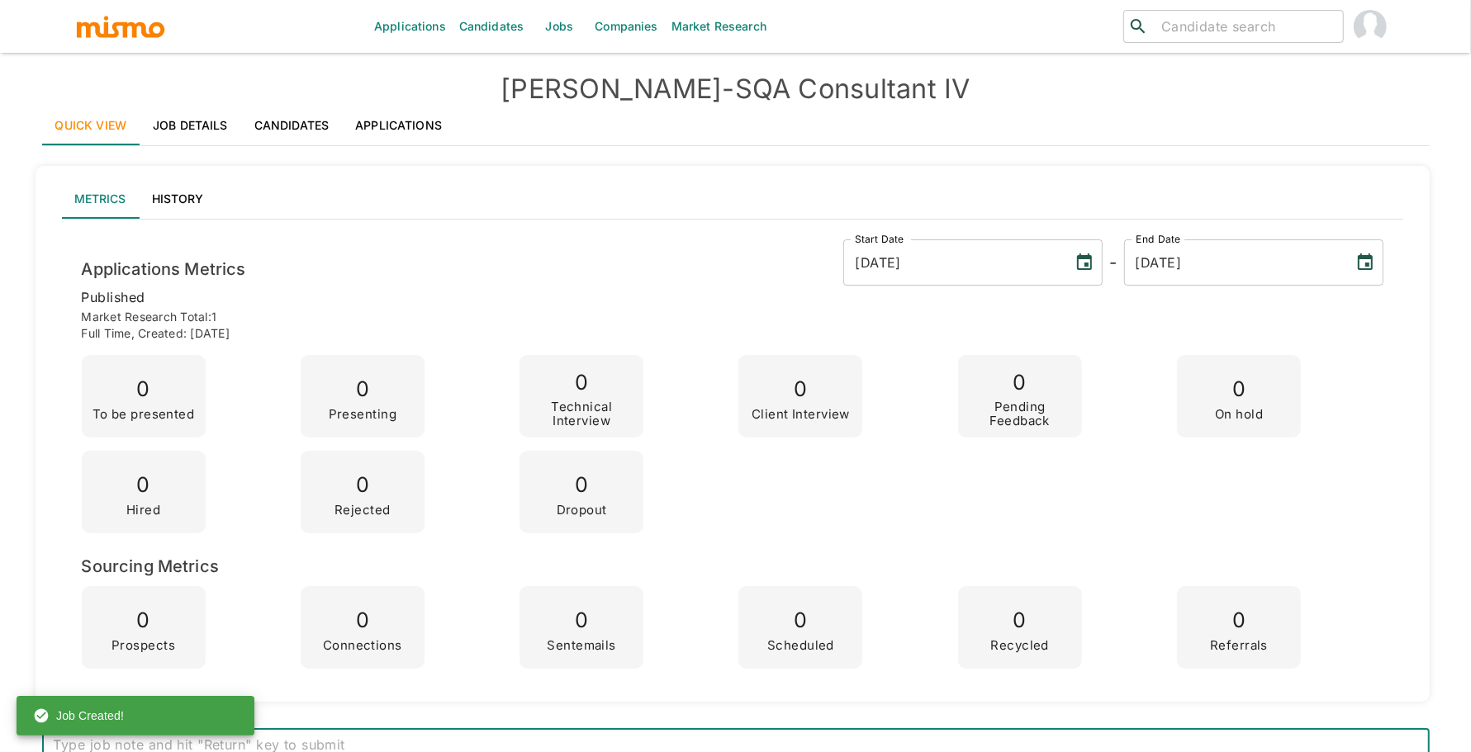
click at [204, 131] on link "Job Details" at bounding box center [191, 126] width 102 height 40
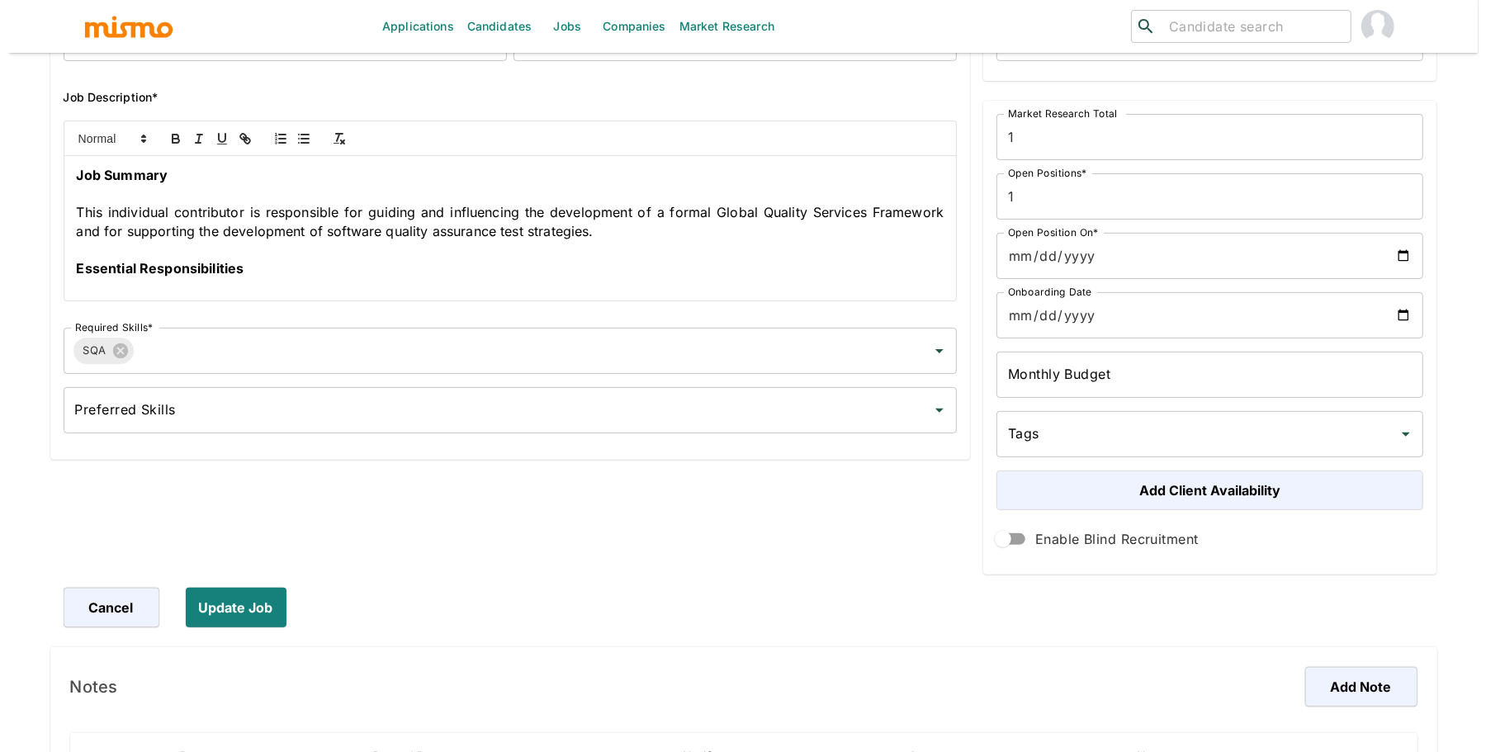
scroll to position [352, 0]
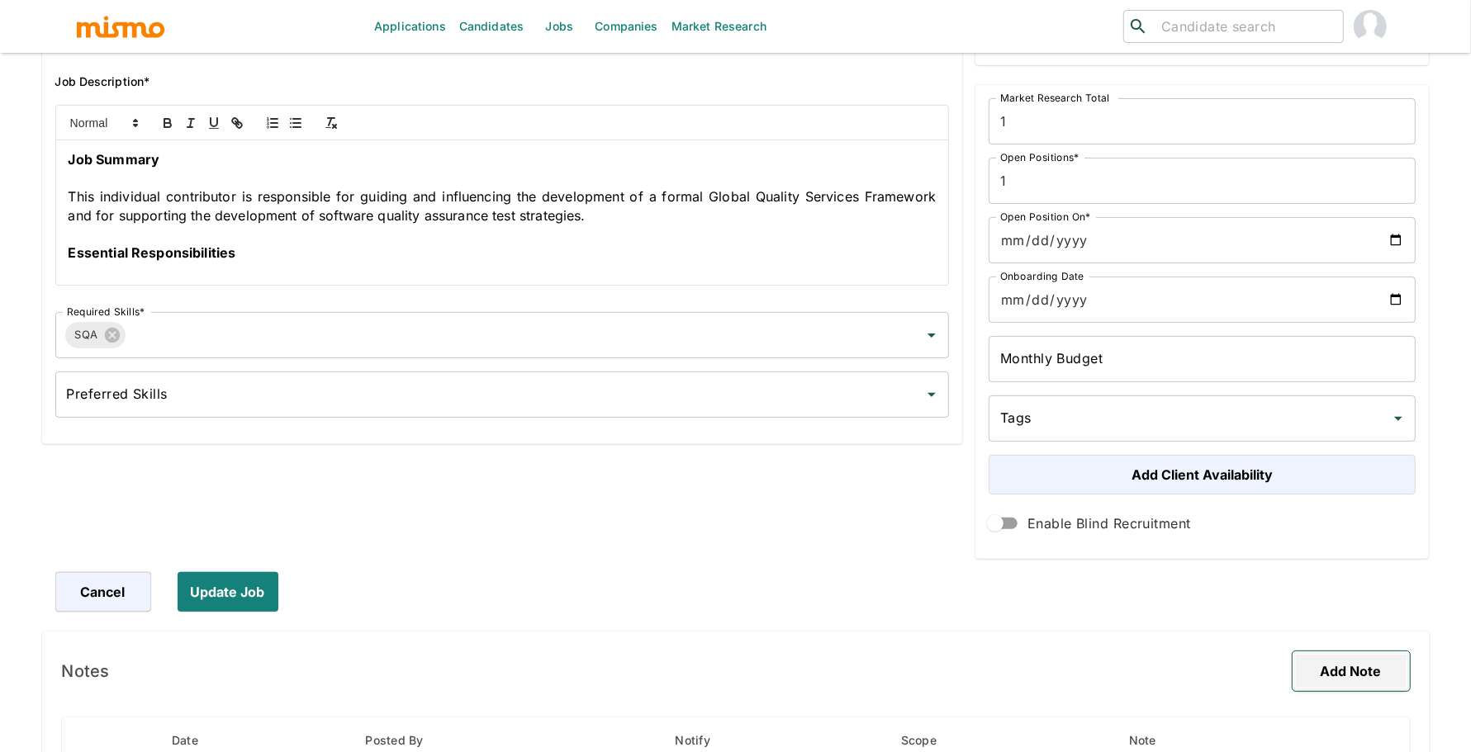
click at [1373, 674] on button "Add Note" at bounding box center [1350, 672] width 117 height 40
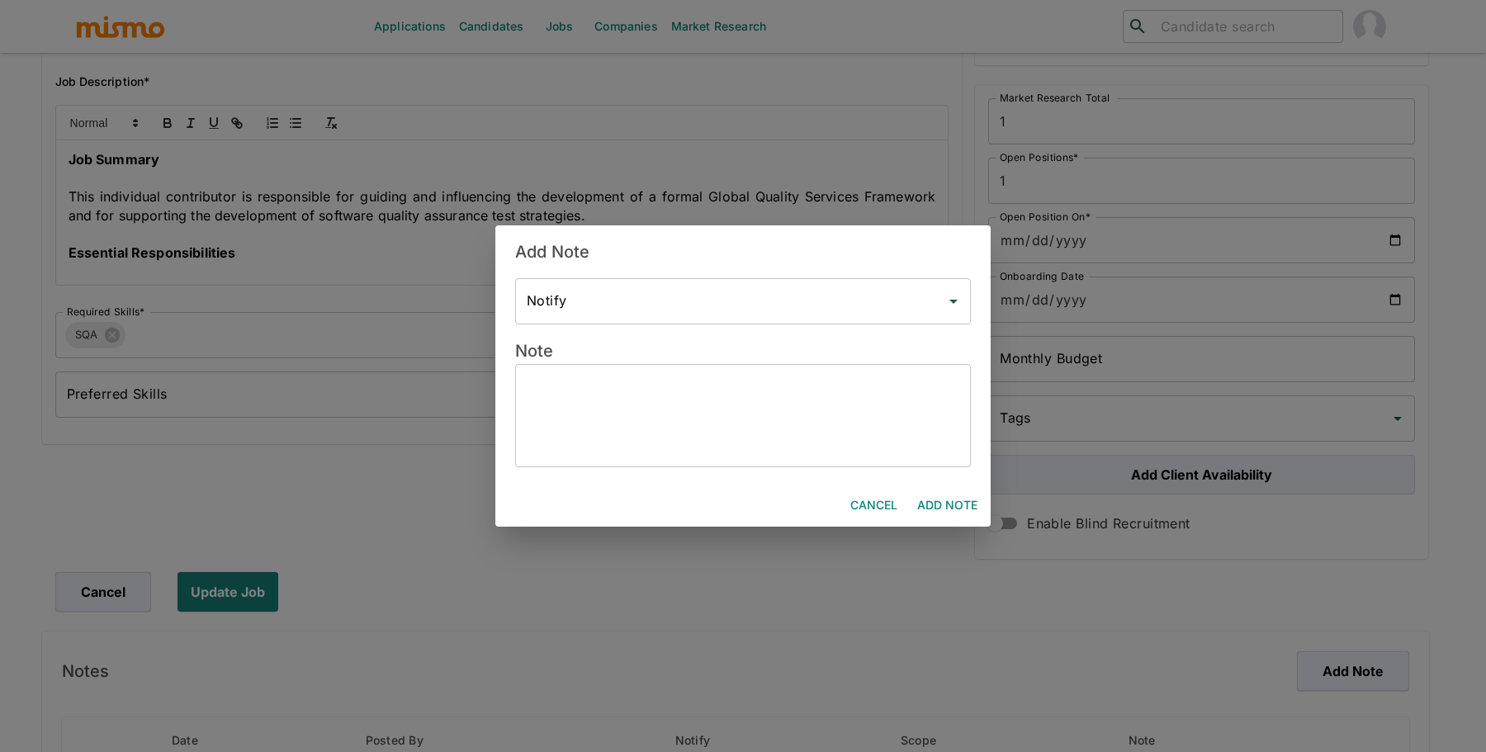
click at [747, 424] on textarea at bounding box center [743, 415] width 433 height 76
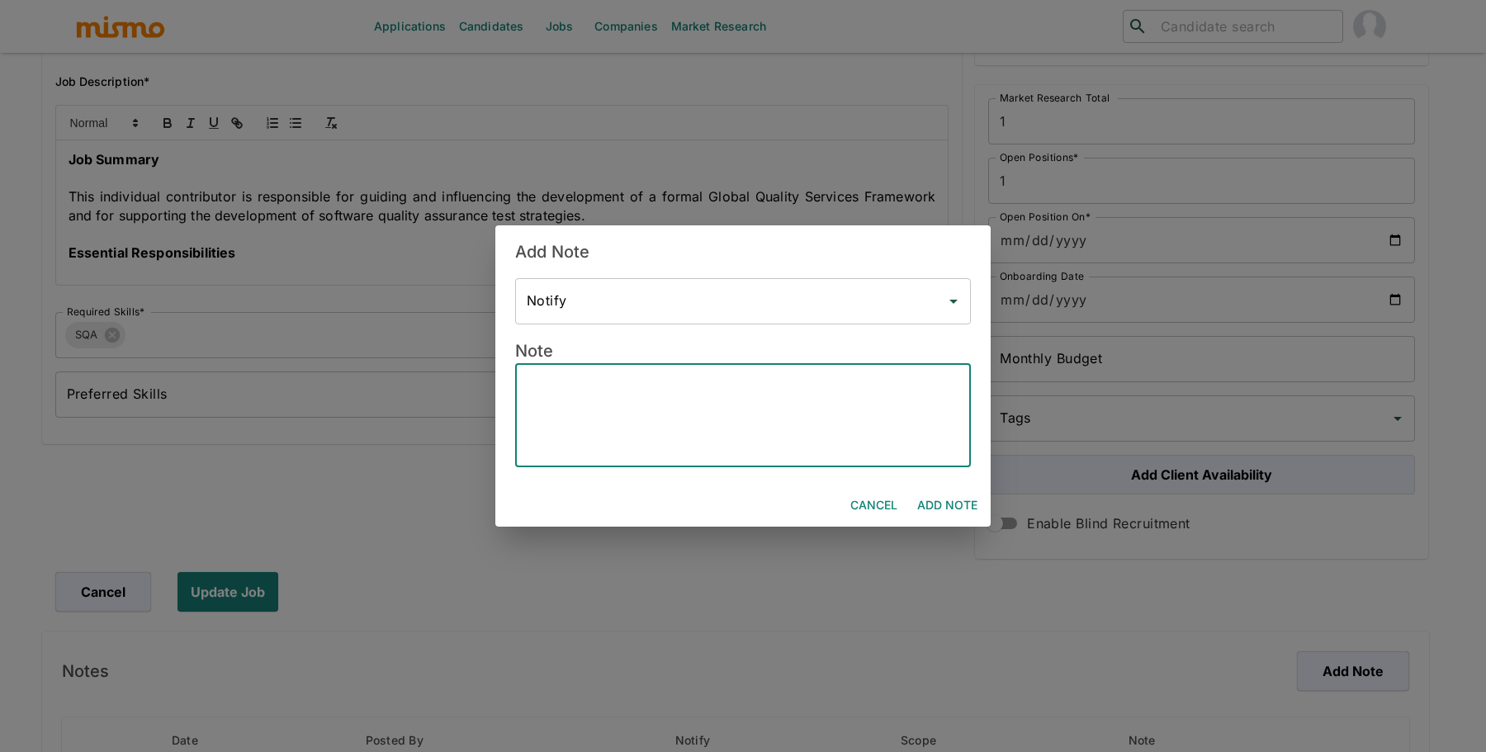
paste textarea "***Position History*** Position created on September 9th Assigned to: Pao Vacan…"
click at [607, 427] on textarea "***Position History*** Position created on September 9th Assigned to: Pao Vacan…" at bounding box center [743, 415] width 433 height 76
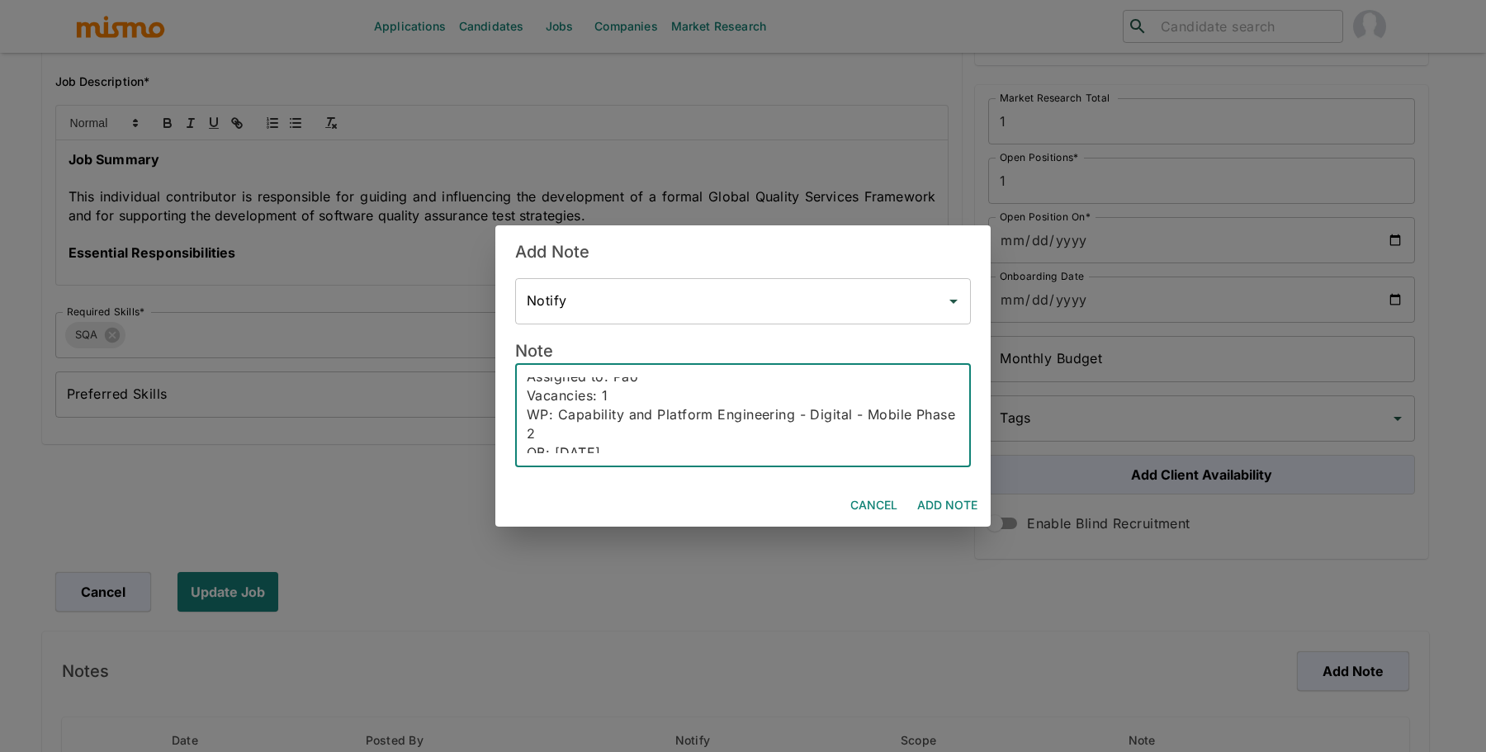
click at [615, 395] on textarea "***Position History*** Position created on September 9th Assigned to: Pao Vacan…" at bounding box center [743, 415] width 433 height 76
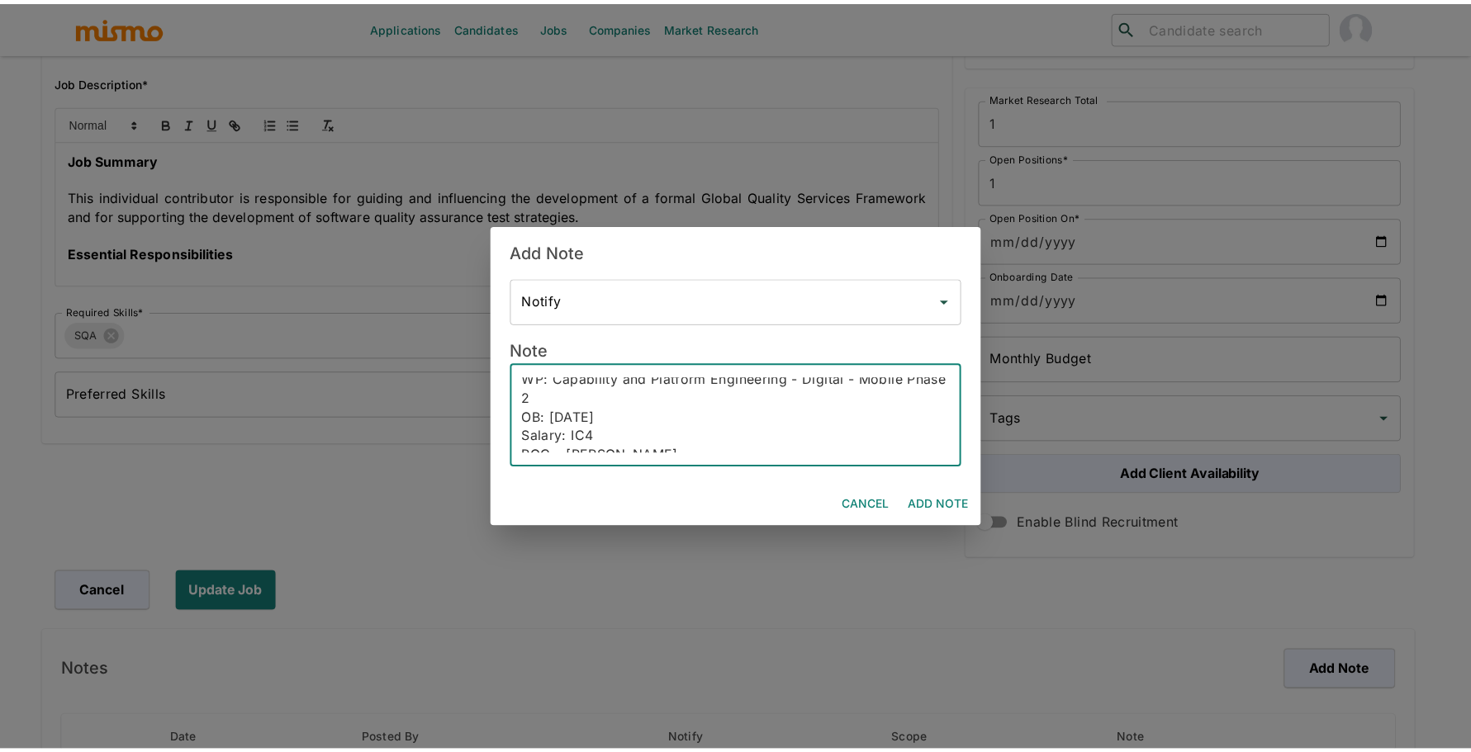
scroll to position [95, 0]
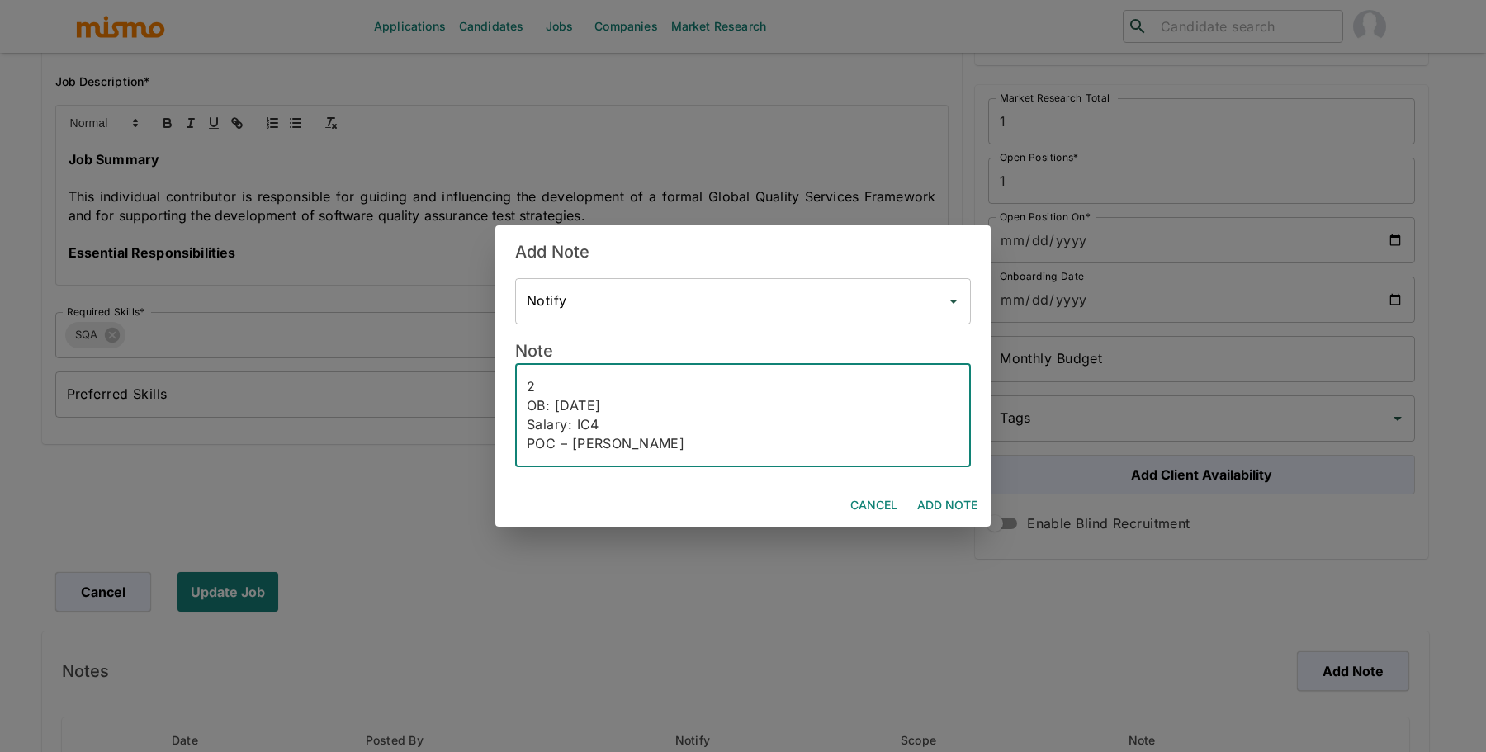
type textarea "***Position History*** Position created on September 9th Assigned to: Pao Vacan…"
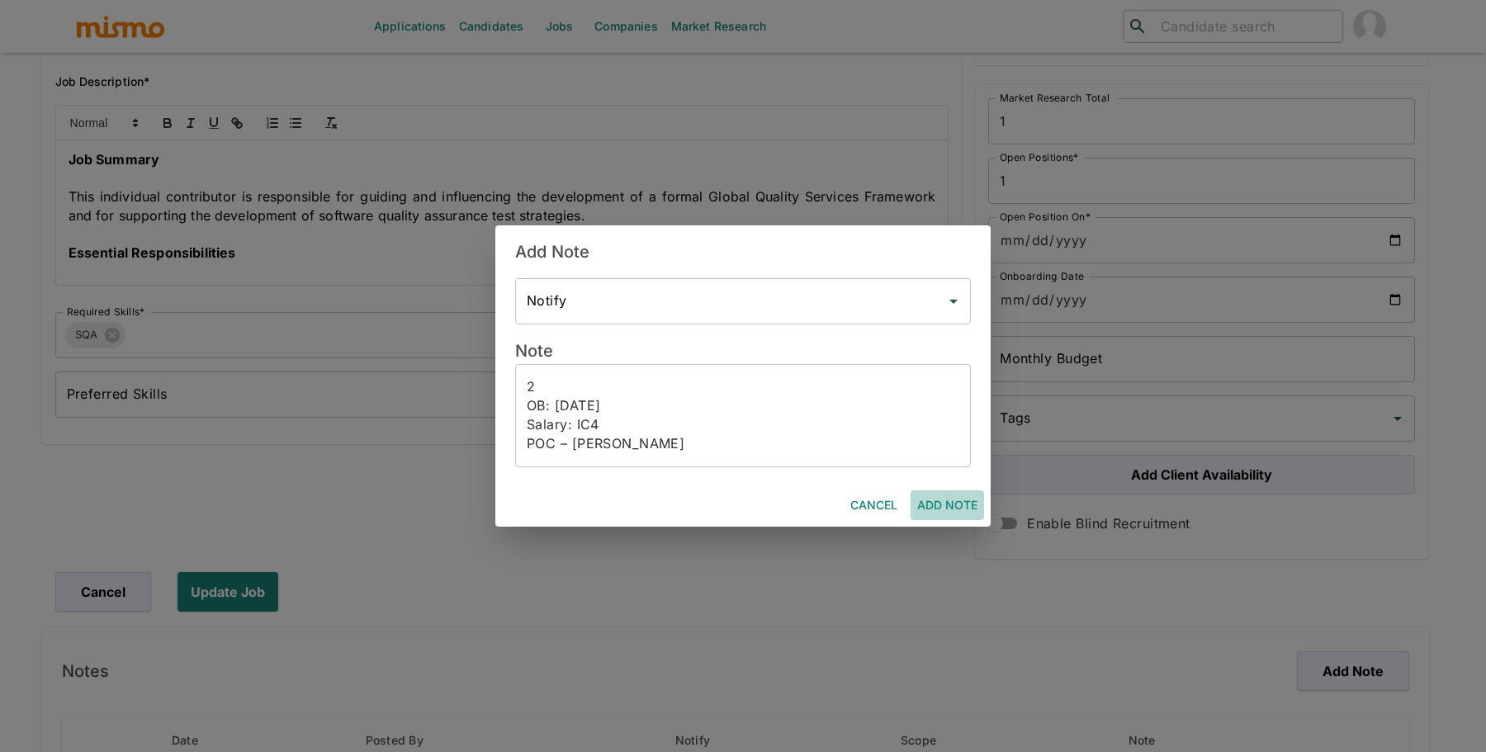
click at [955, 507] on button "Add Note" at bounding box center [947, 506] width 73 height 31
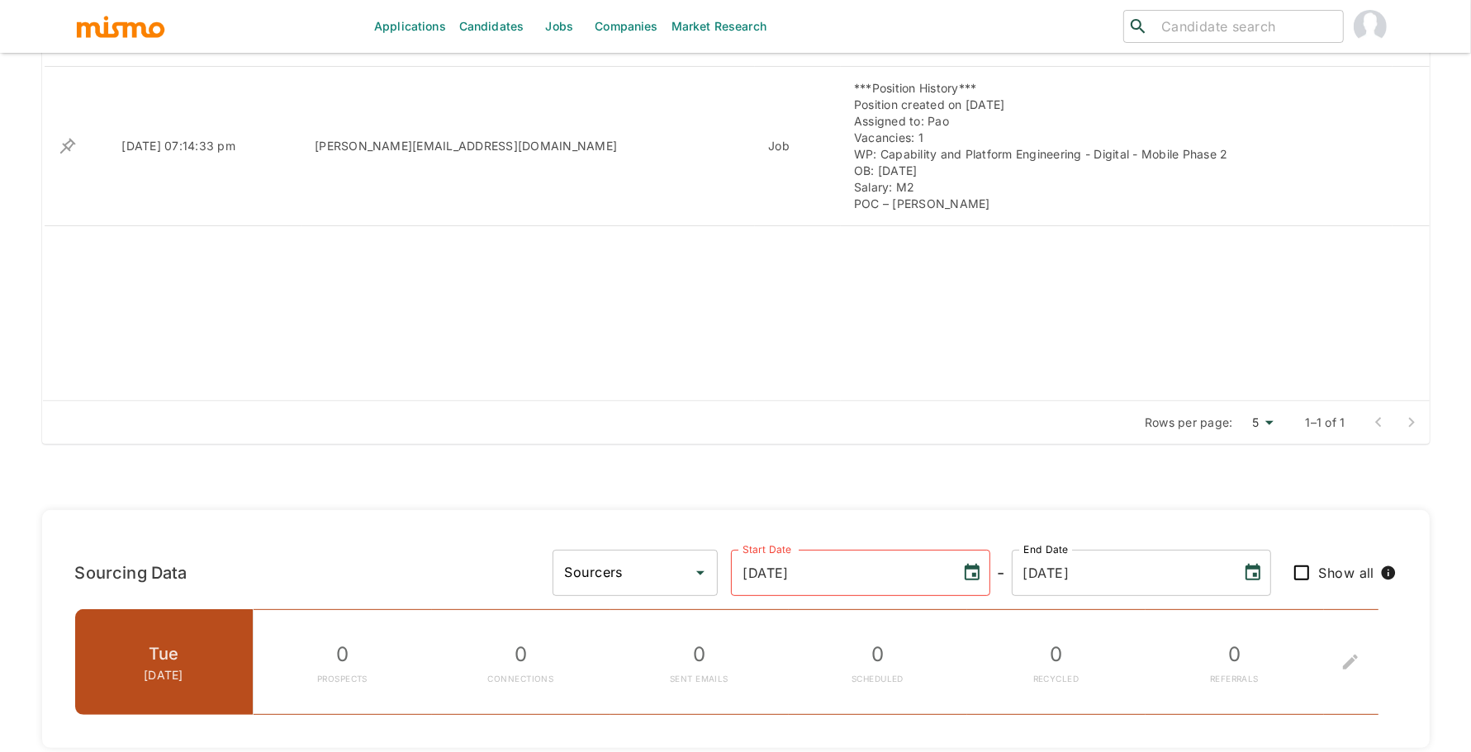
scroll to position [696, 0]
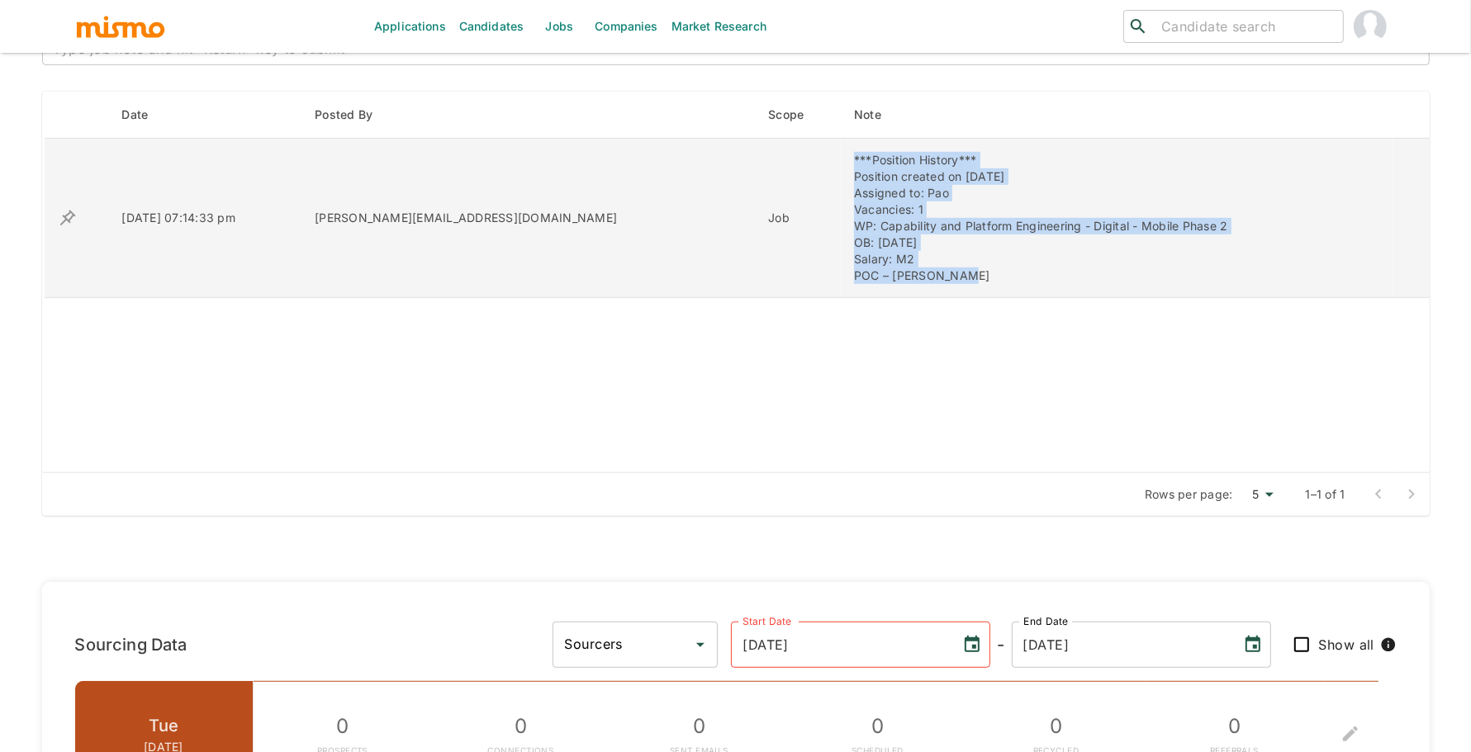
drag, startPoint x: 737, startPoint y: 158, endPoint x: 846, endPoint y: 270, distance: 157.1
click at [848, 270] on td "***Position History*** Position created on September 9th Assigned to: Pao Vacan…" at bounding box center [1117, 218] width 552 height 159
copy div "***Position History*** Position created on September 9th Assigned to: Pao Vacan…"
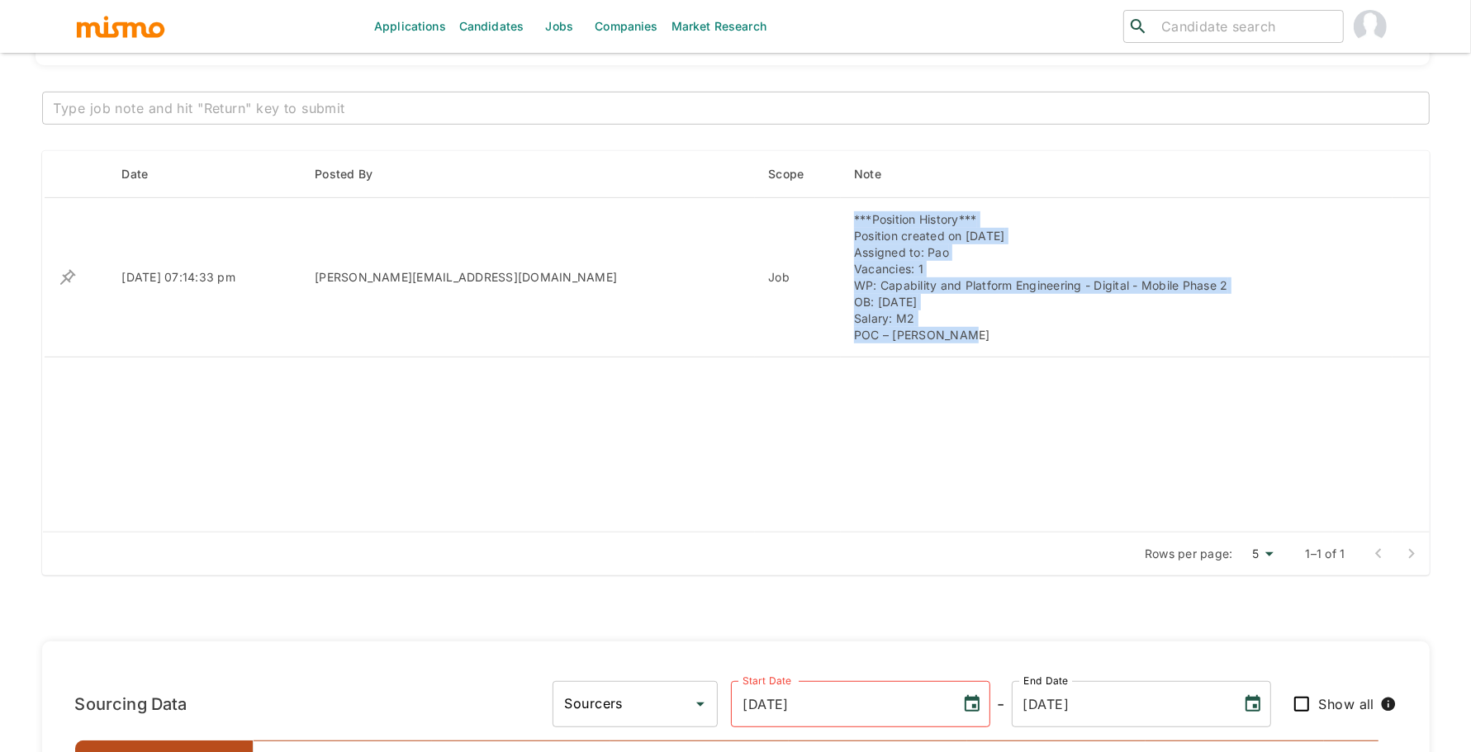
scroll to position [636, 0]
copy div "***Position History*** Position created on September 9th Assigned to: Pao Vacan…"
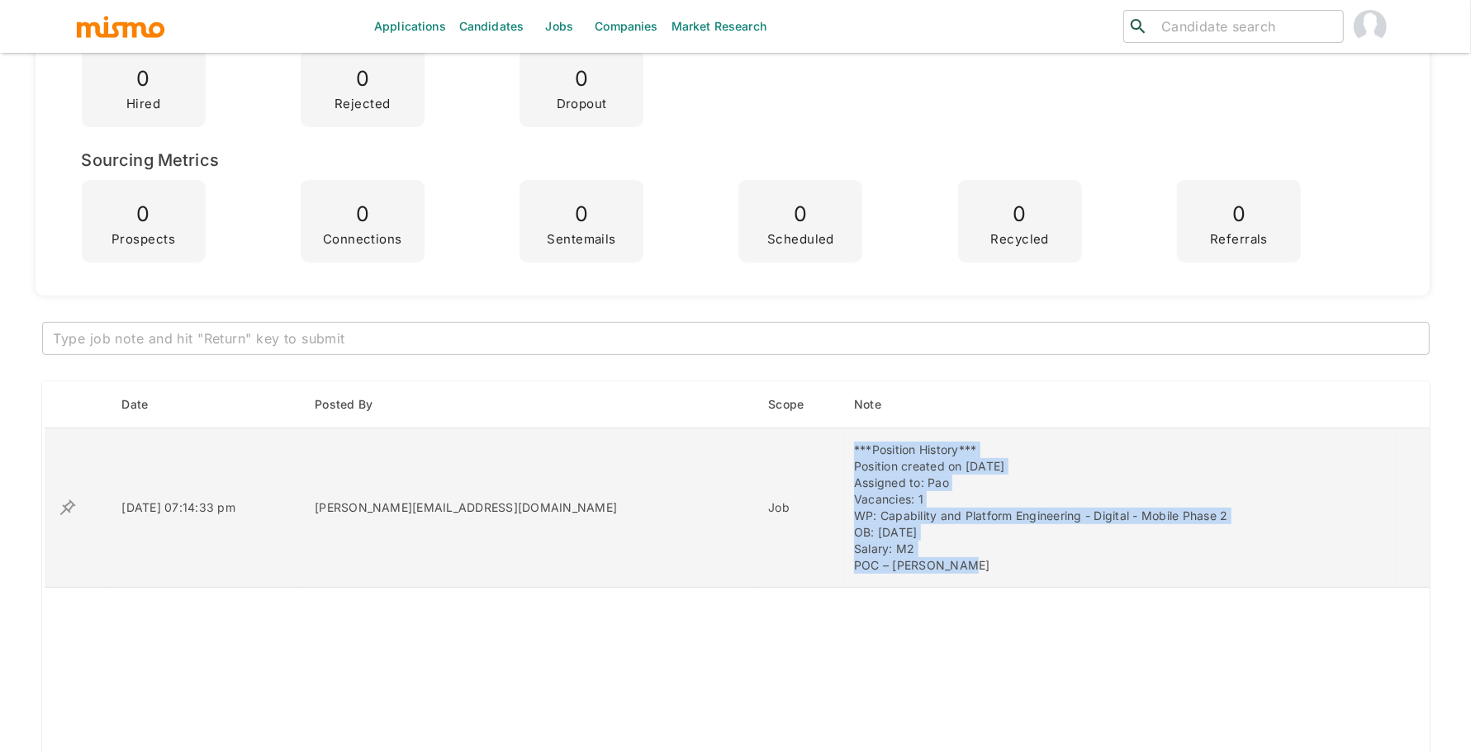
scroll to position [0, 0]
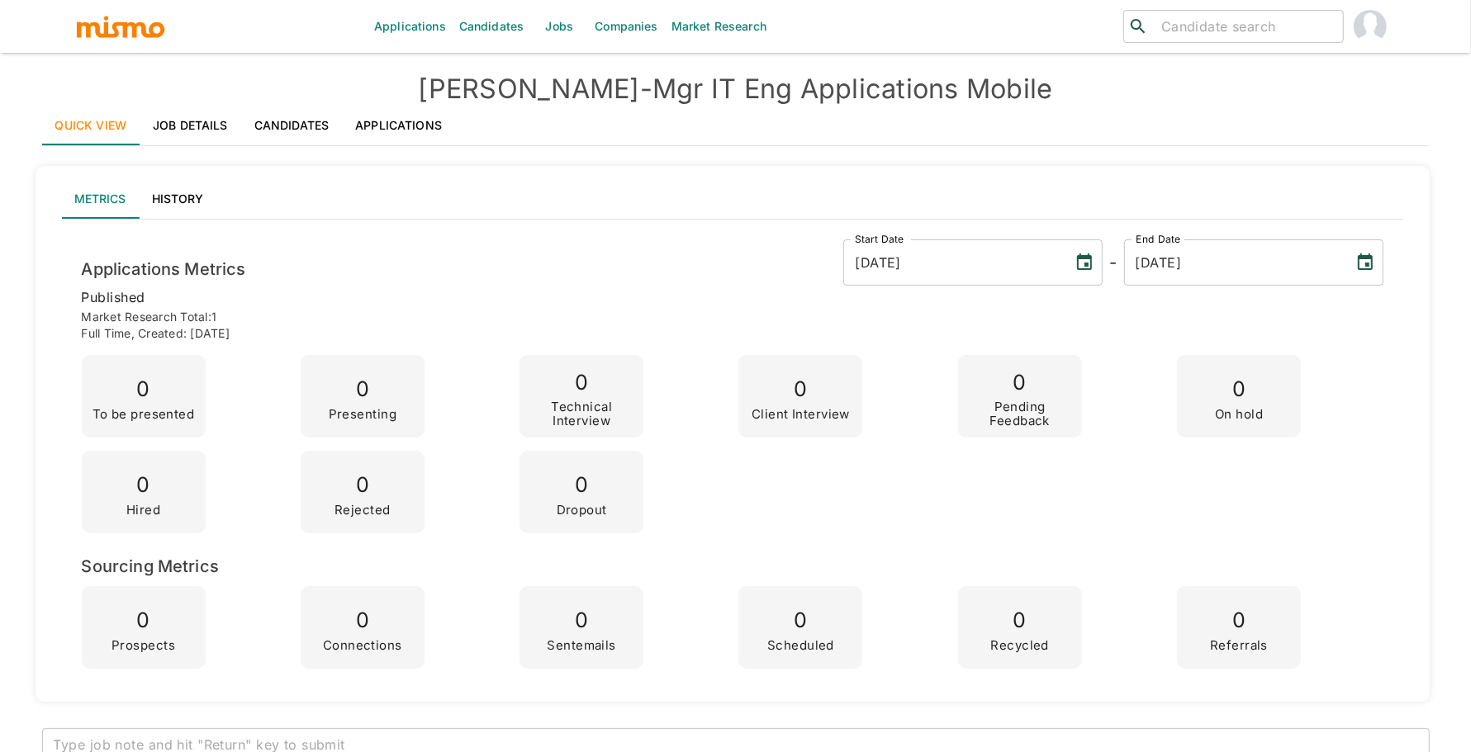
click at [557, 26] on link "Jobs" at bounding box center [559, 26] width 58 height 53
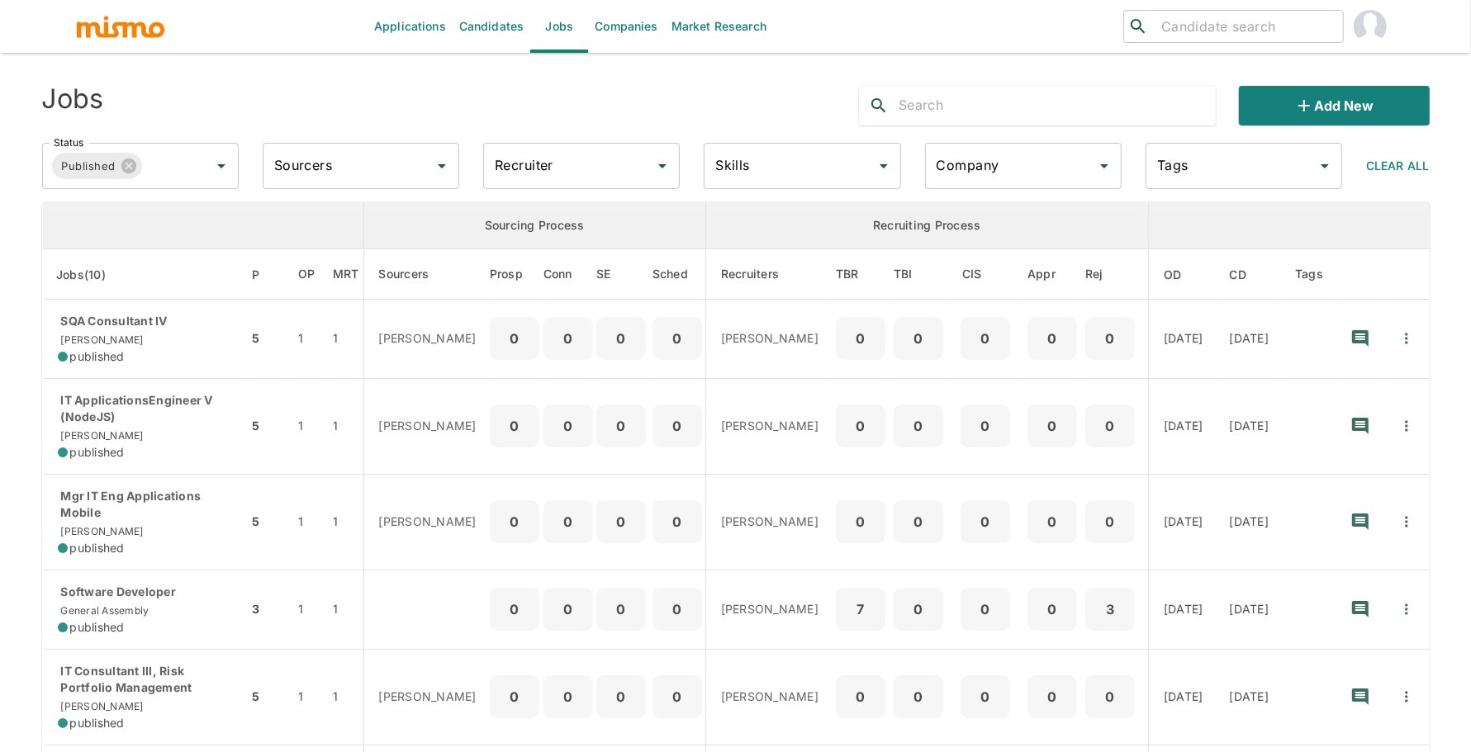
click at [543, 161] on input "Recruiter" at bounding box center [569, 165] width 157 height 31
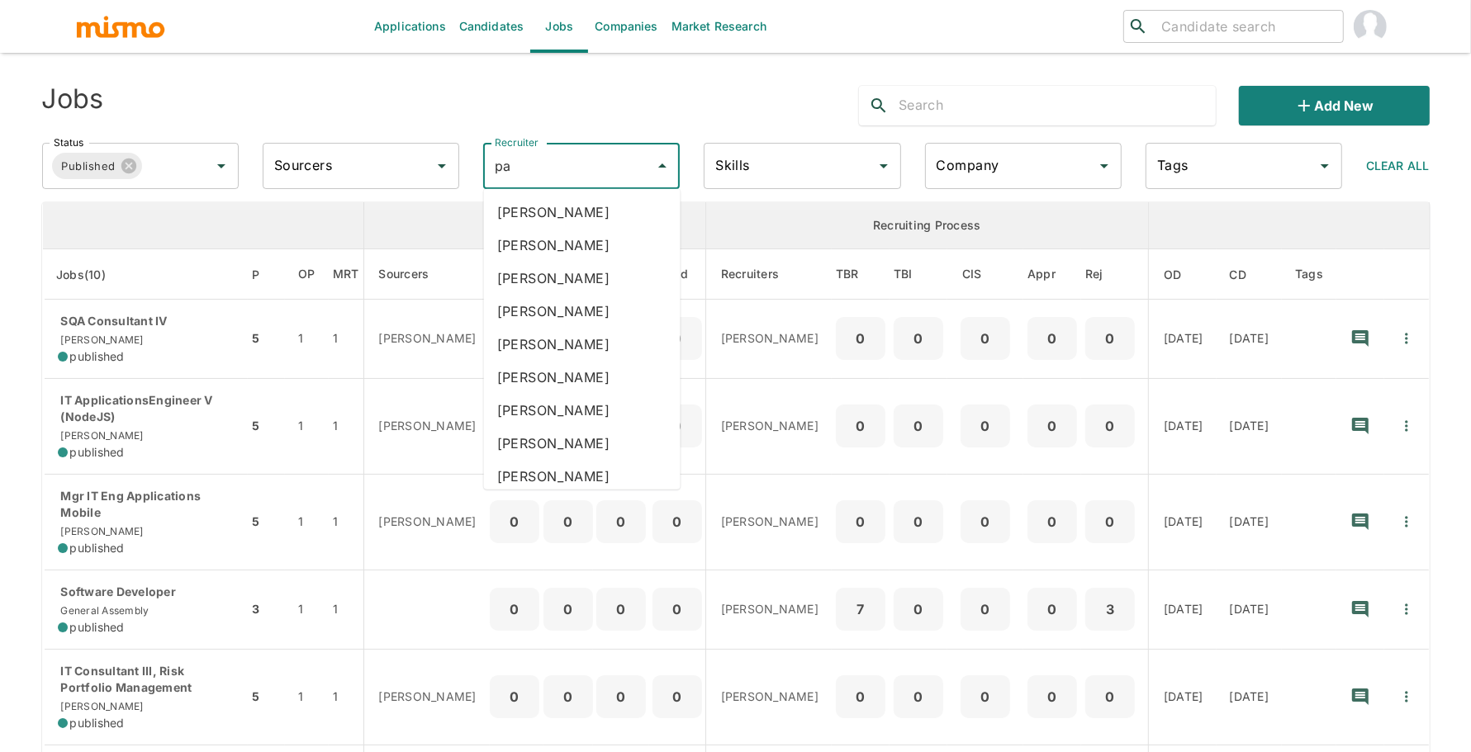
type input "pao"
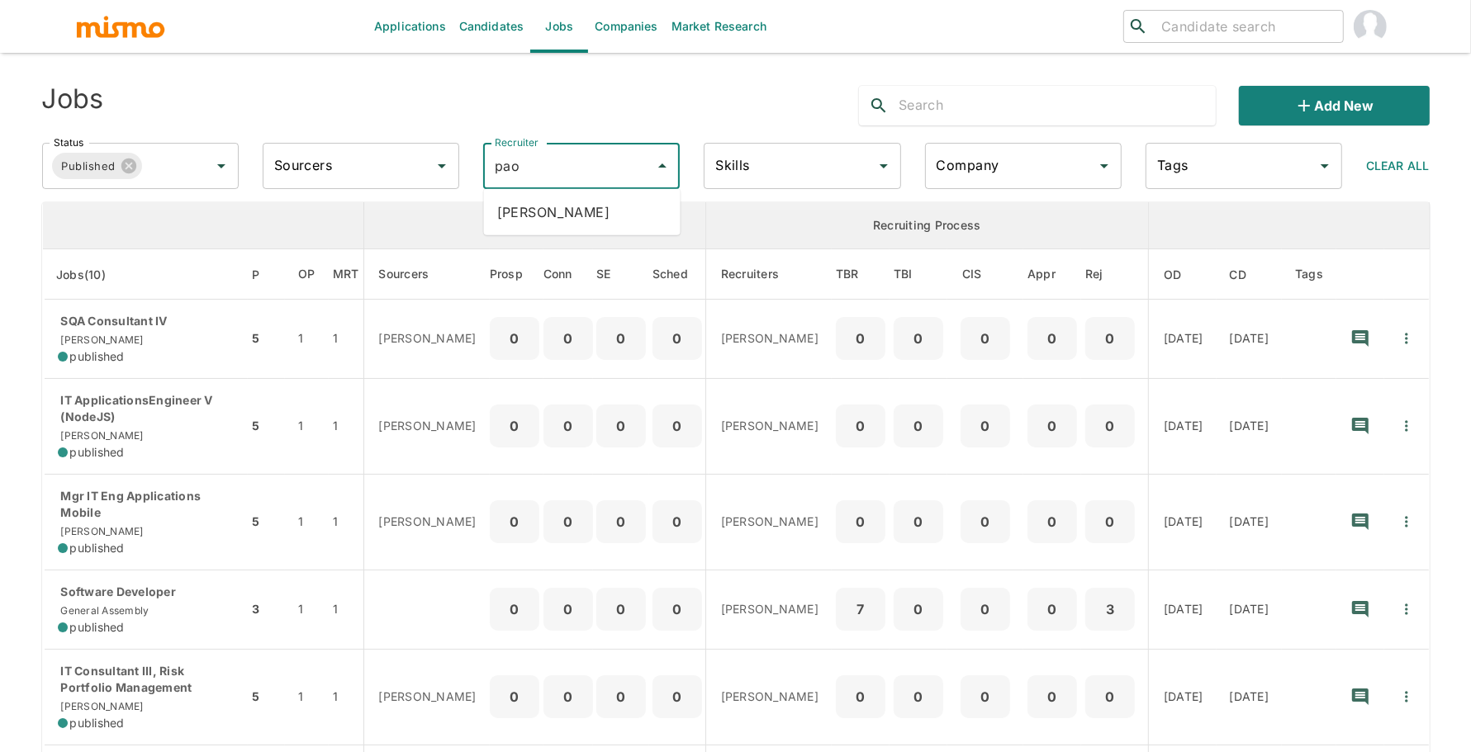
click at [555, 211] on li "Paola Pacheco" at bounding box center [582, 212] width 197 height 33
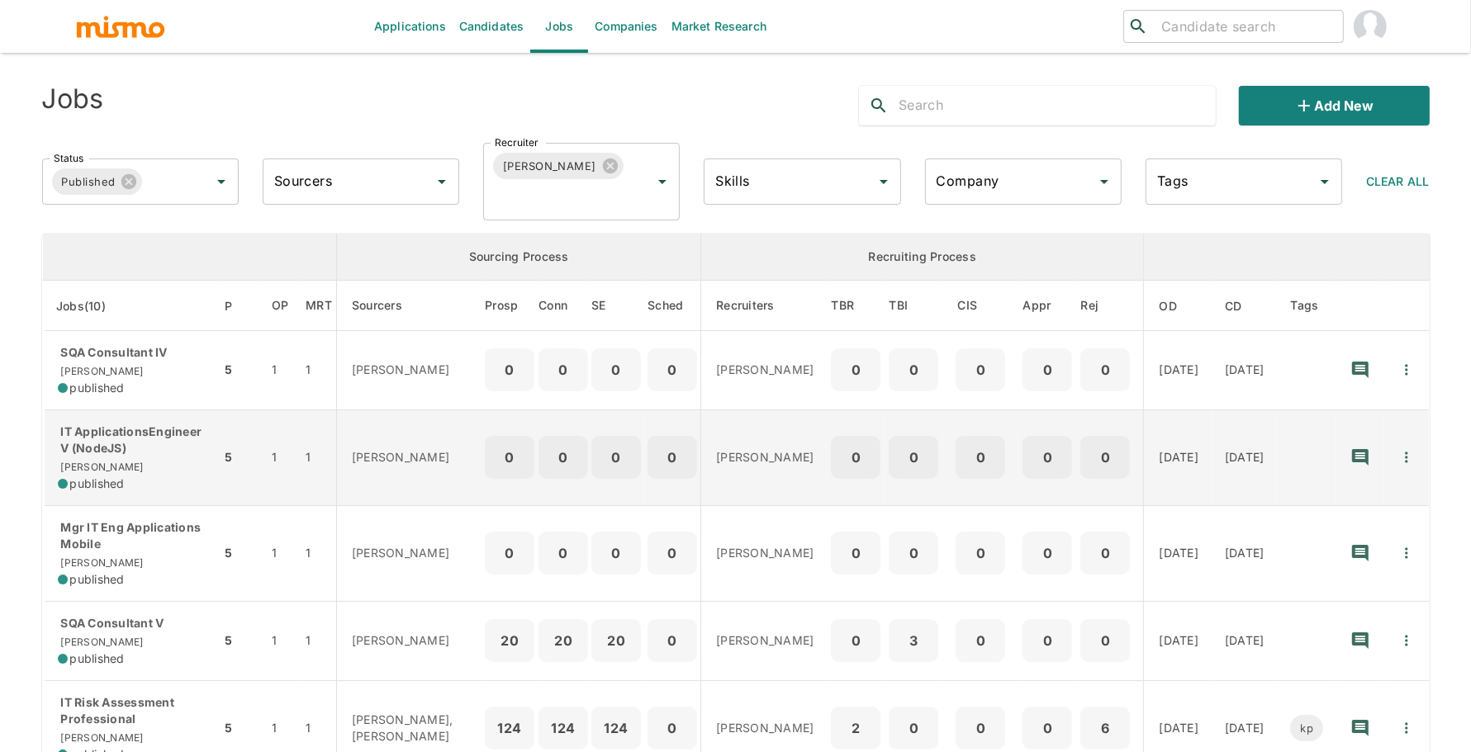
click at [185, 436] on p "IT ApplicationsEngineer V (NodeJS)" at bounding box center [133, 440] width 150 height 33
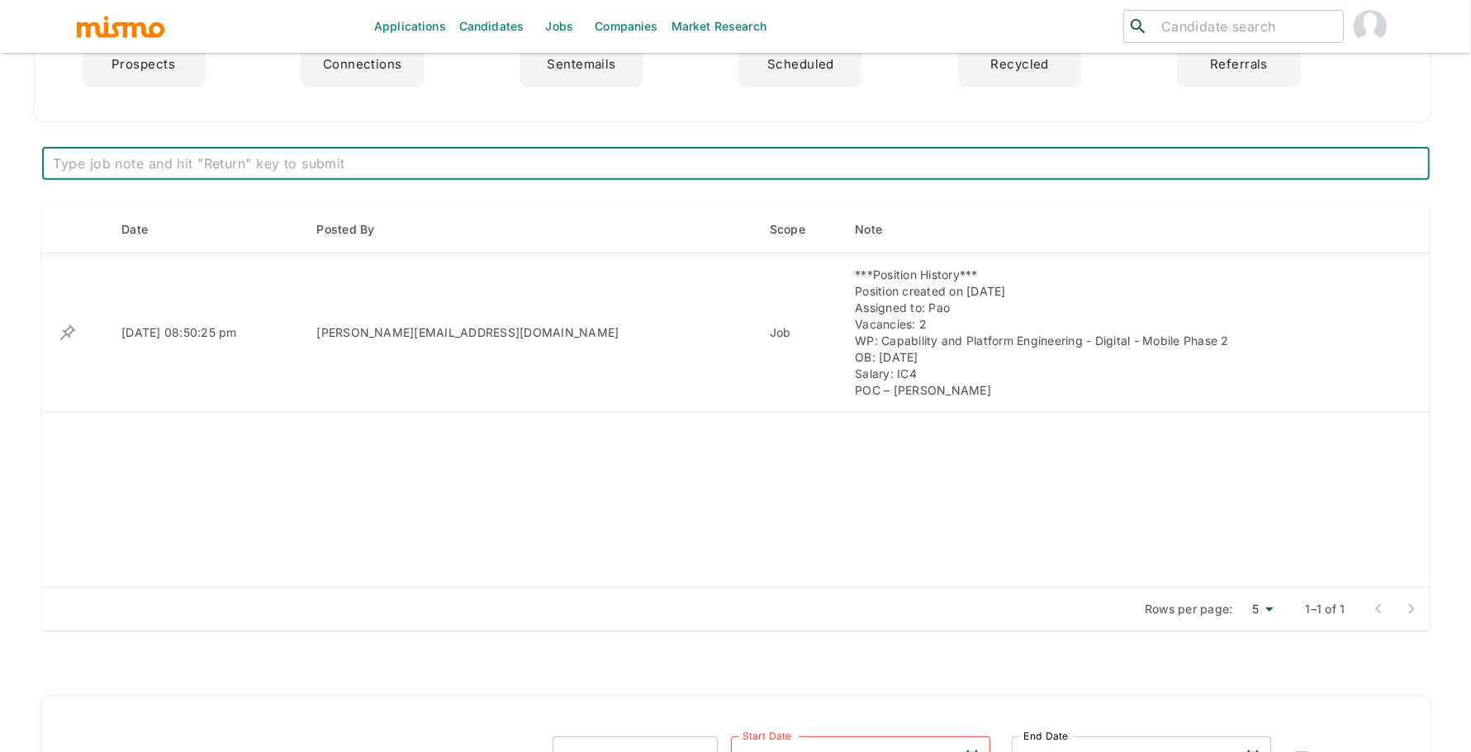
scroll to position [609, 0]
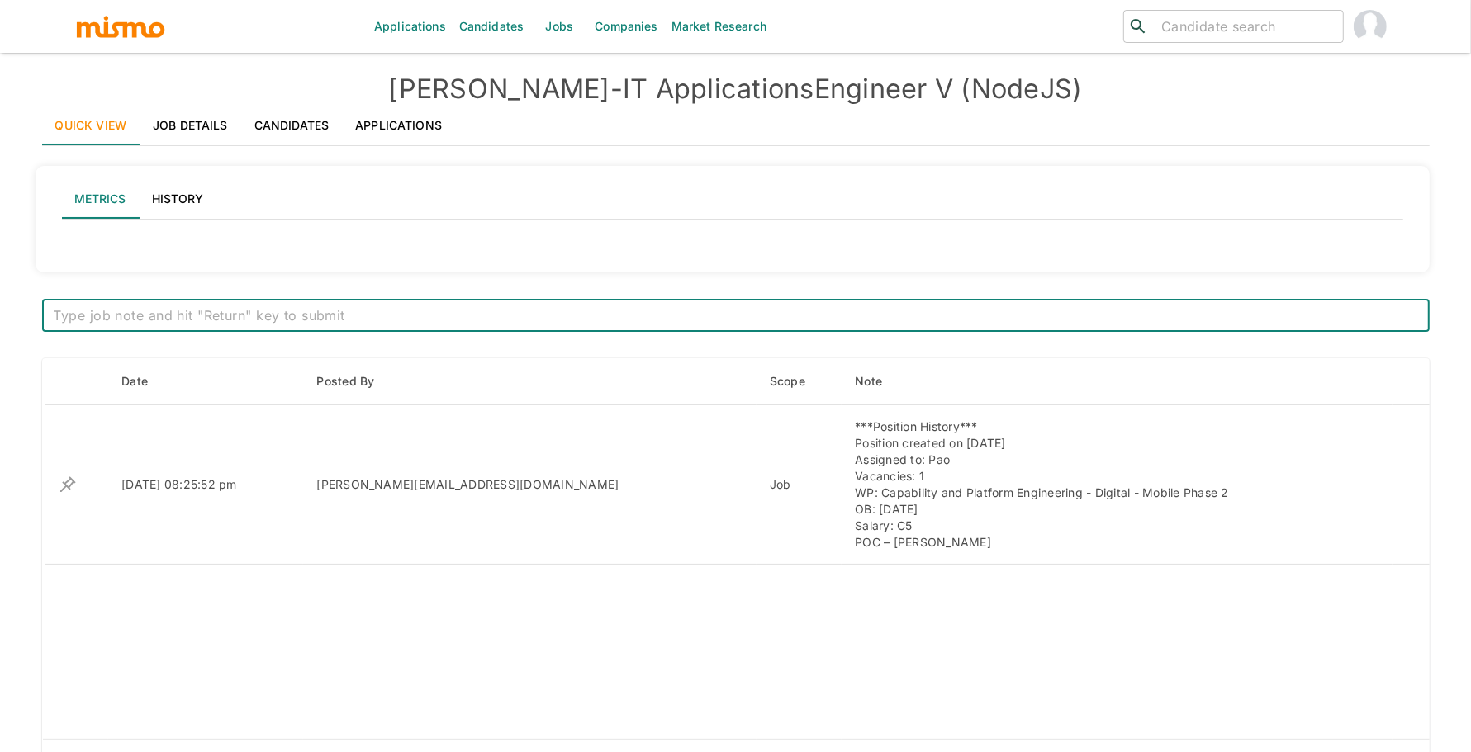
click at [180, 127] on link "Job Details" at bounding box center [191, 126] width 102 height 40
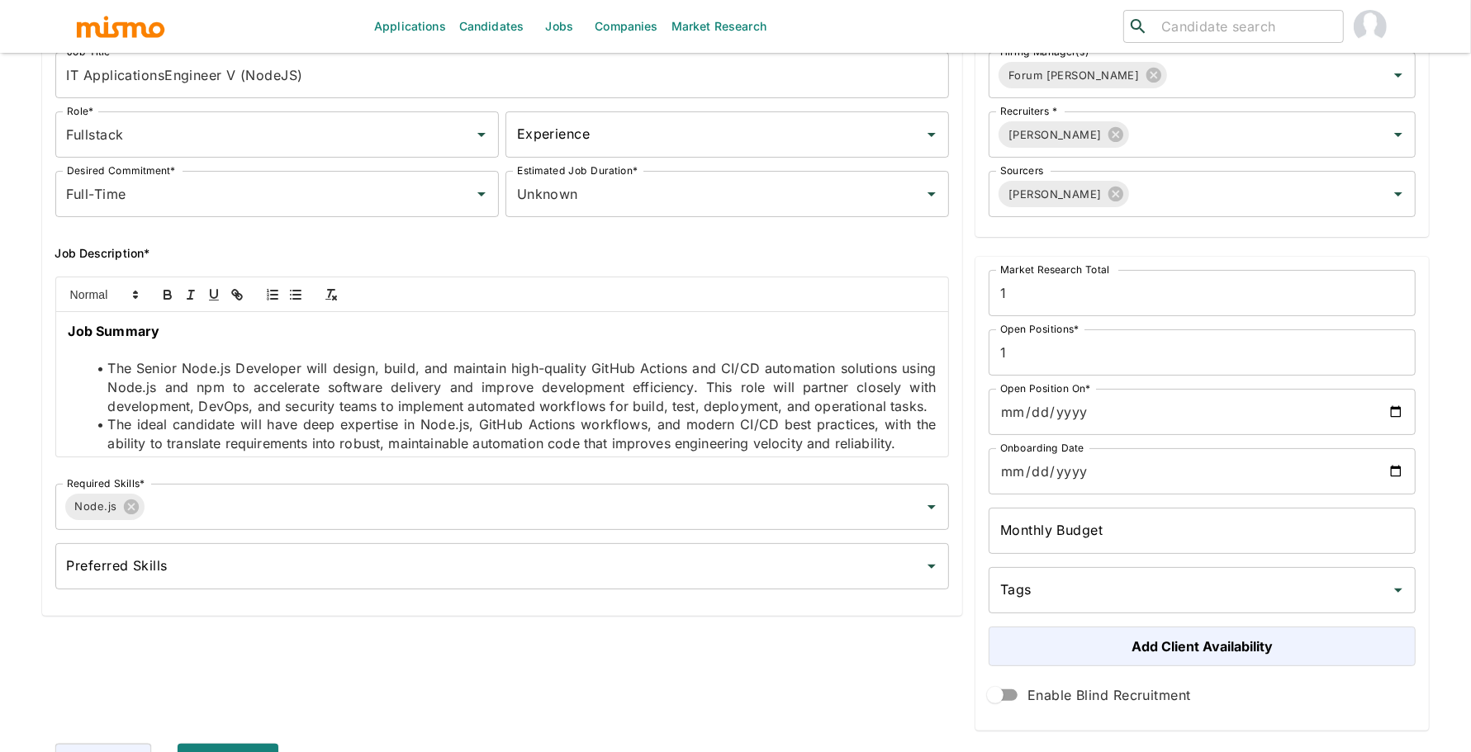
scroll to position [245, 0]
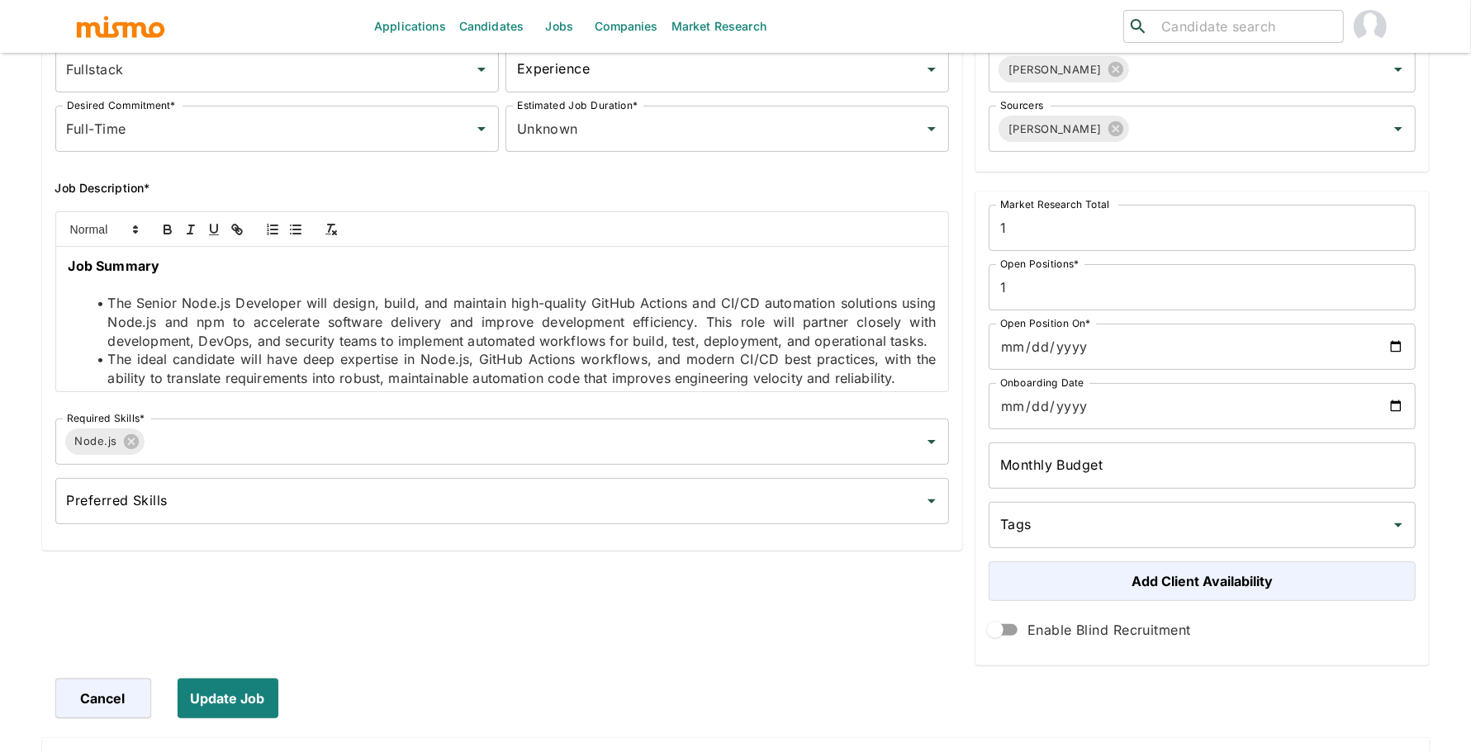
click at [1072, 526] on input "Tags" at bounding box center [1189, 525] width 387 height 31
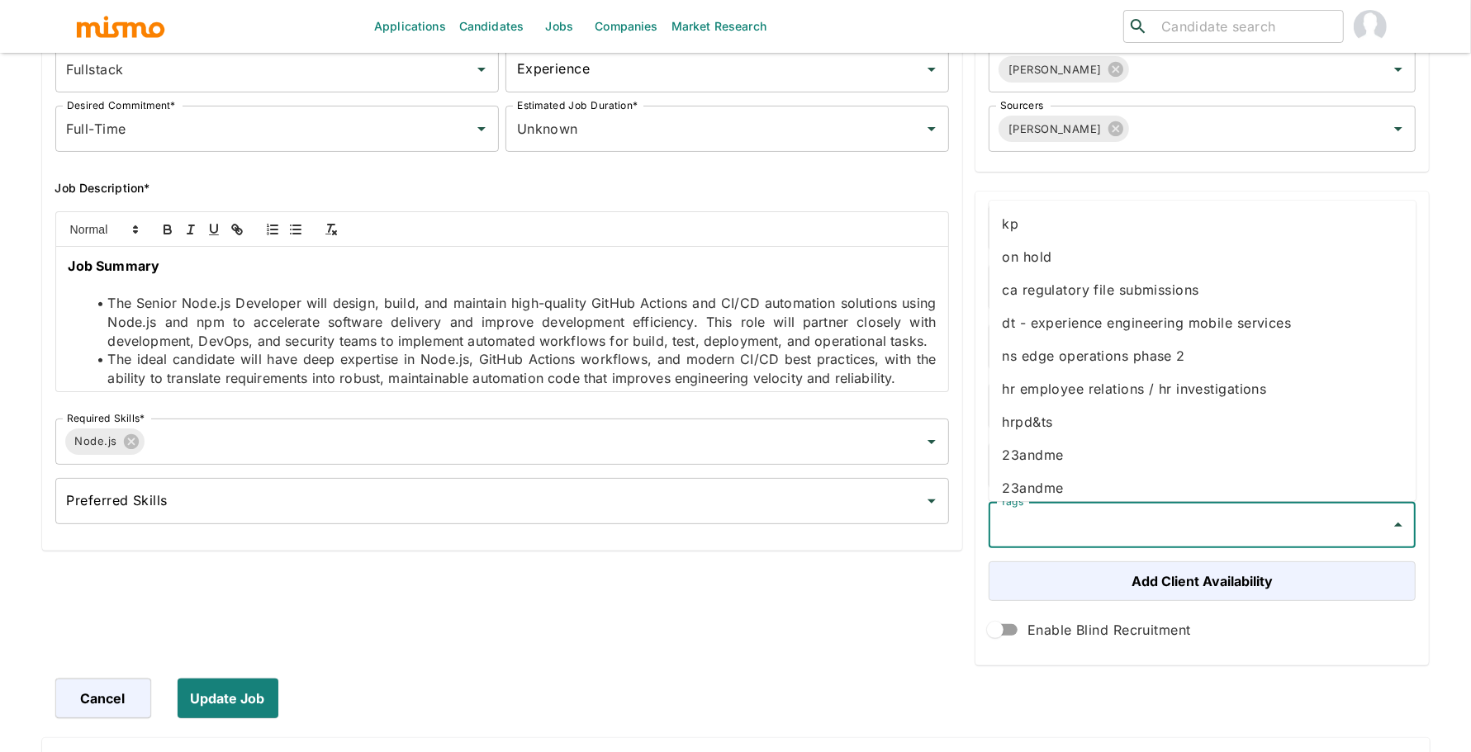
click at [1067, 216] on li "kp" at bounding box center [1202, 223] width 427 height 33
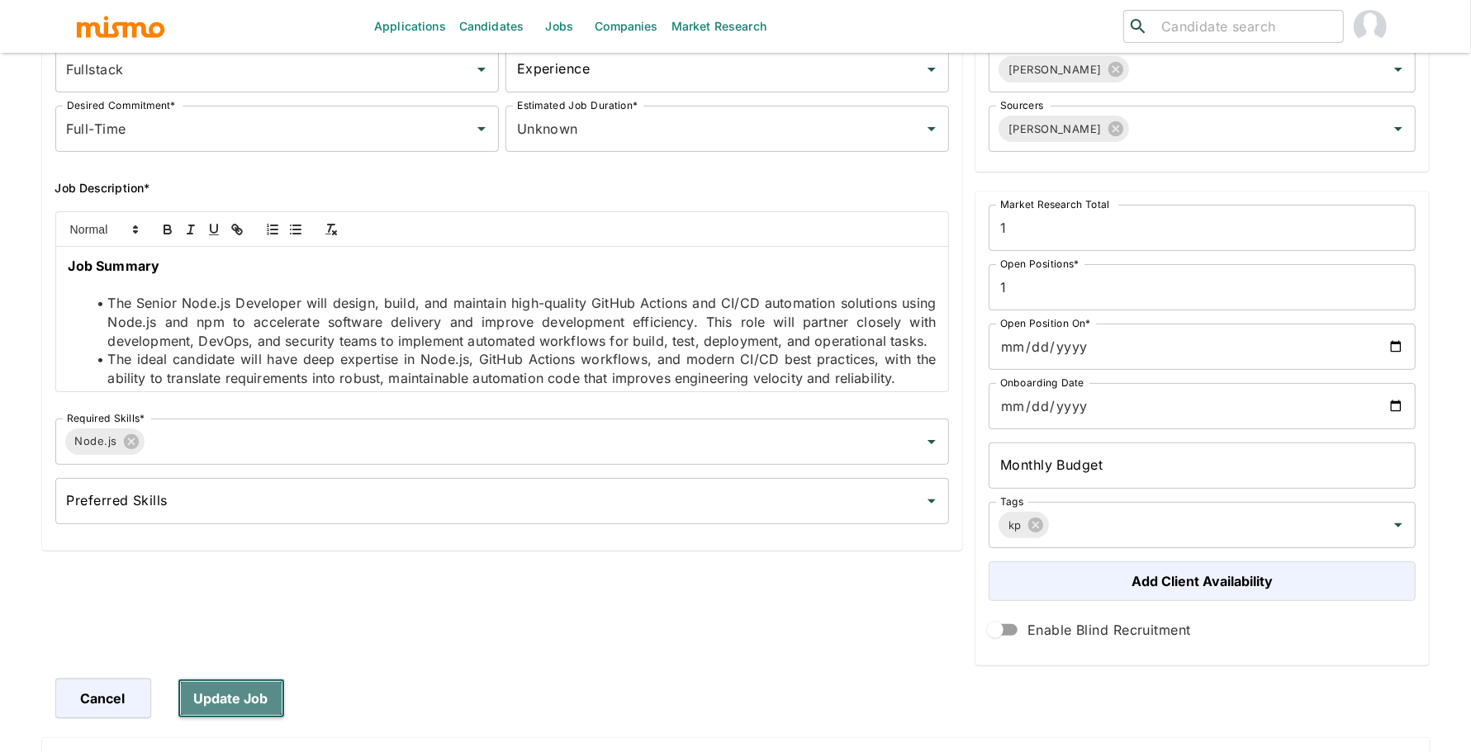
click at [210, 689] on button "Update Job" at bounding box center [231, 699] width 107 height 40
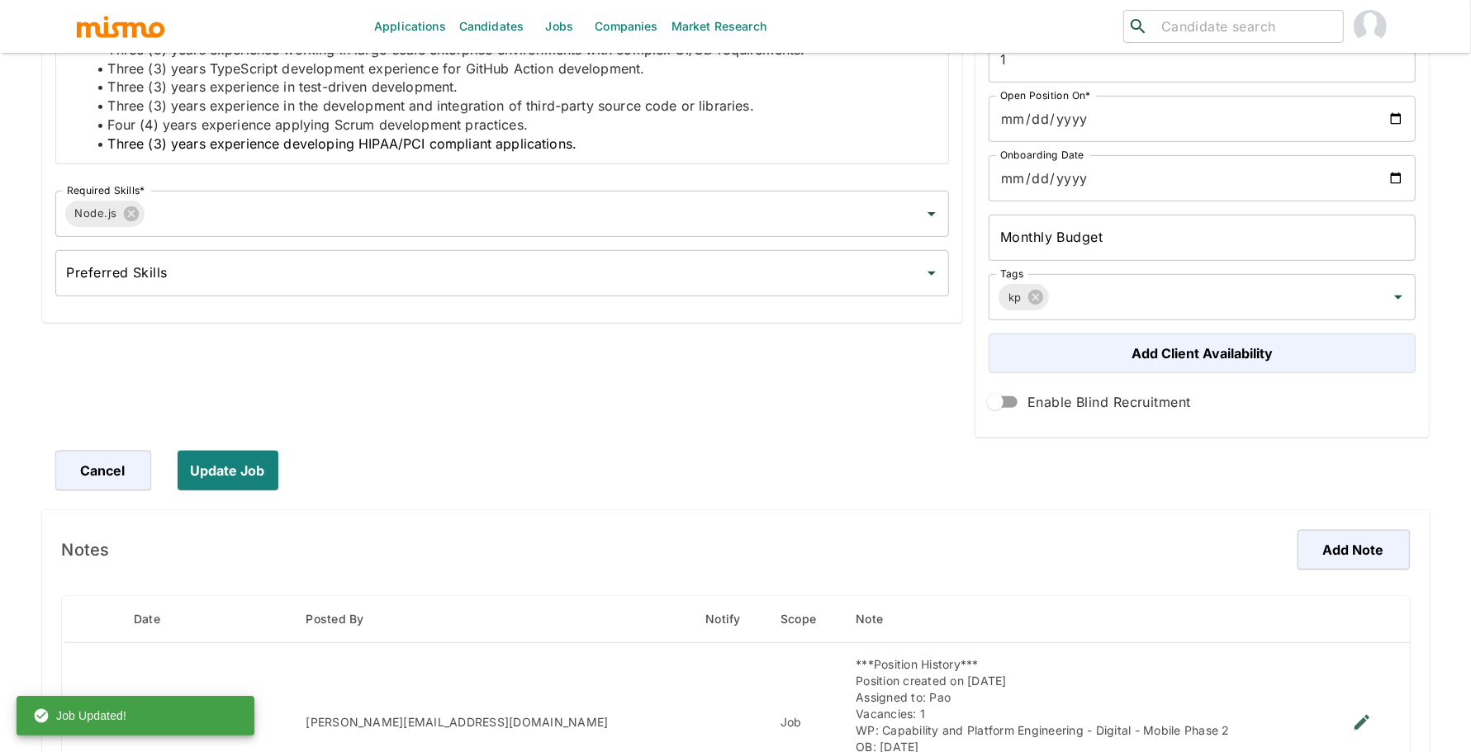
scroll to position [766, 0]
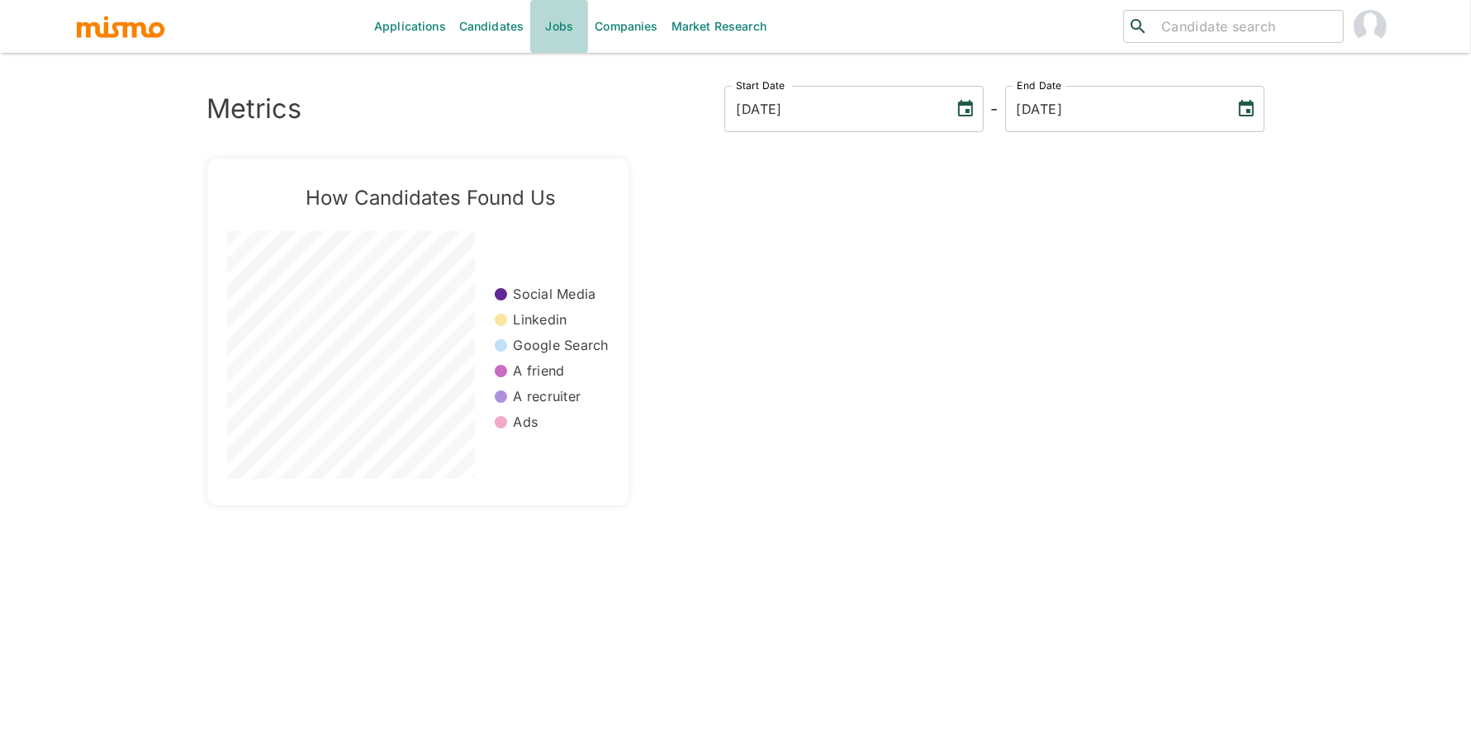
click at [554, 28] on link "Jobs" at bounding box center [559, 26] width 58 height 53
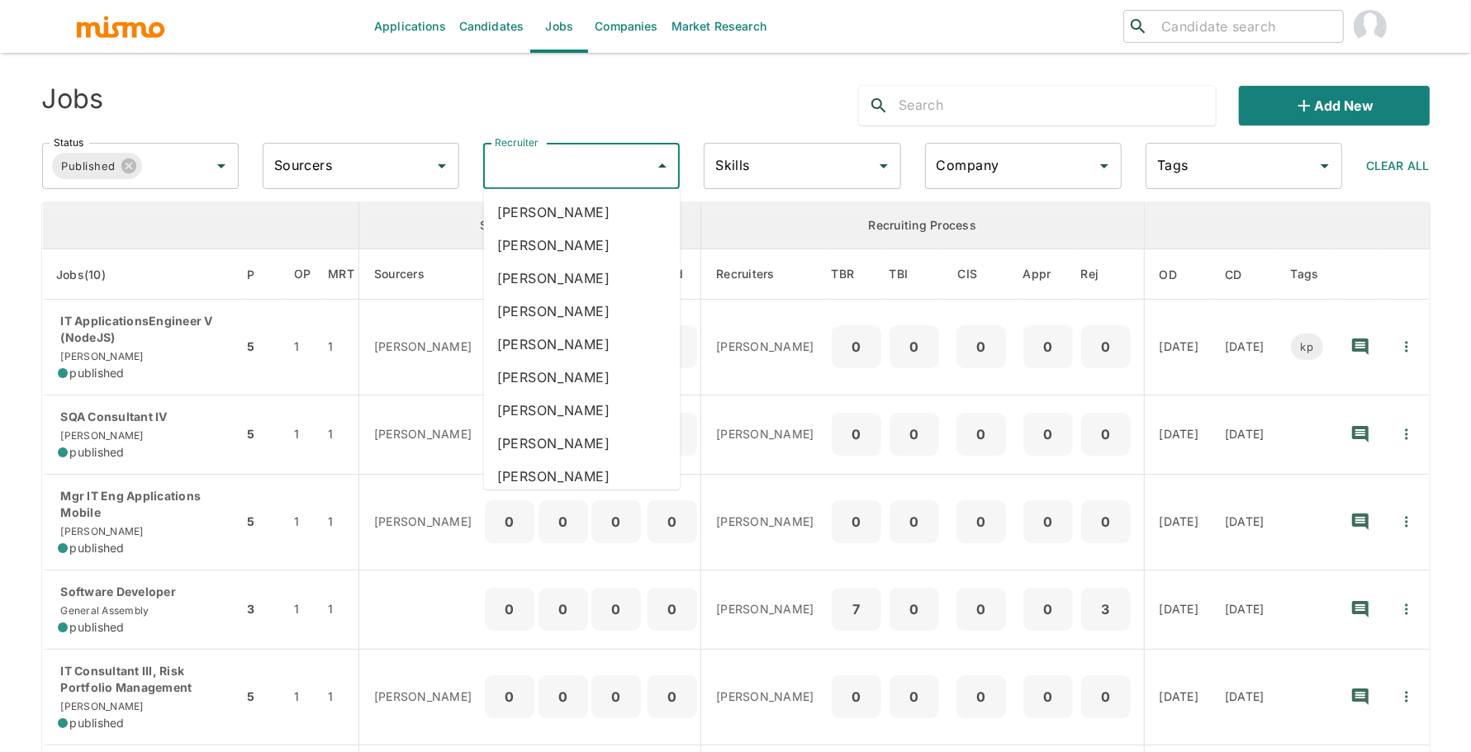
click at [521, 173] on input "Recruiter" at bounding box center [569, 165] width 157 height 31
type input "pao"
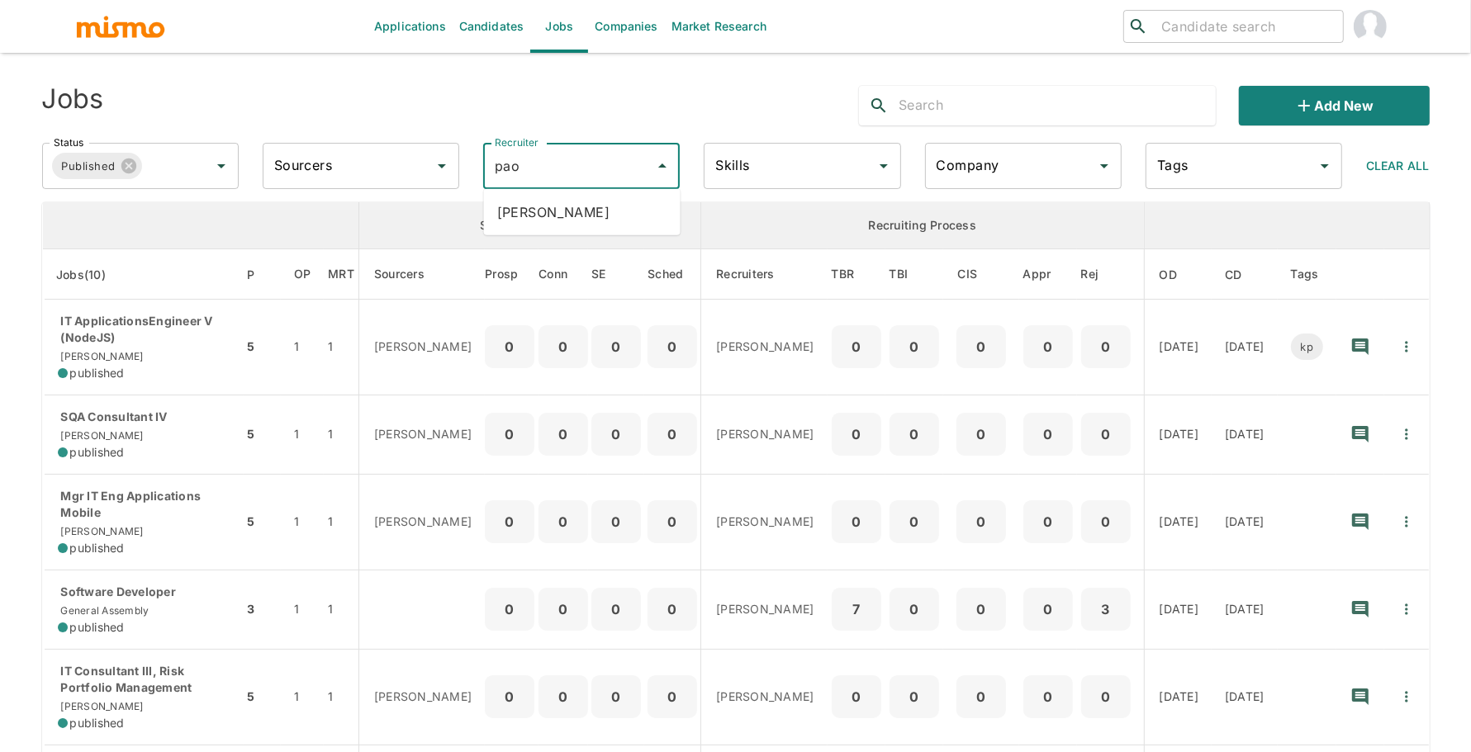
click at [529, 211] on li "[PERSON_NAME]" at bounding box center [582, 212] width 197 height 33
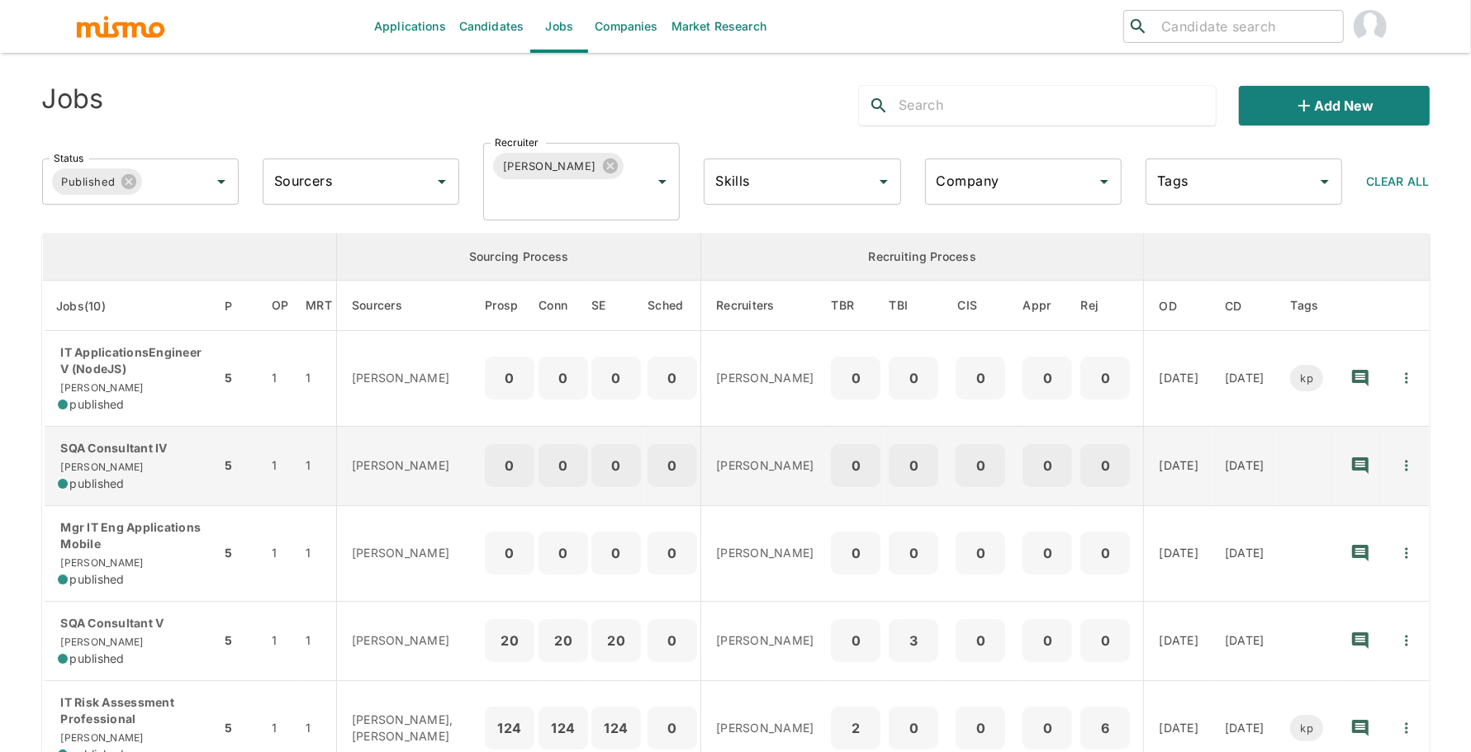
click at [89, 472] on span "[PERSON_NAME]" at bounding box center [101, 467] width 86 height 12
